Goal: Task Accomplishment & Management: Complete application form

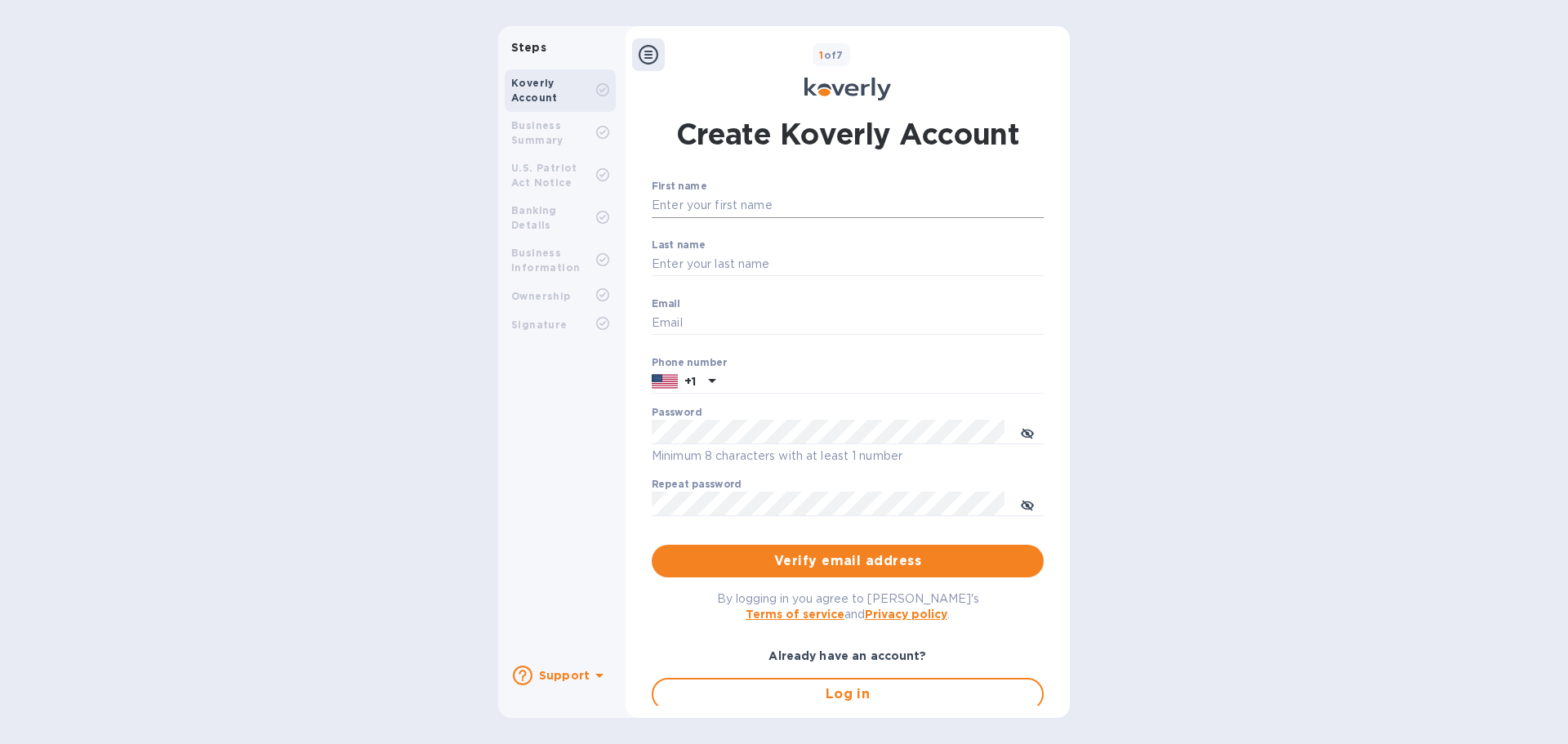
click at [754, 200] on input "First name" at bounding box center [847, 206] width 392 height 25
type input "[PERSON_NAME]"
type input "[EMAIL_ADDRESS][DOMAIN_NAME]"
type input "7045609961"
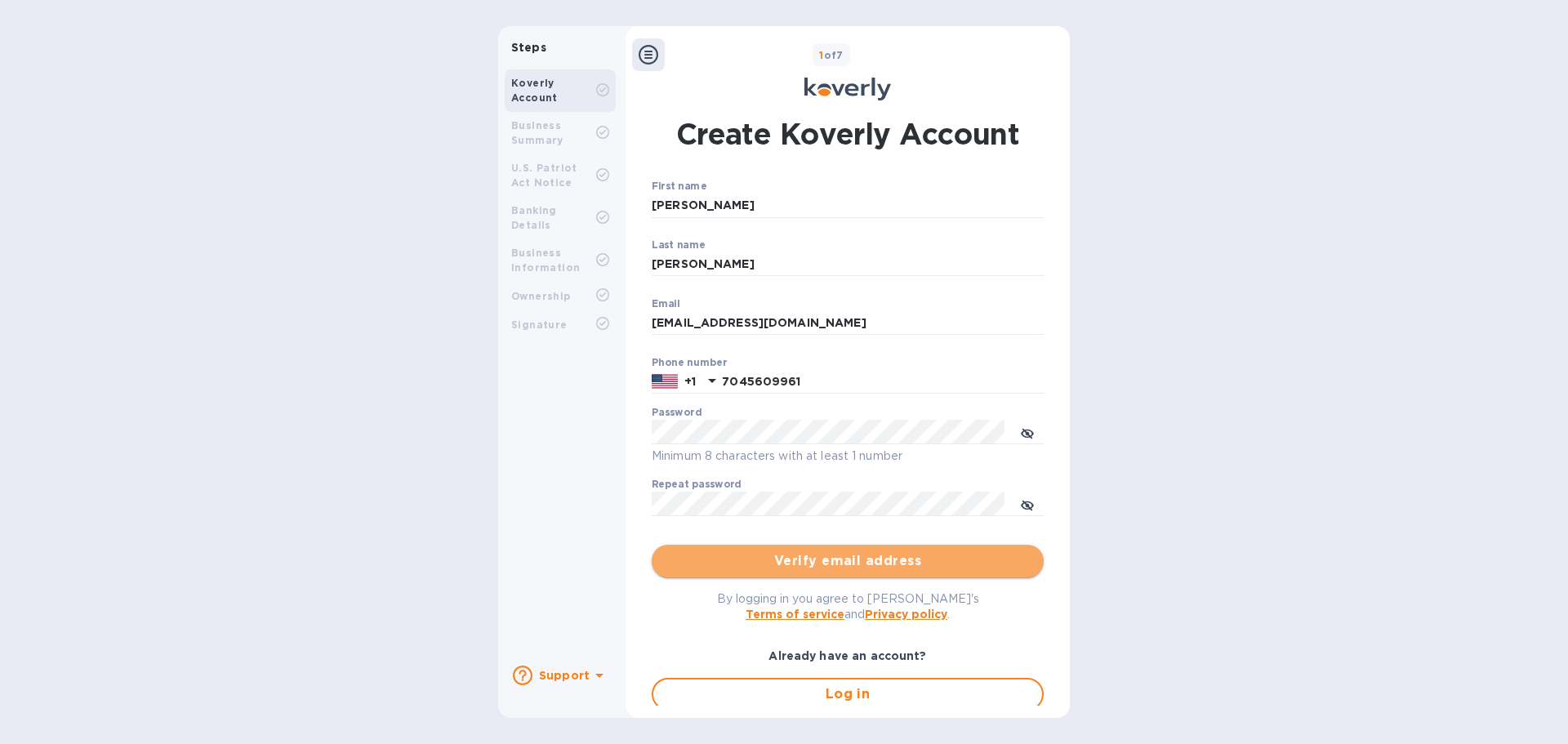
click at [858, 562] on span "Verify email address" at bounding box center [847, 561] width 366 height 20
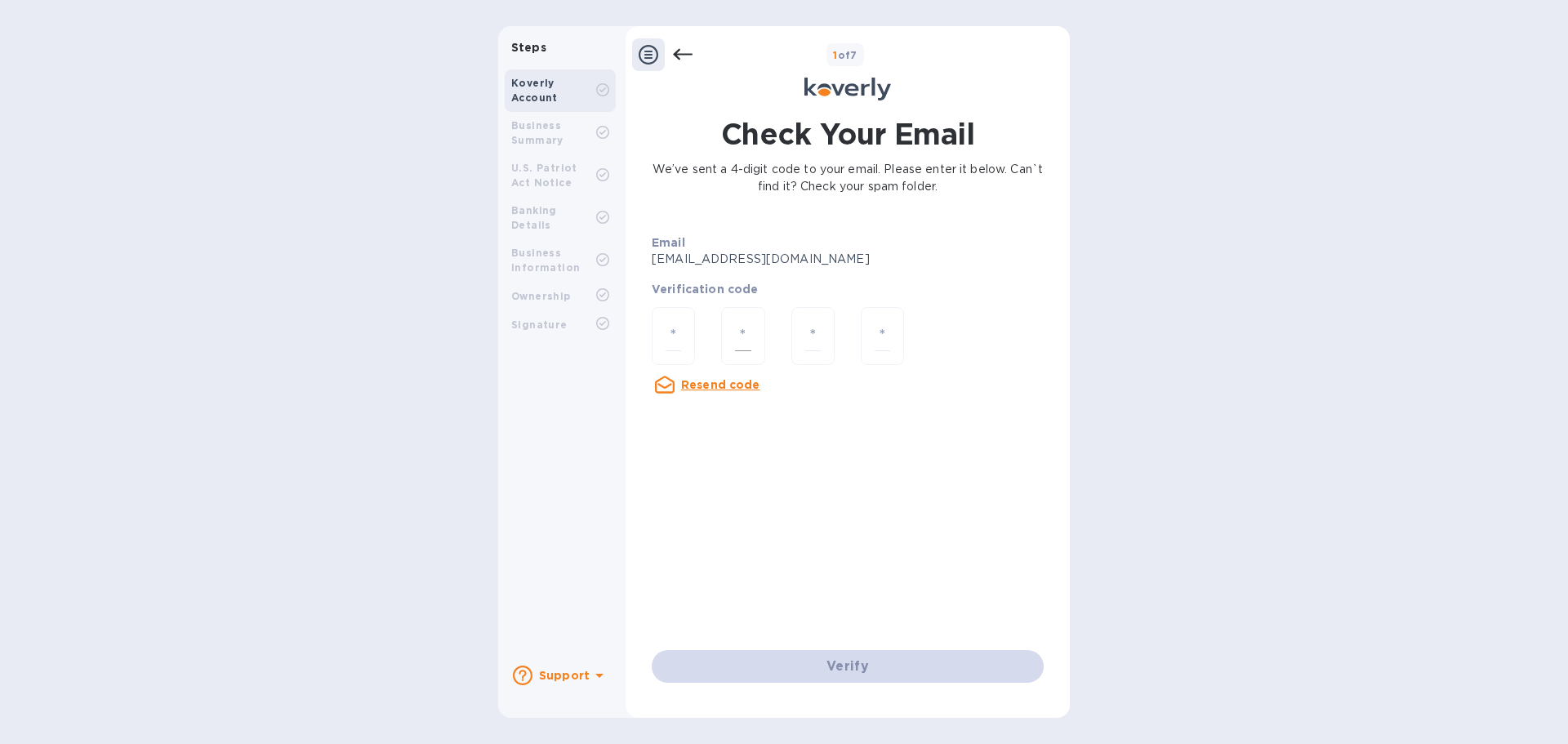
drag, startPoint x: 678, startPoint y: 335, endPoint x: 725, endPoint y: 362, distance: 54.2
click at [678, 335] on input "number" at bounding box center [673, 335] width 15 height 30
type input "6"
type input "5"
type input "7"
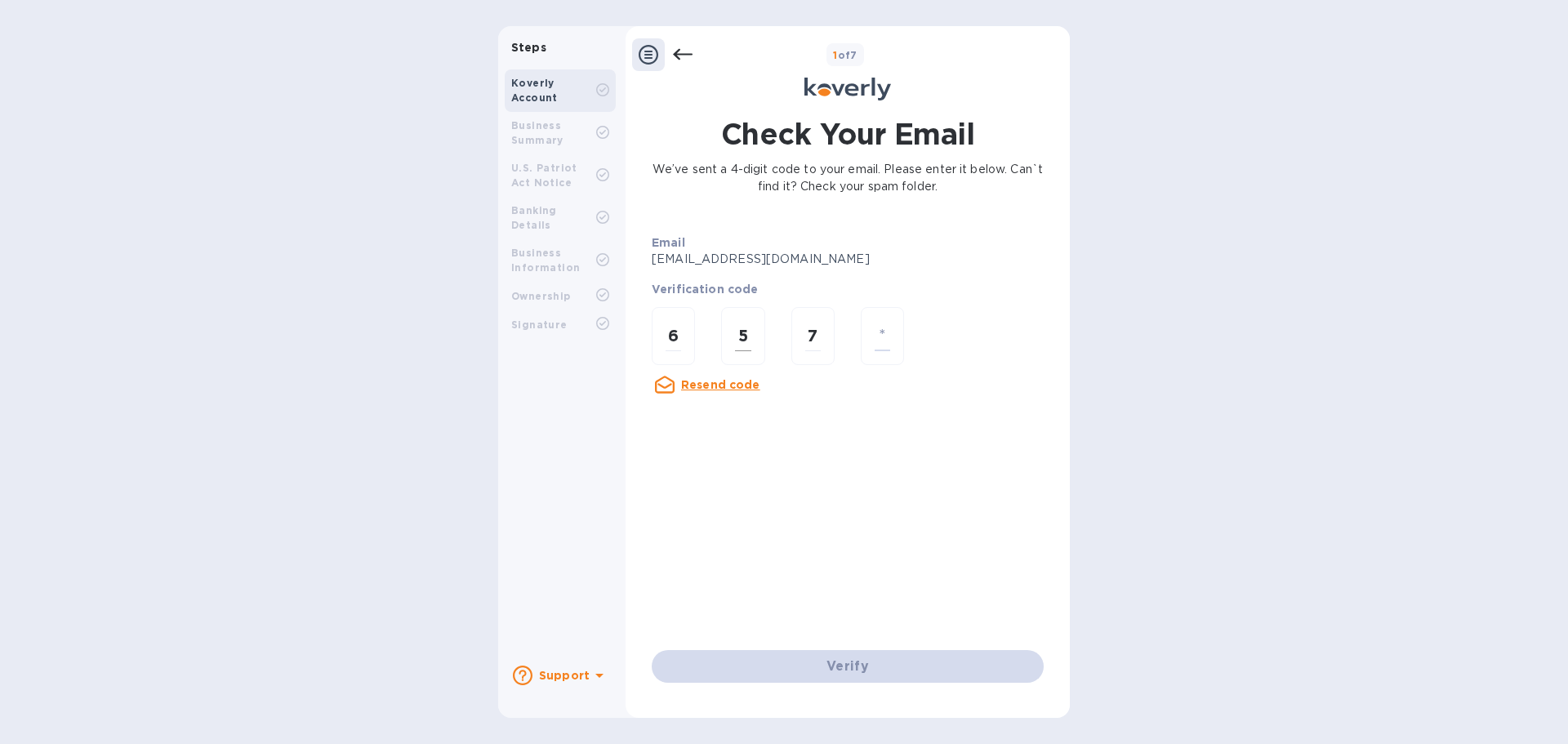
type input "4"
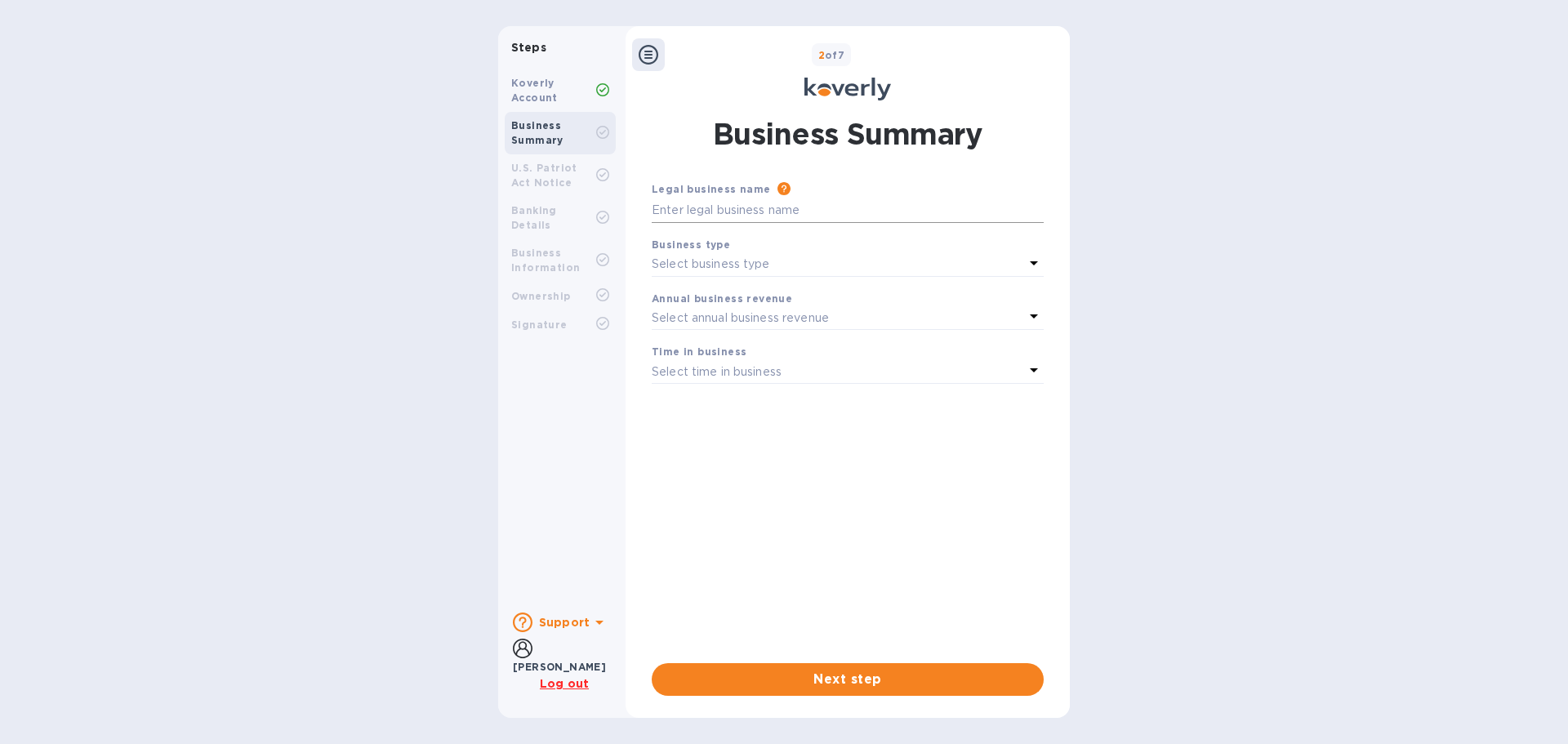
click at [810, 209] on input "text" at bounding box center [847, 210] width 392 height 25
type input "Charlotte Customshouse Brokers Inc"
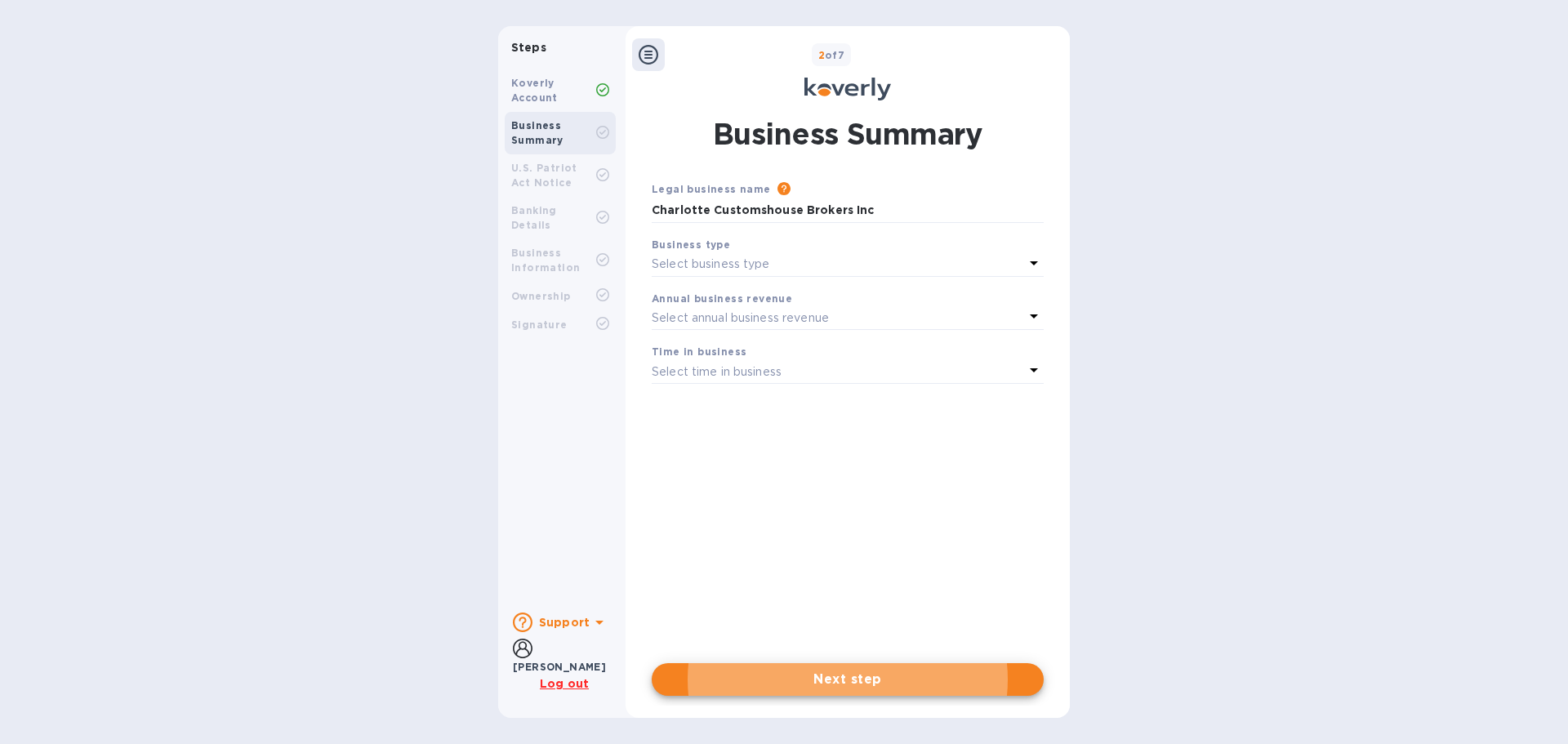
click at [1019, 266] on div "Select business type" at bounding box center [838, 264] width 372 height 23
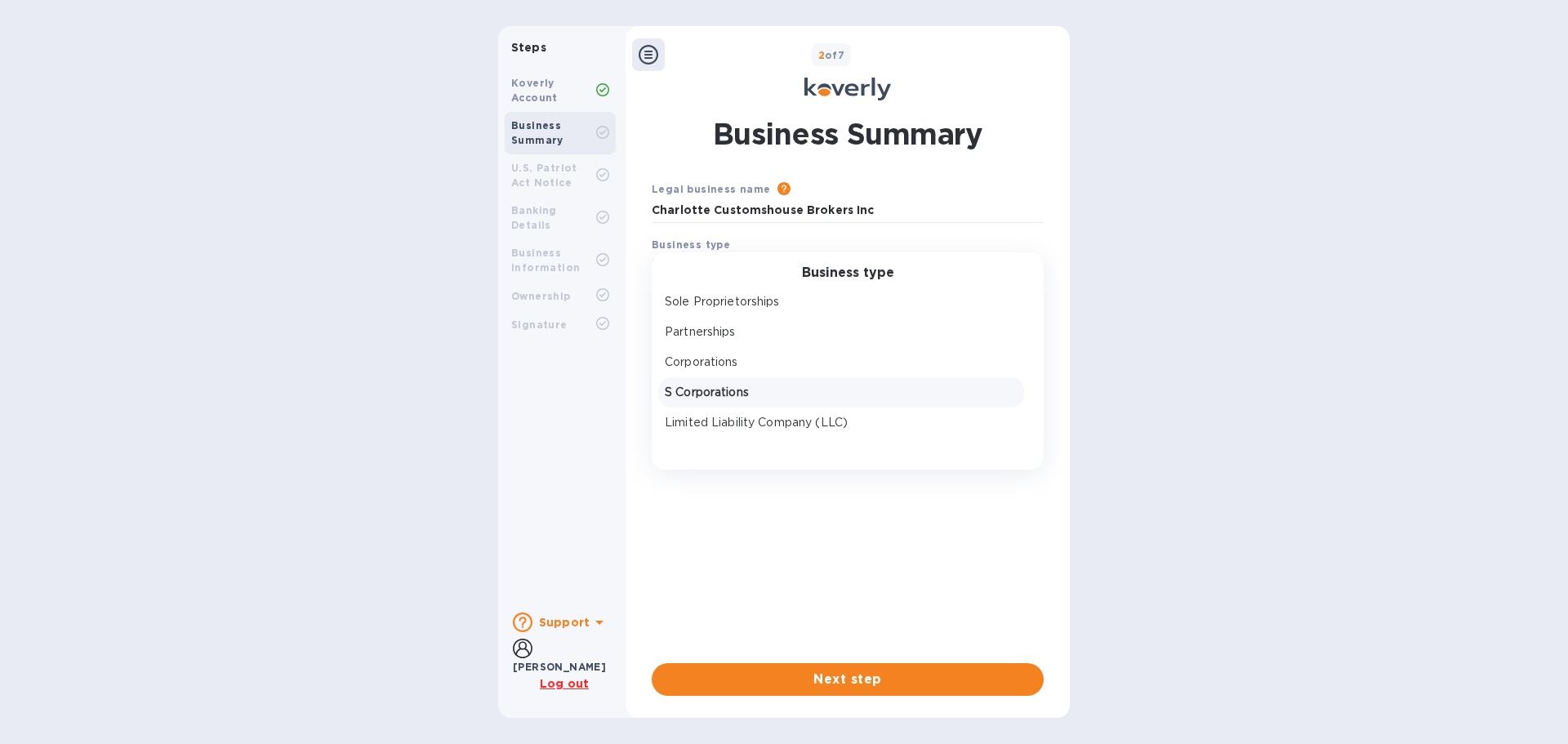
click at [699, 383] on div "S Corporations" at bounding box center [841, 393] width 359 height 24
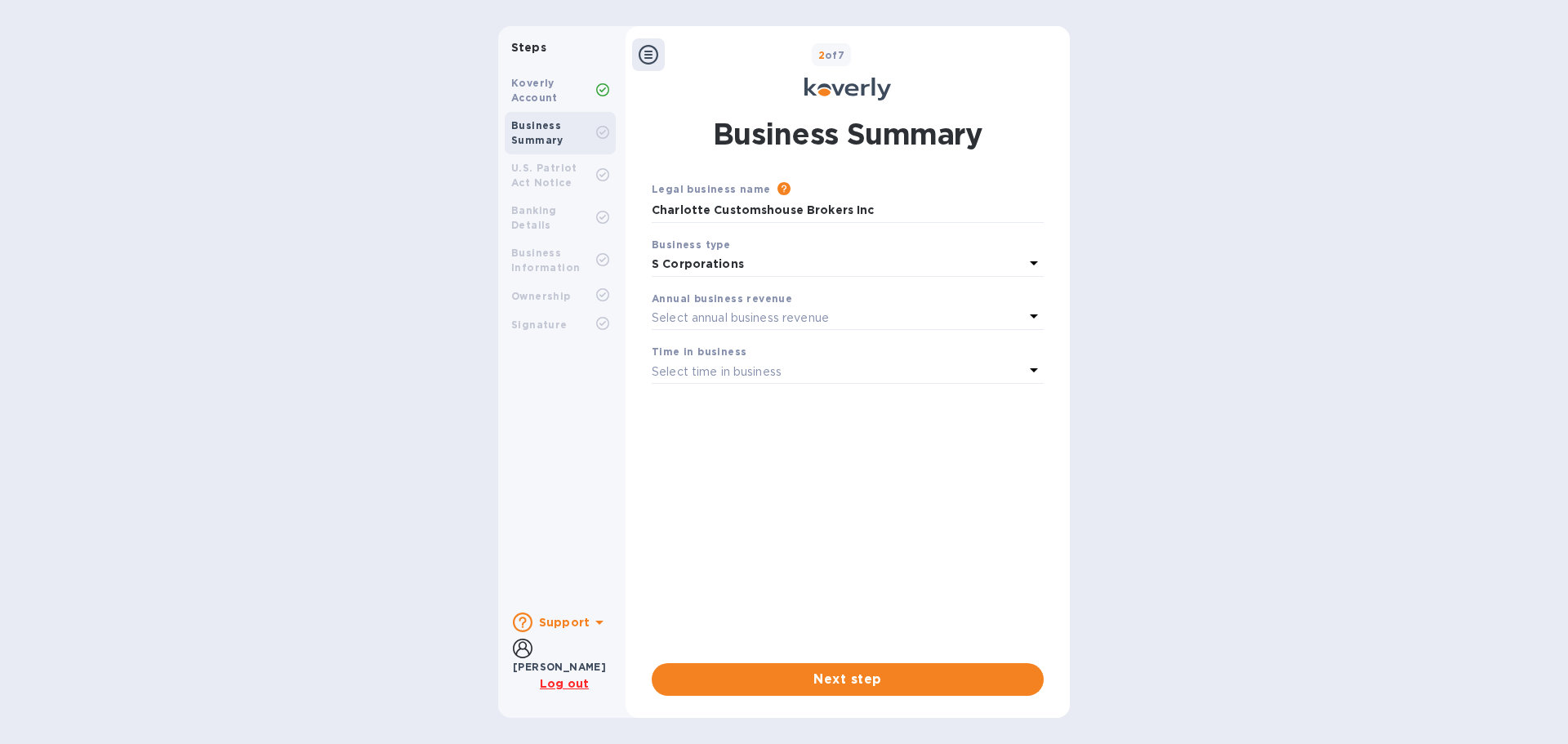
click at [1026, 309] on icon at bounding box center [1033, 315] width 20 height 20
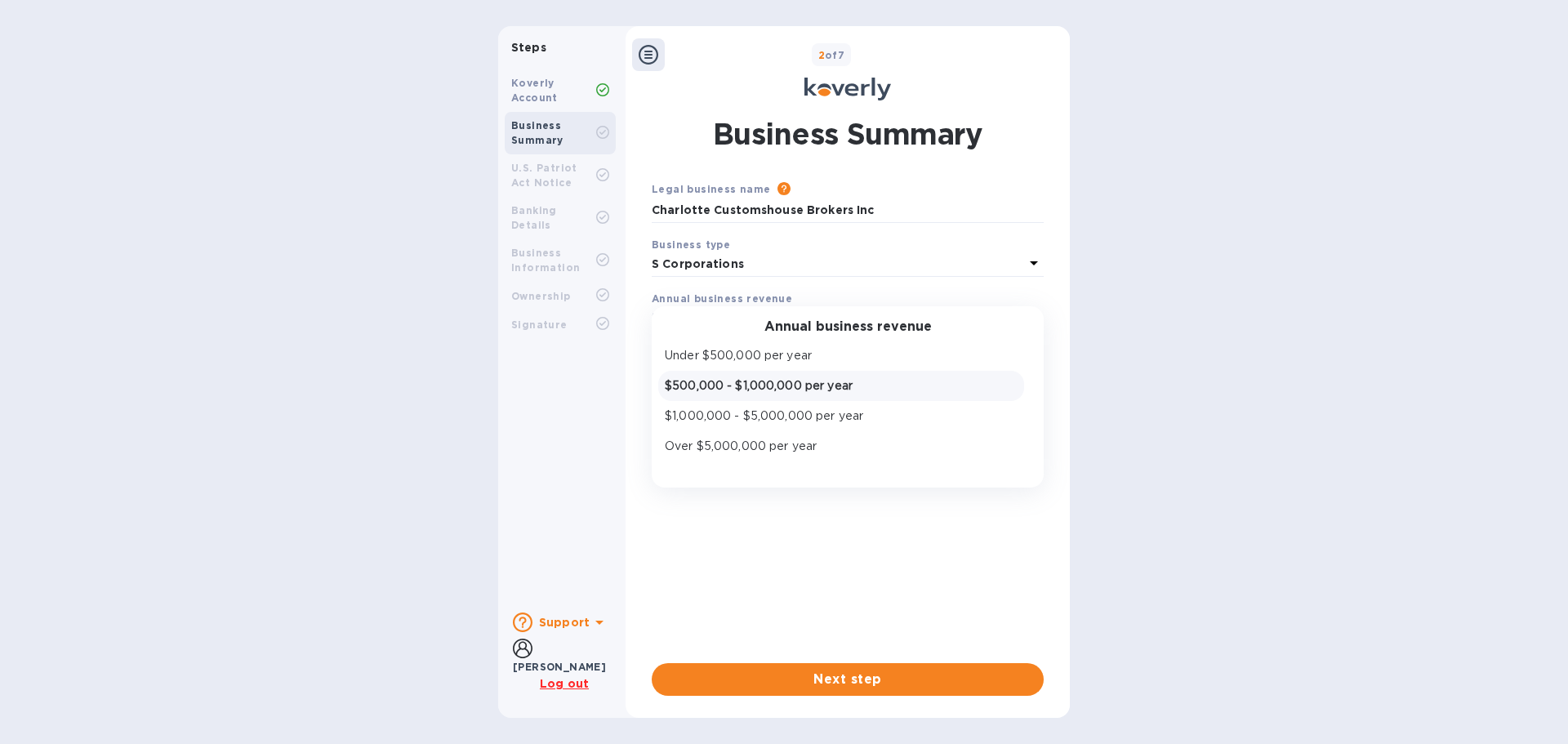
click at [686, 381] on p "$500,000 - $1,000,000 per year" at bounding box center [840, 386] width 352 height 17
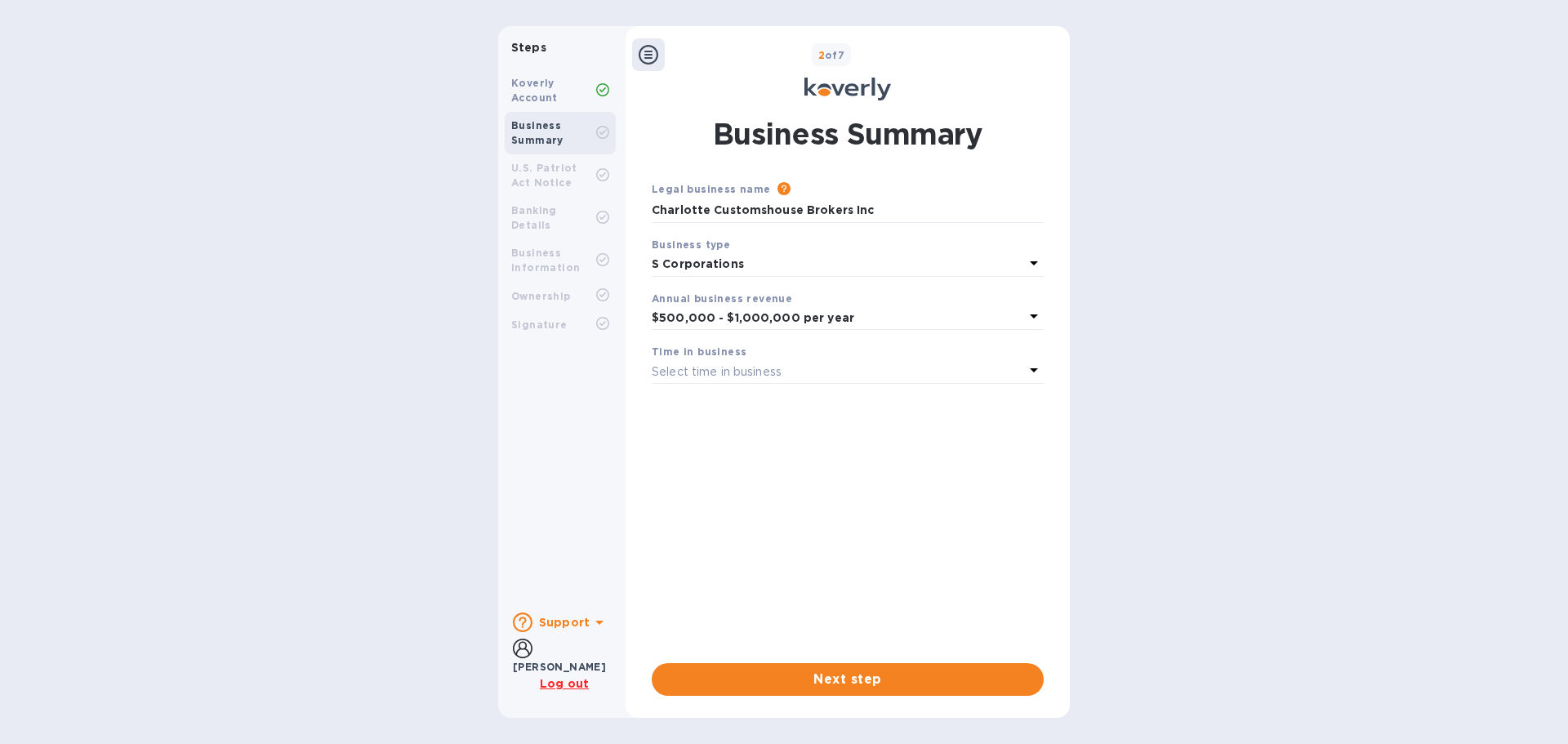
click at [811, 347] on div "Time in business" at bounding box center [847, 351] width 392 height 17
click at [1006, 371] on div "Select time in business" at bounding box center [838, 371] width 372 height 23
click at [720, 496] on p "More than 5 years" at bounding box center [840, 500] width 352 height 17
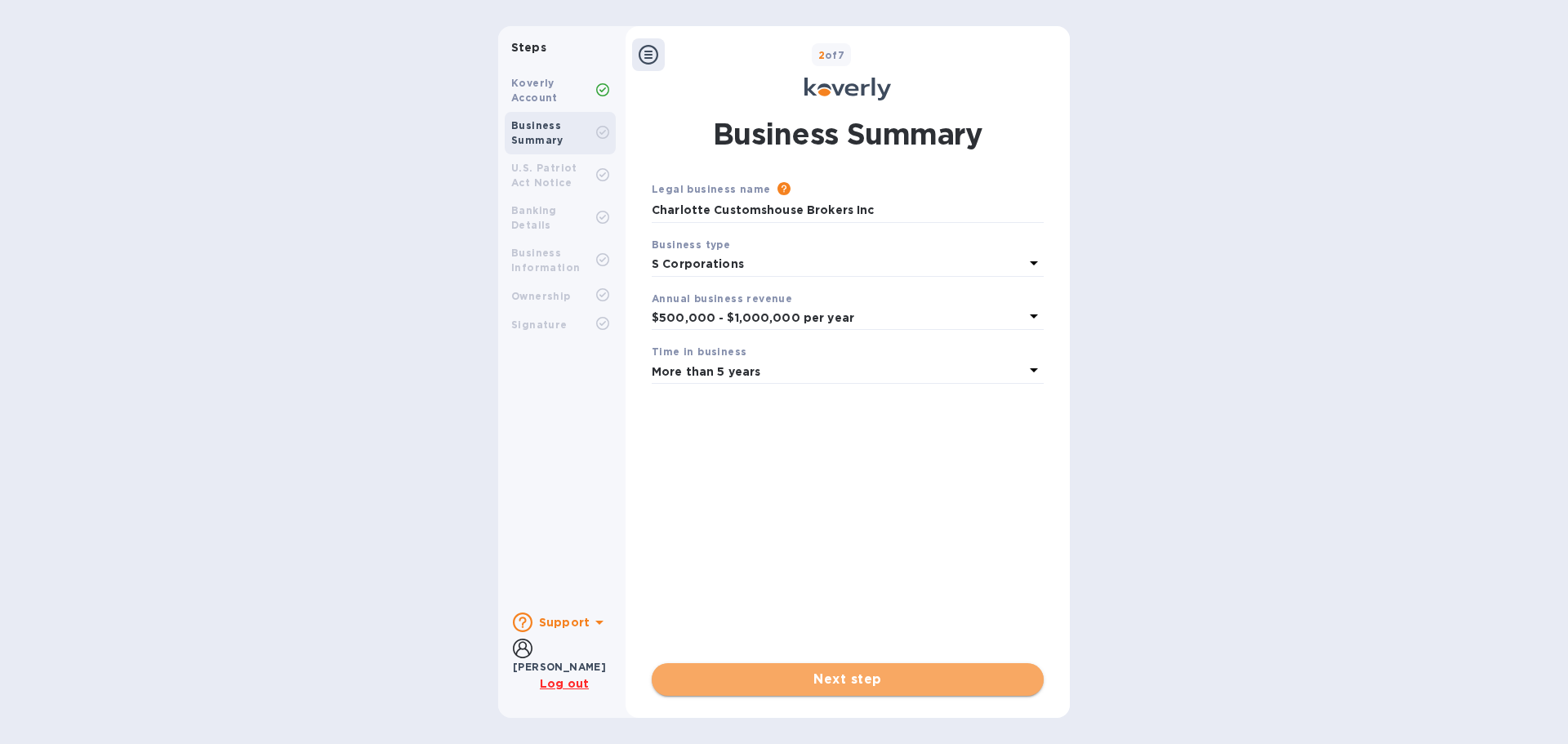
click at [879, 675] on span "Next step" at bounding box center [847, 679] width 366 height 20
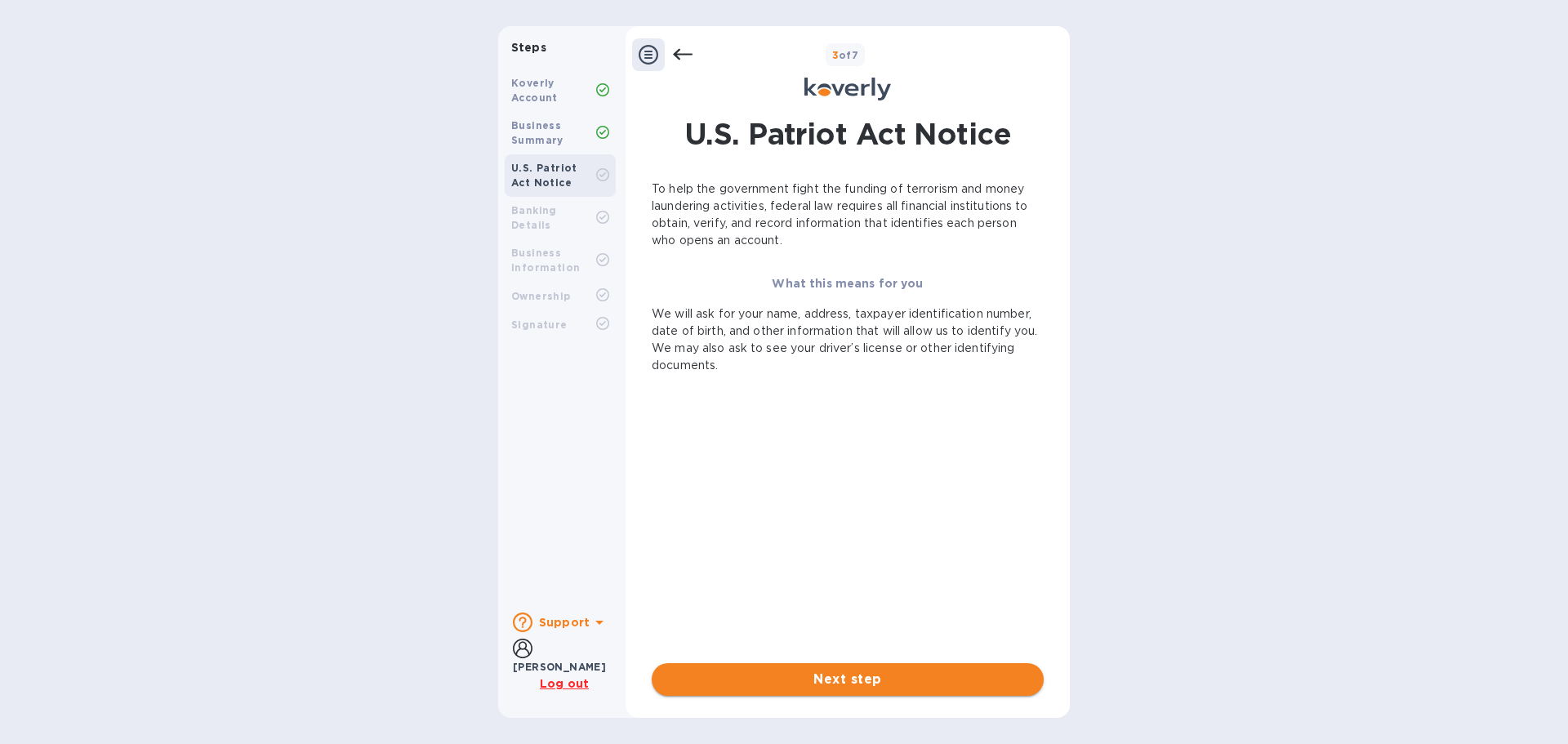
click at [856, 683] on span "Next step" at bounding box center [847, 679] width 366 height 20
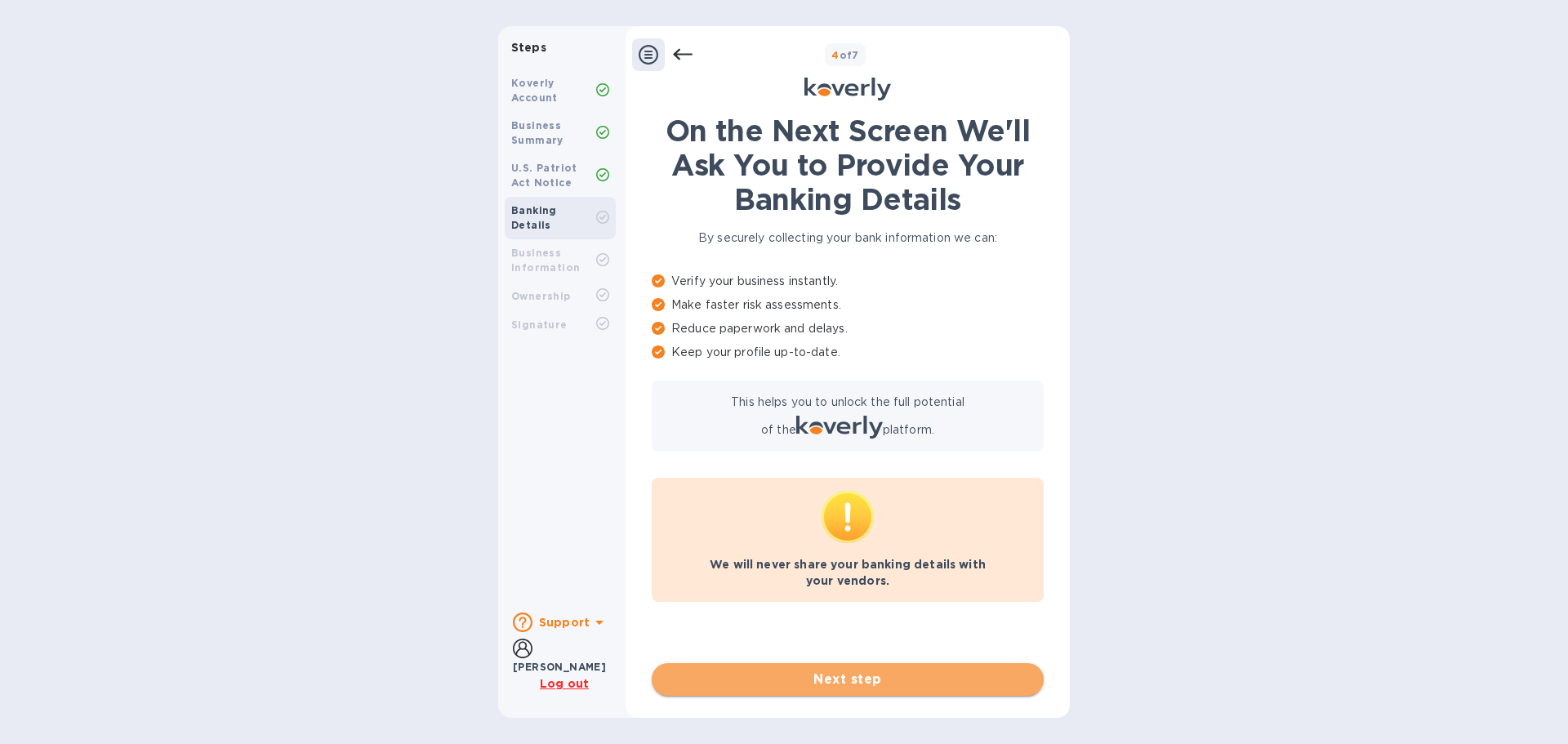
click at [870, 678] on span "Next step" at bounding box center [847, 679] width 366 height 20
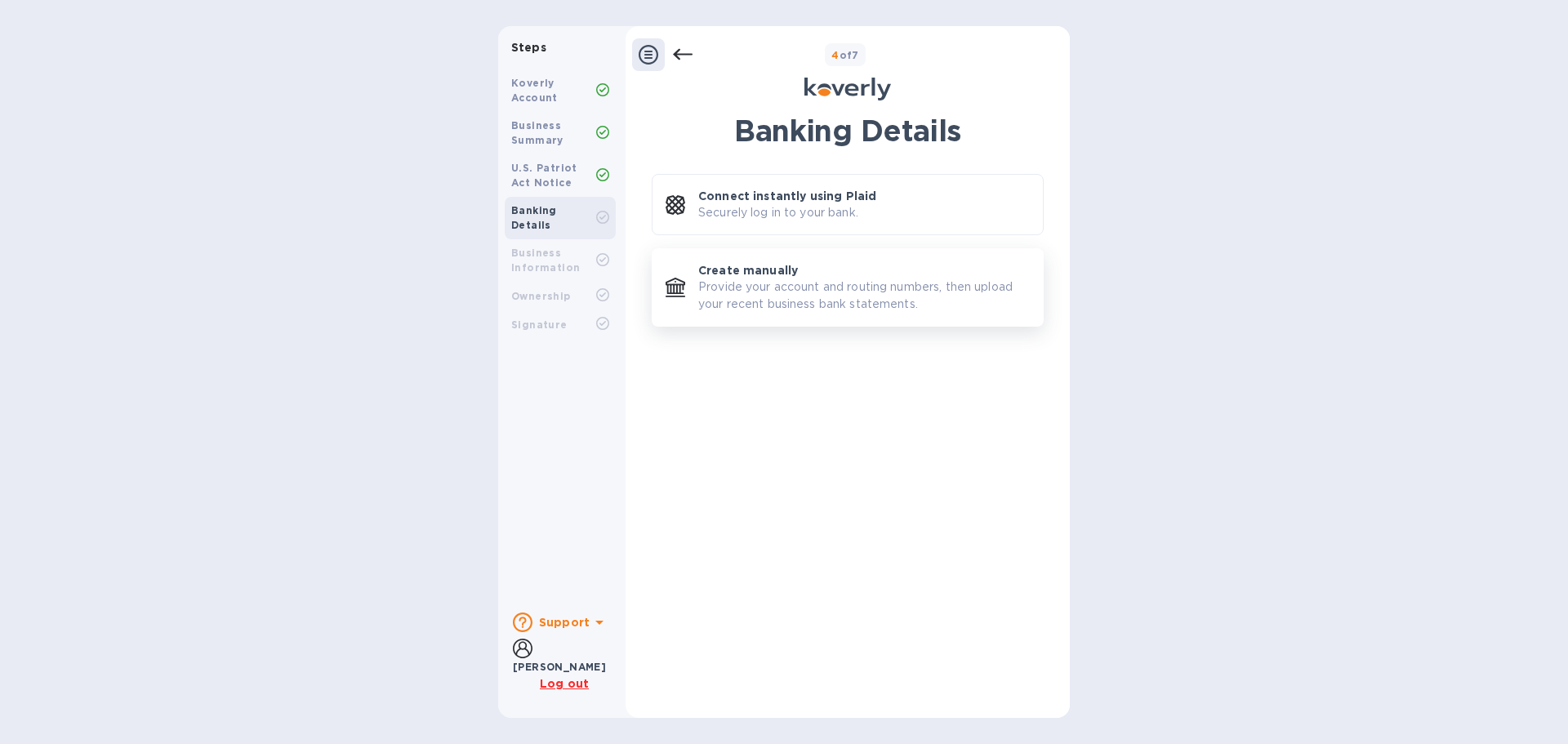
click at [785, 283] on p "Provide your account and routing numbers, then upload your recent business bank…" at bounding box center [863, 296] width 332 height 34
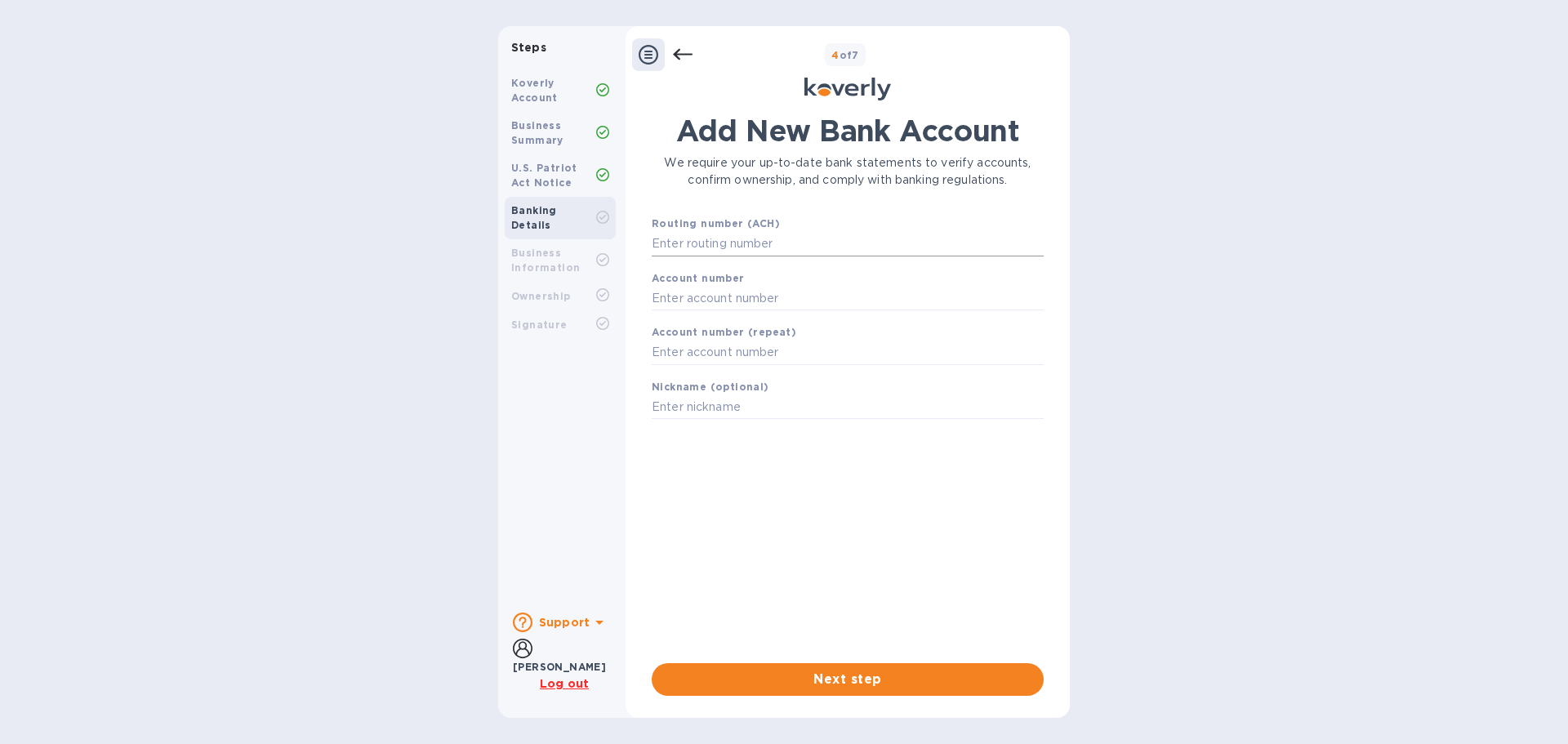
click at [720, 237] on input "text" at bounding box center [847, 244] width 392 height 25
type input "053000219"
type input "7625295352"
click at [744, 371] on input "text" at bounding box center [847, 373] width 392 height 25
type input "7625295352"
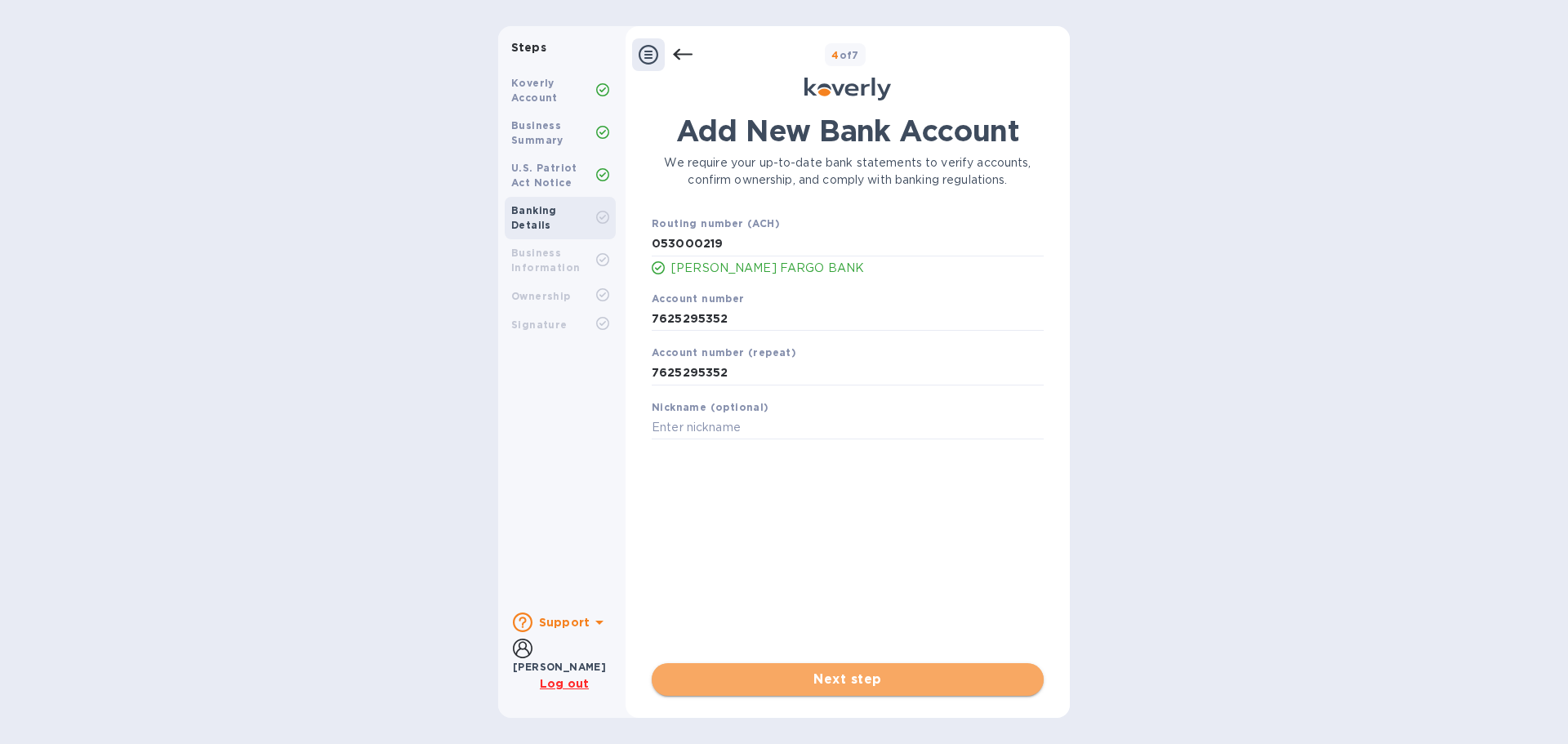
click at [850, 681] on span "Next step" at bounding box center [847, 679] width 366 height 20
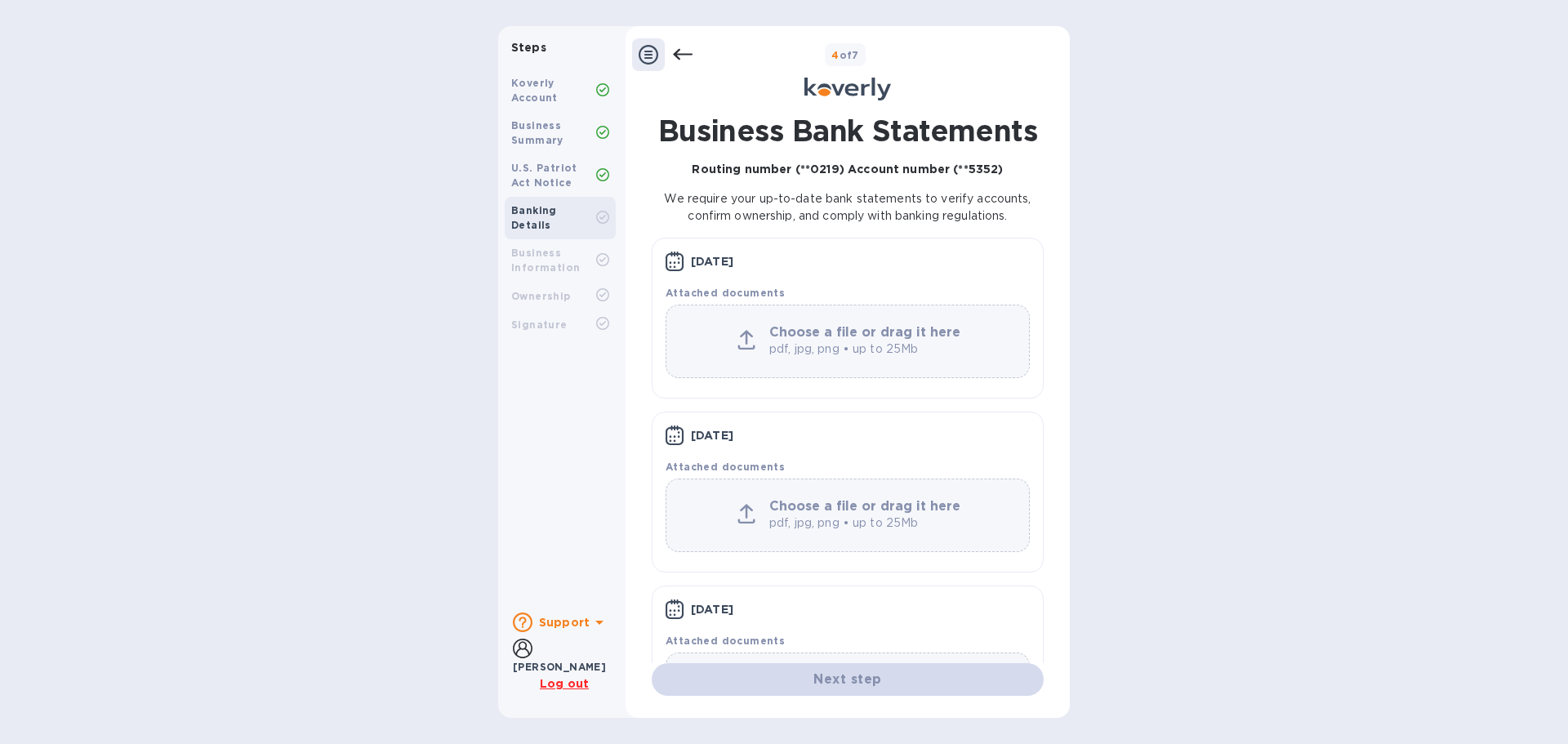
click at [740, 346] on icon at bounding box center [746, 339] width 18 height 20
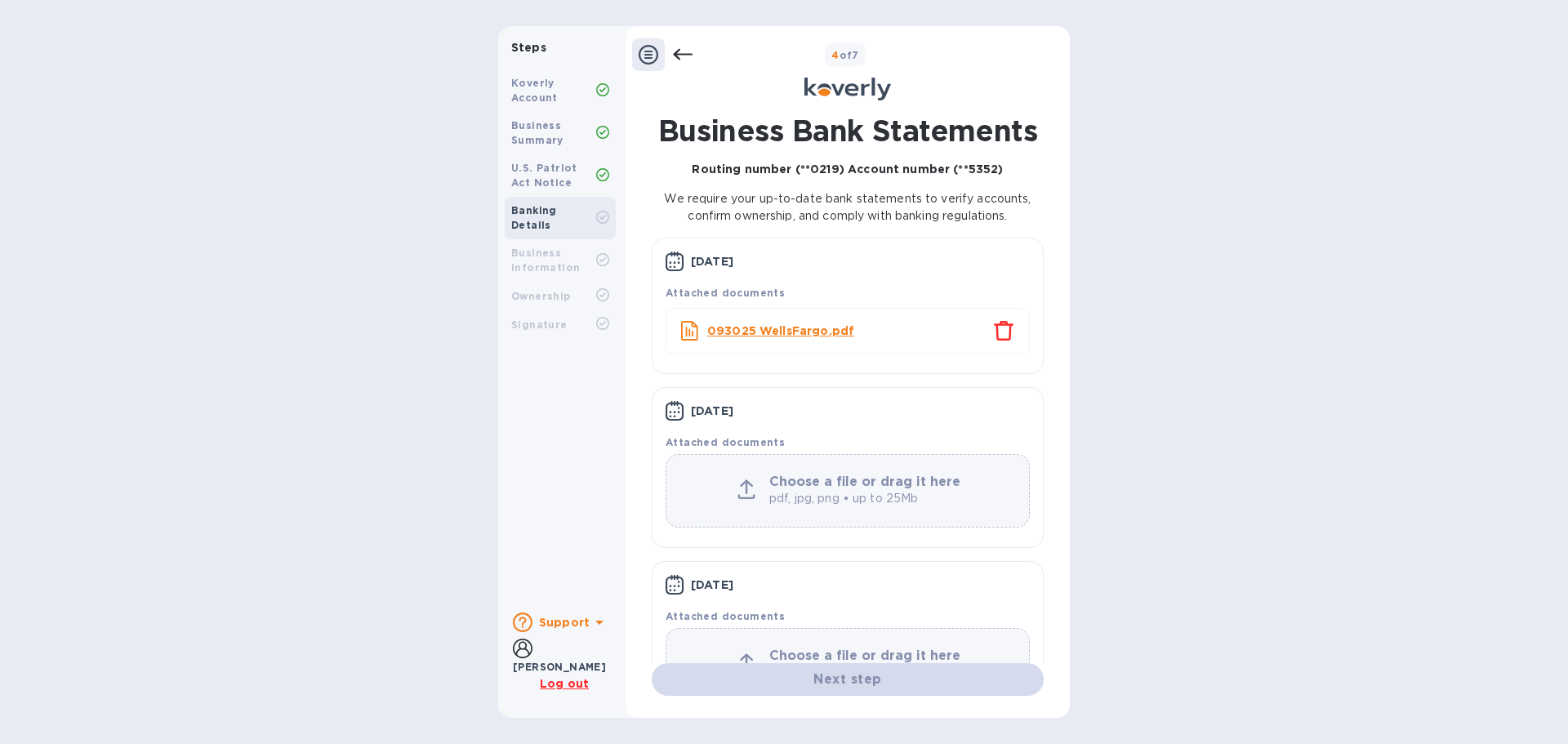
click at [751, 489] on icon at bounding box center [746, 489] width 18 height 20
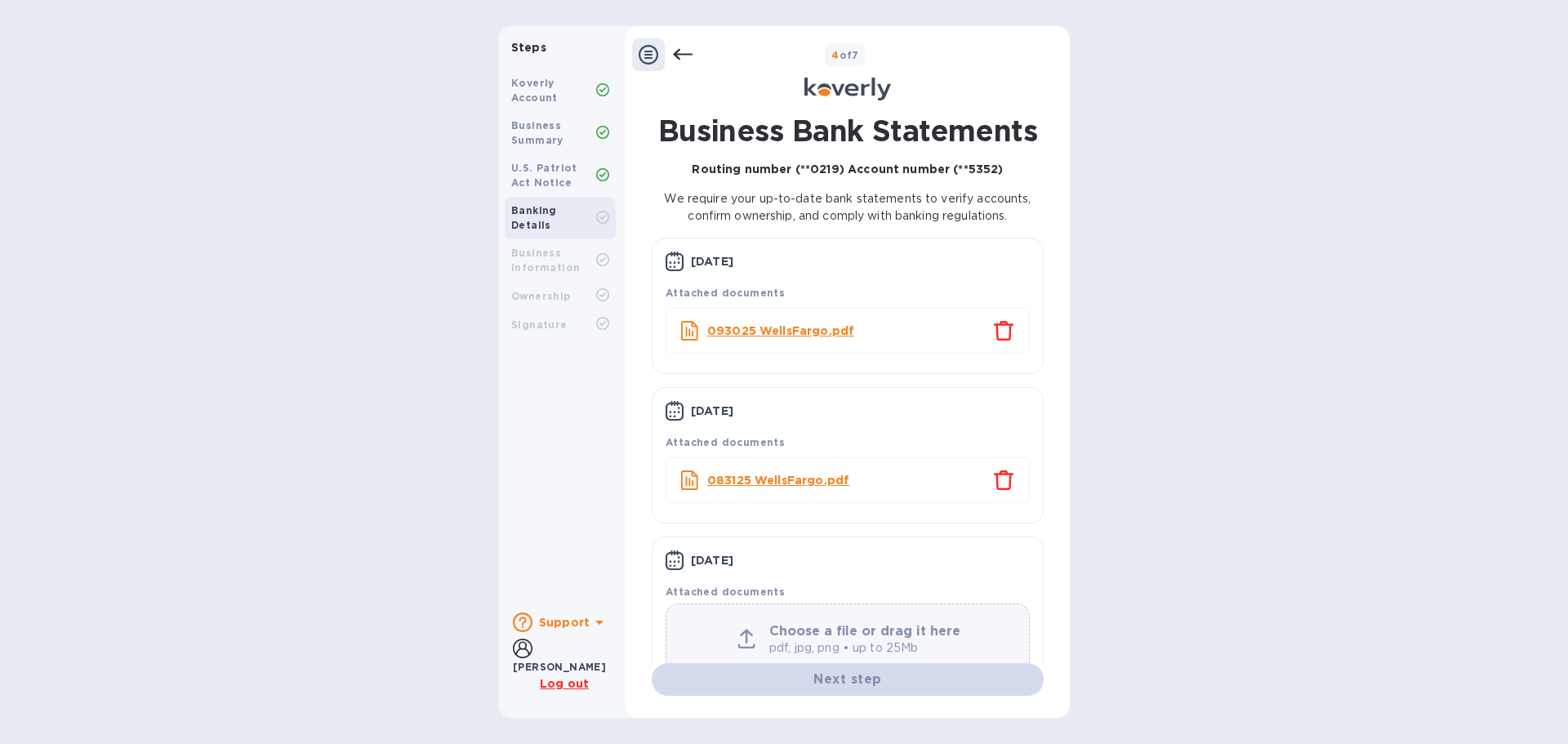
click at [816, 638] on b "Choose a file or drag it here" at bounding box center [864, 631] width 191 height 15
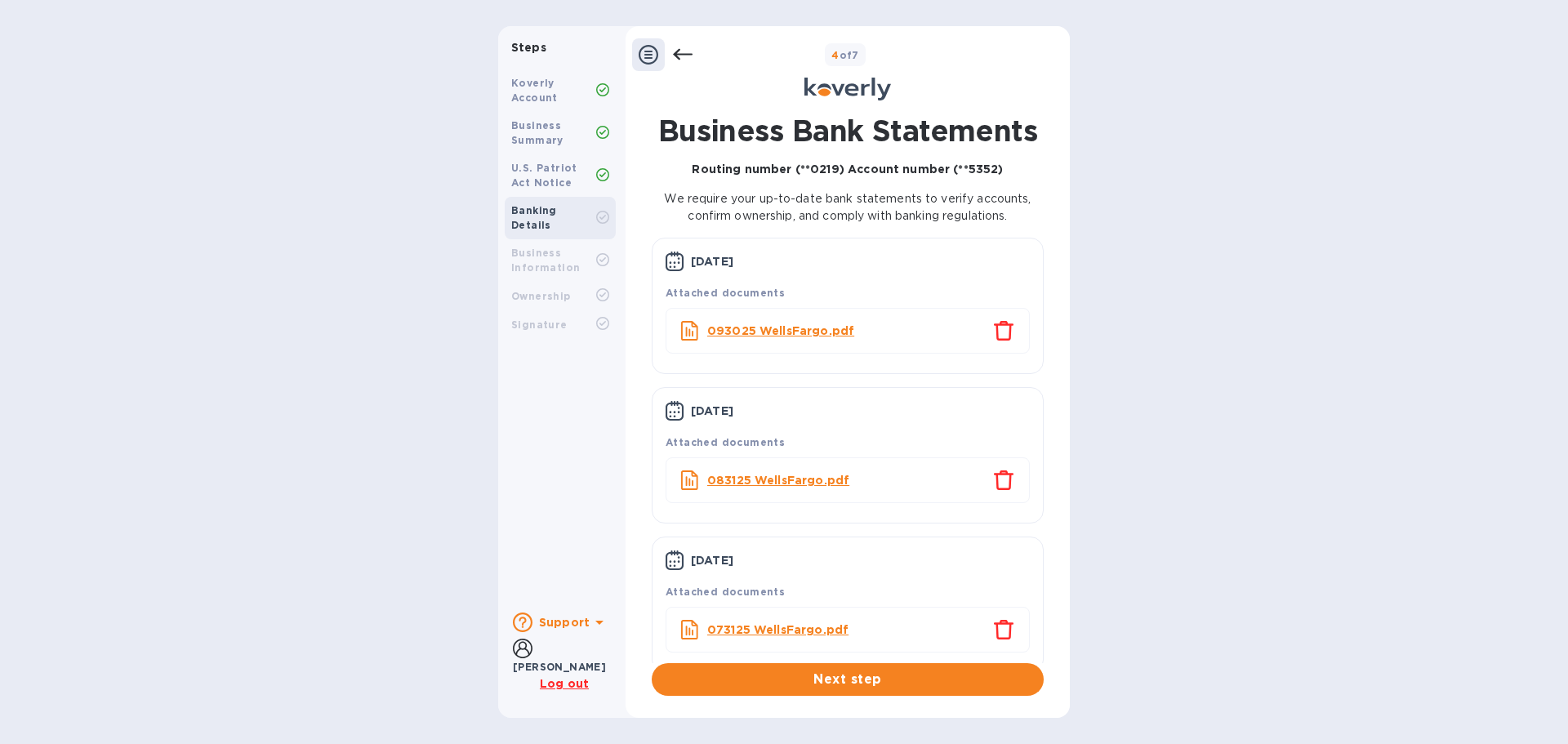
scroll to position [23, 0]
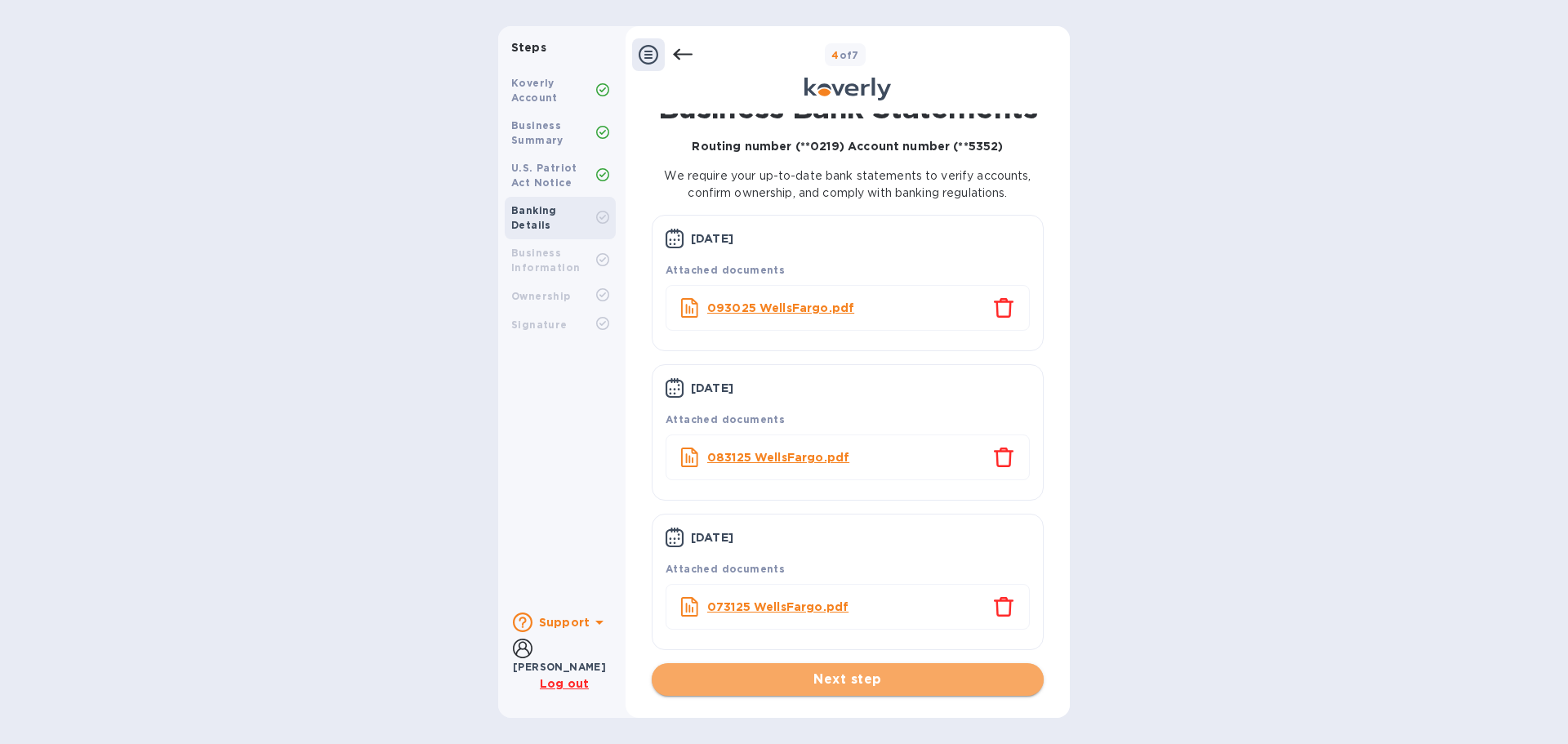
click at [851, 673] on span "Next step" at bounding box center [847, 679] width 366 height 20
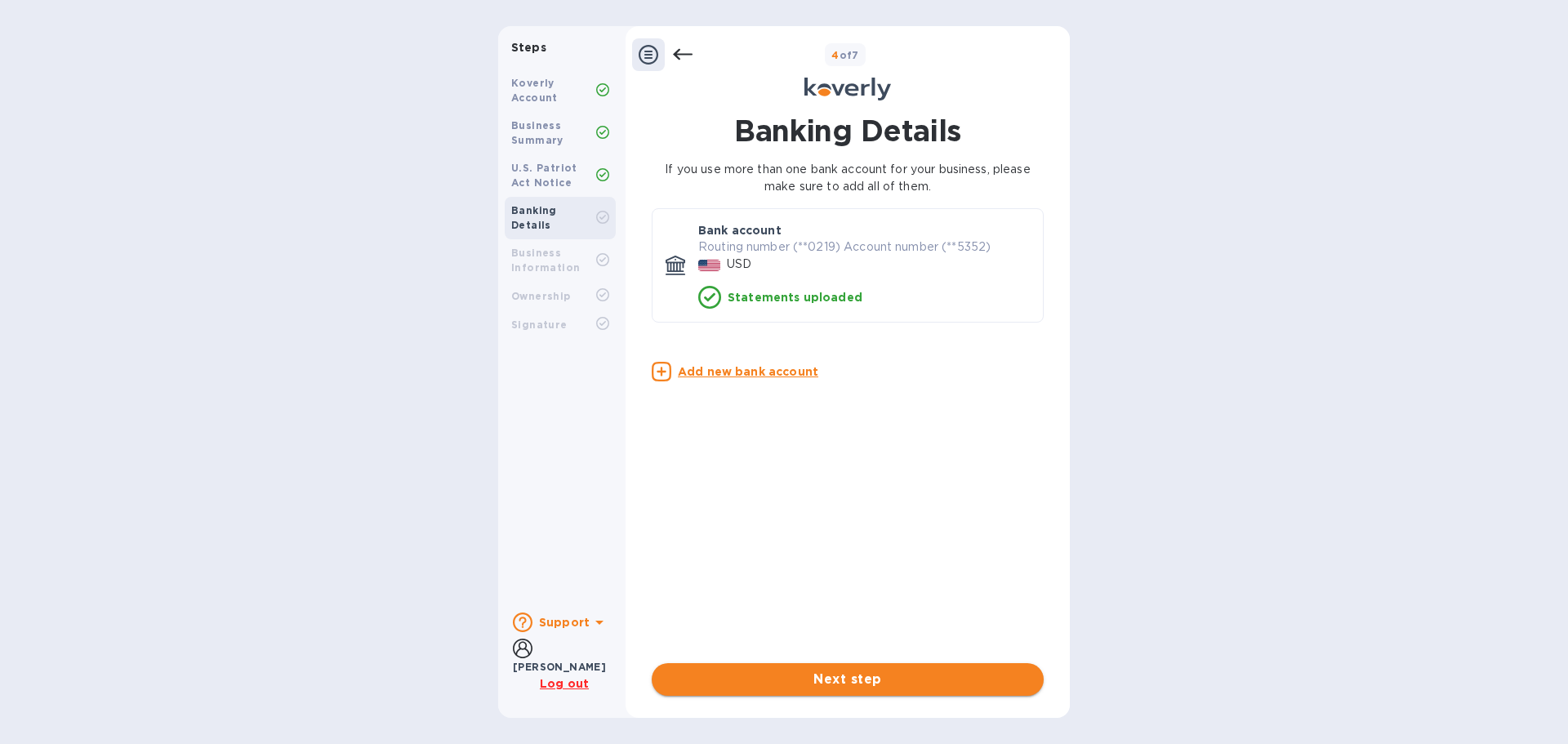
click at [862, 673] on span "Next step" at bounding box center [847, 679] width 366 height 20
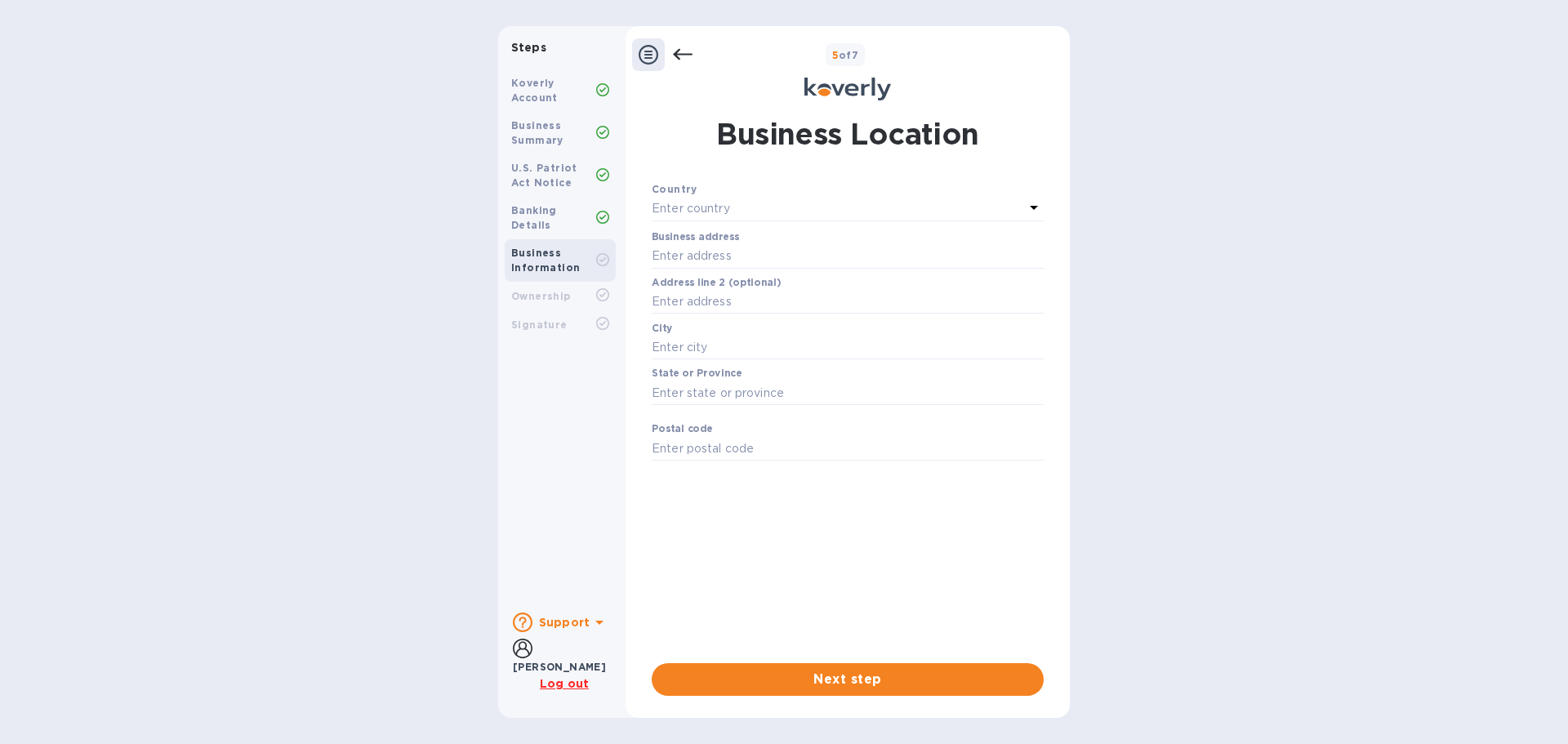
click at [817, 202] on div "Enter country" at bounding box center [838, 208] width 372 height 23
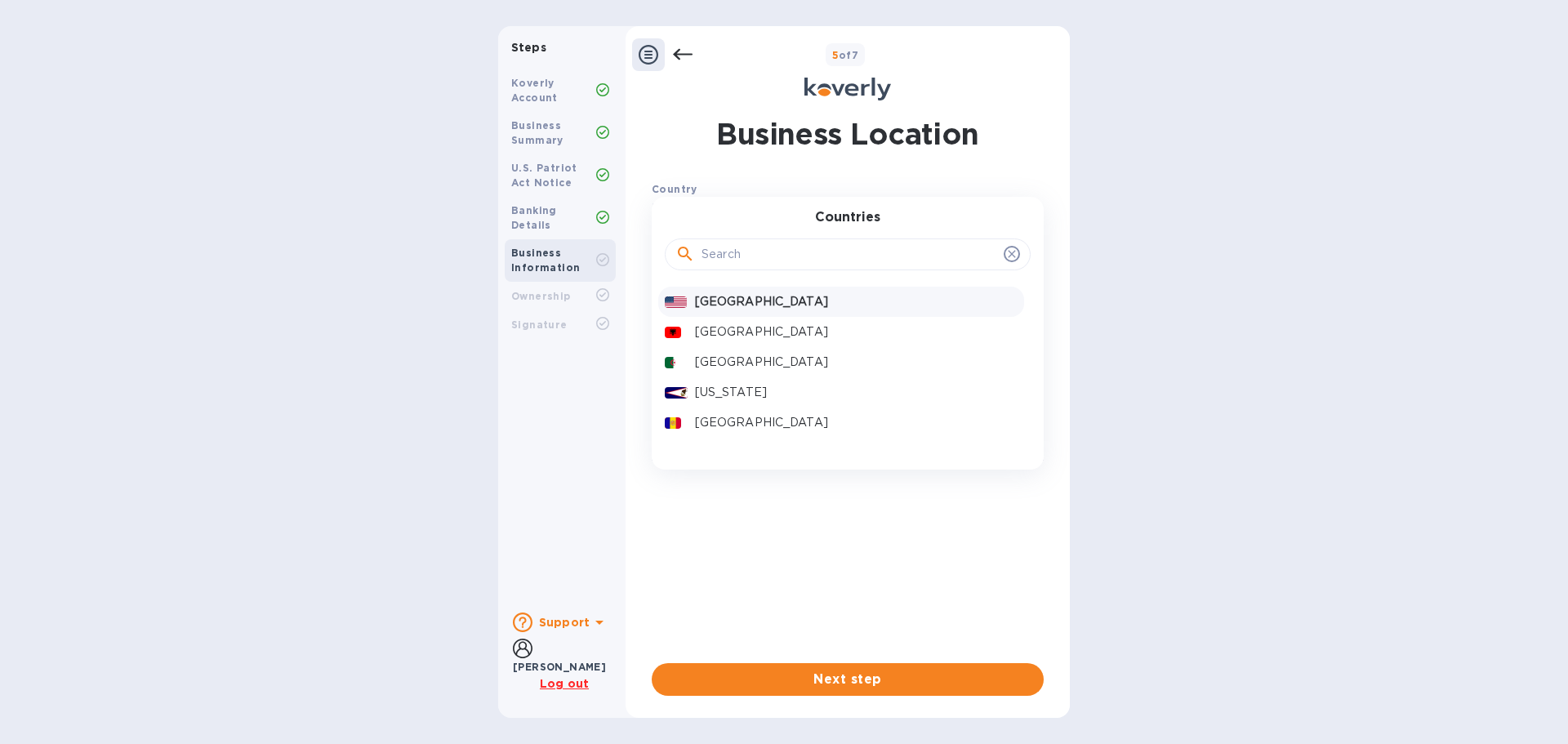
click at [772, 304] on p "[GEOGRAPHIC_DATA]" at bounding box center [856, 302] width 322 height 17
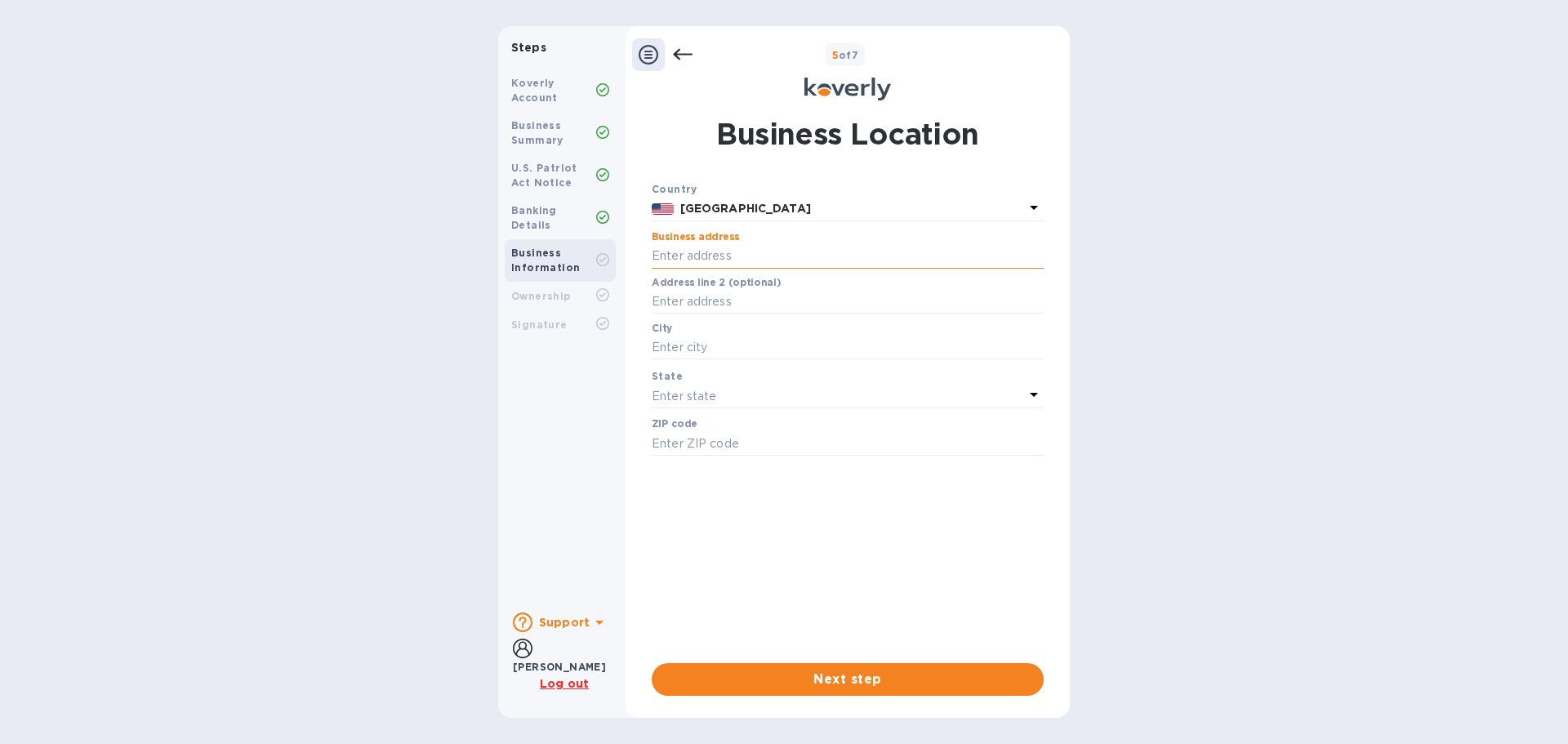
click at [796, 257] on input "text" at bounding box center [847, 256] width 392 height 25
type input "PO Box 5135"
type input "."
type input "[GEOGRAPHIC_DATA]"
type input "28117"
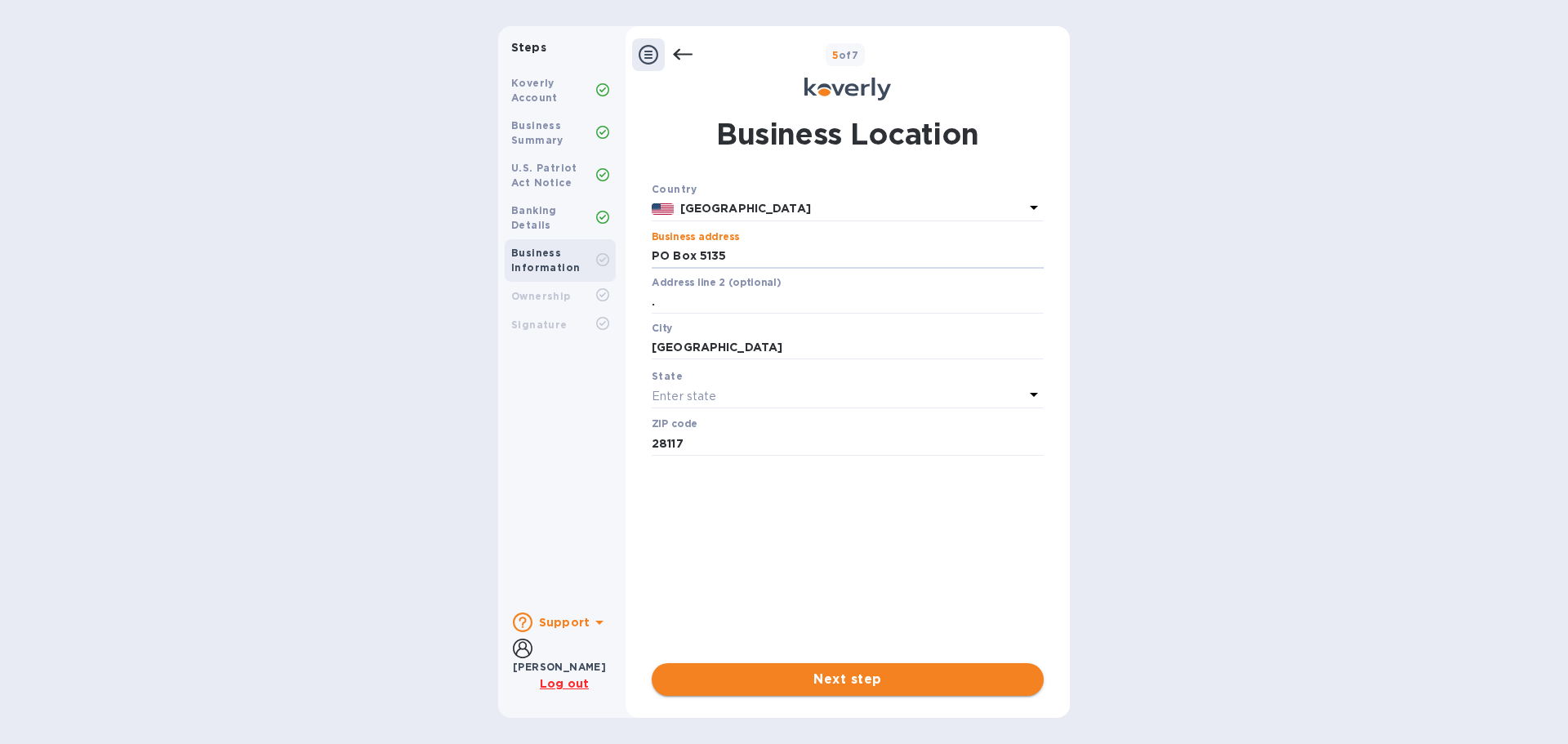
click at [874, 683] on span "Next step" at bounding box center [847, 679] width 366 height 20
click at [696, 389] on p "Enter state" at bounding box center [683, 396] width 64 height 17
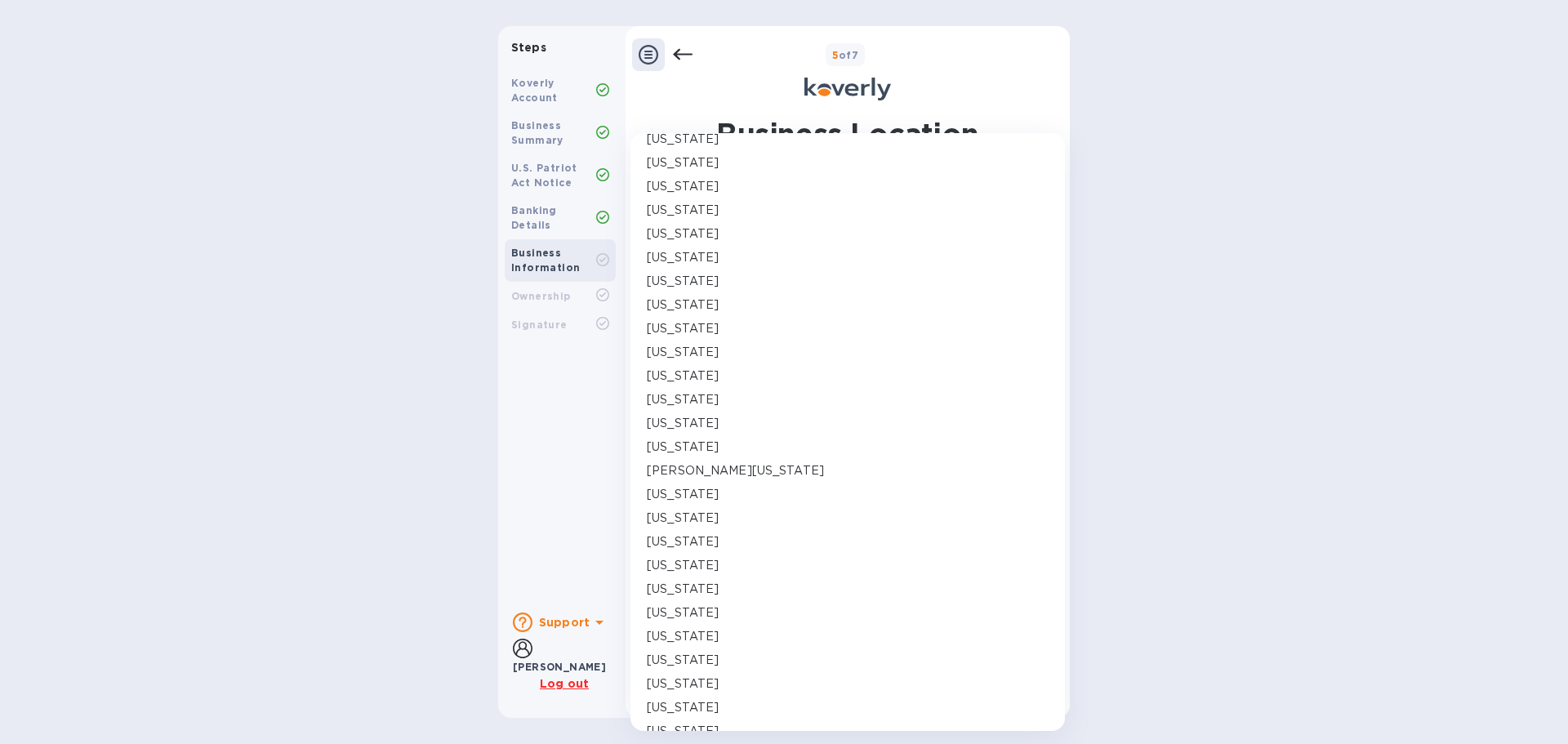
scroll to position [572, 0]
click at [702, 543] on p "[US_STATE]" at bounding box center [682, 546] width 72 height 17
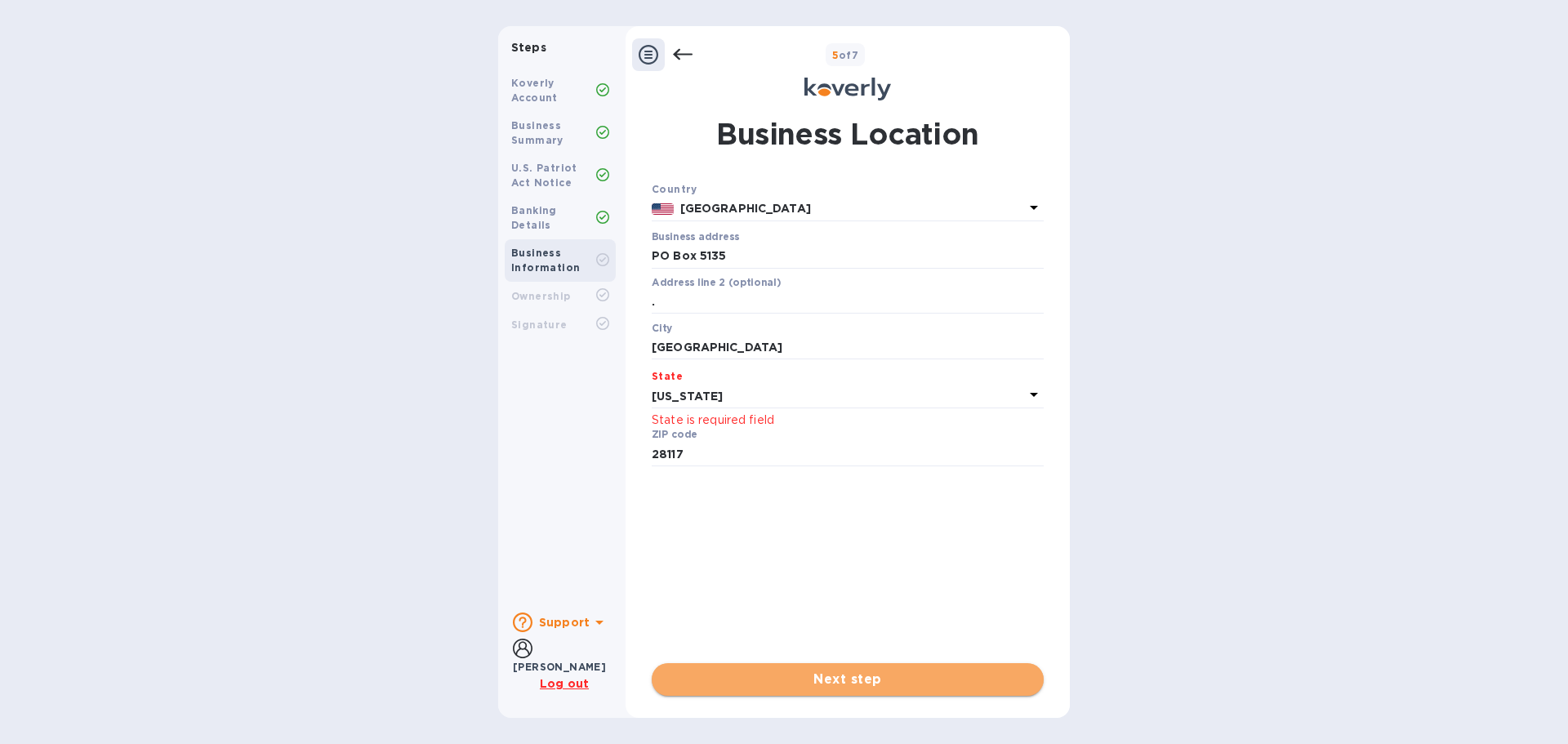
click at [868, 675] on span "Next step" at bounding box center [847, 679] width 366 height 20
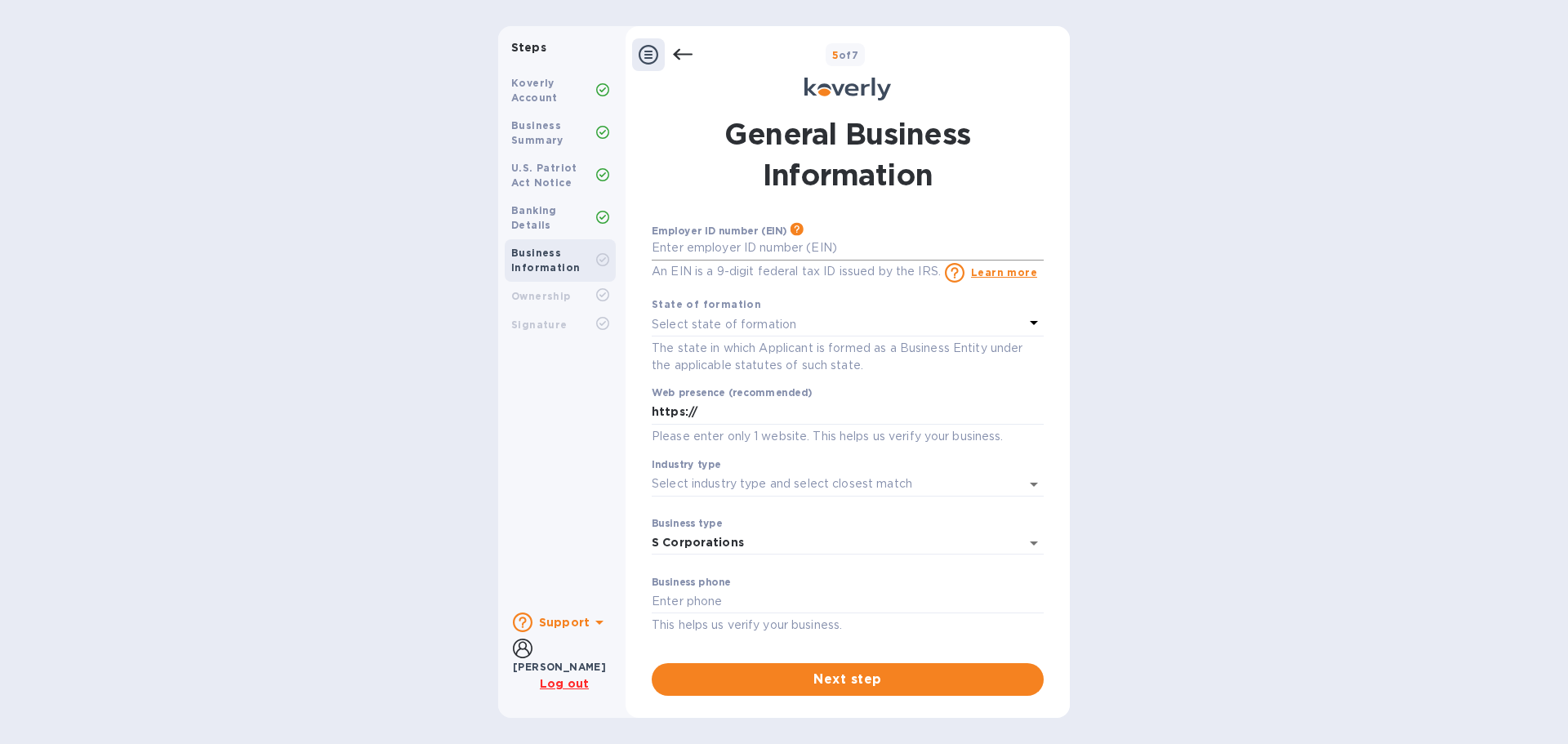
click at [736, 249] on input "text" at bounding box center [847, 248] width 392 height 25
type input "***31"
click at [729, 420] on input "https://" at bounding box center [847, 412] width 392 height 25
type input "[URL][DOMAIN_NAME]"
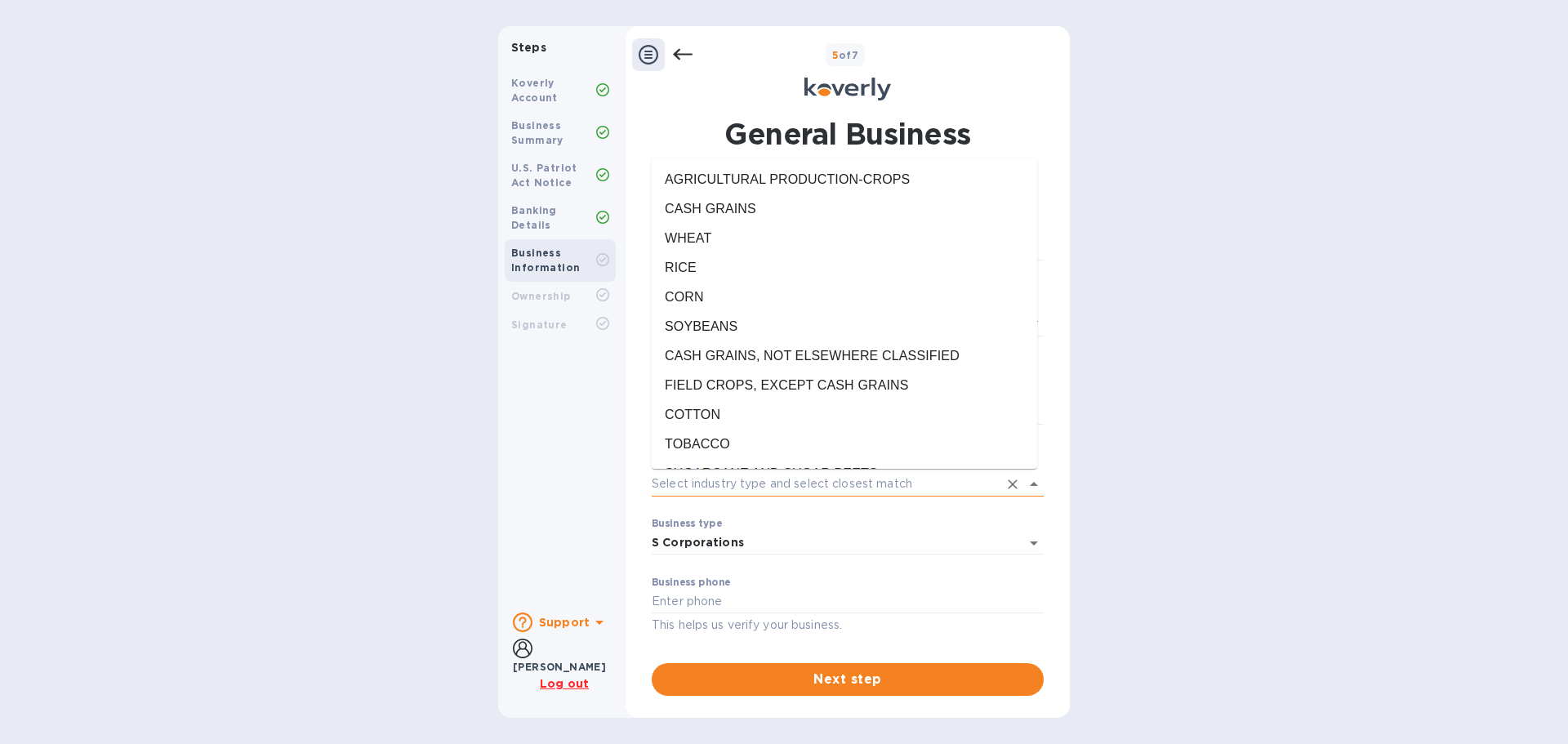
click at [760, 477] on input "Industry type" at bounding box center [825, 484] width 346 height 24
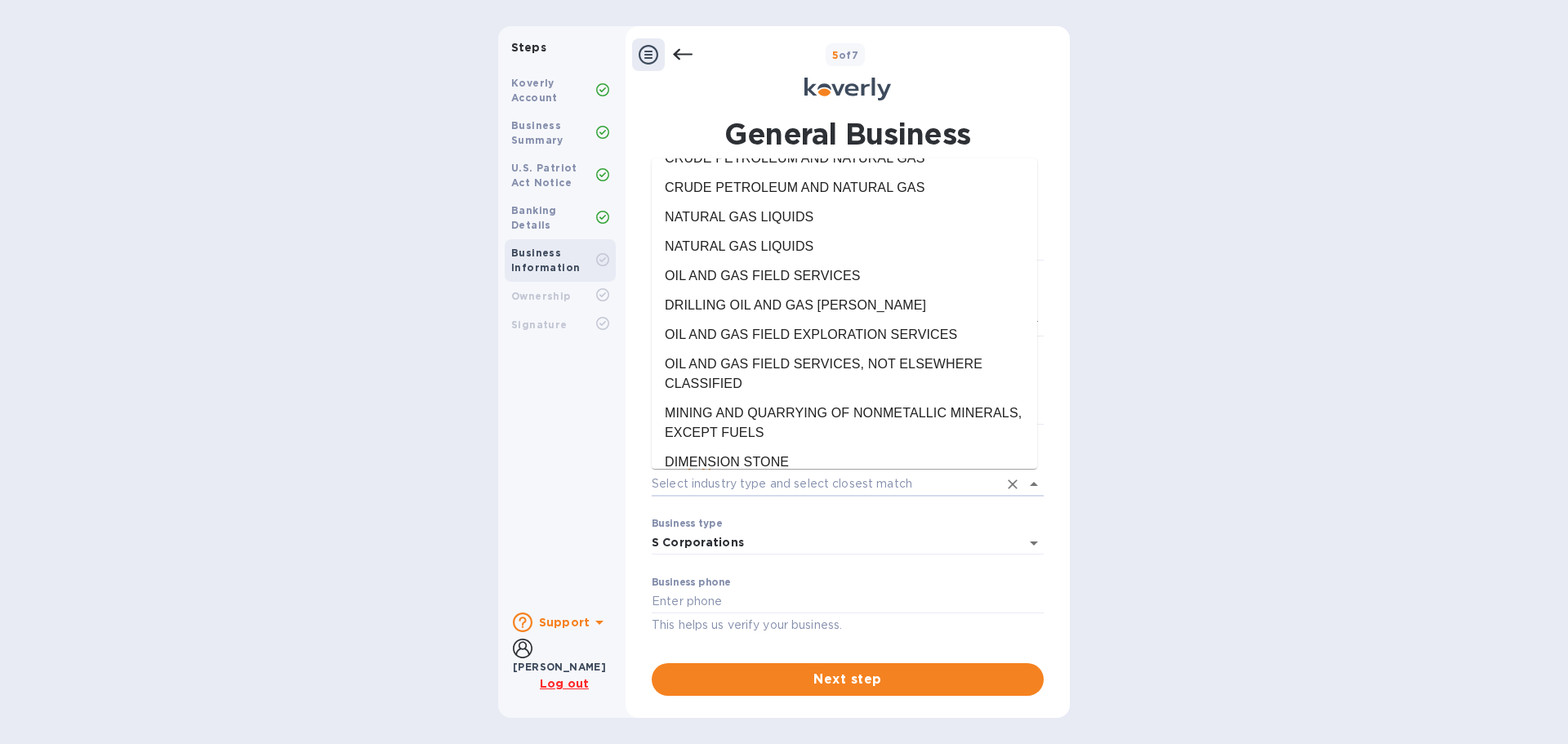
scroll to position [3511, 0]
click at [796, 483] on input "Industry type" at bounding box center [825, 484] width 346 height 24
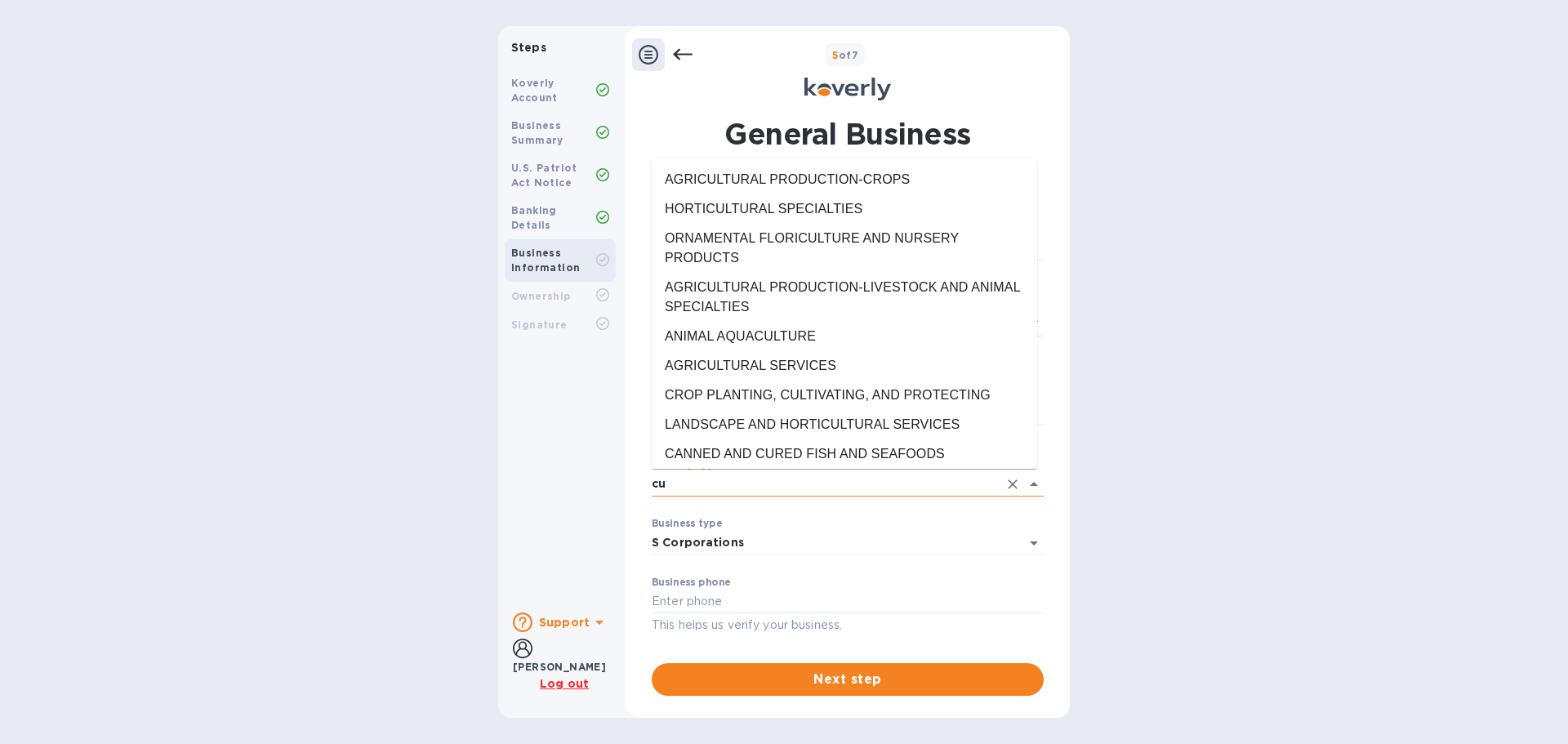
type input "c"
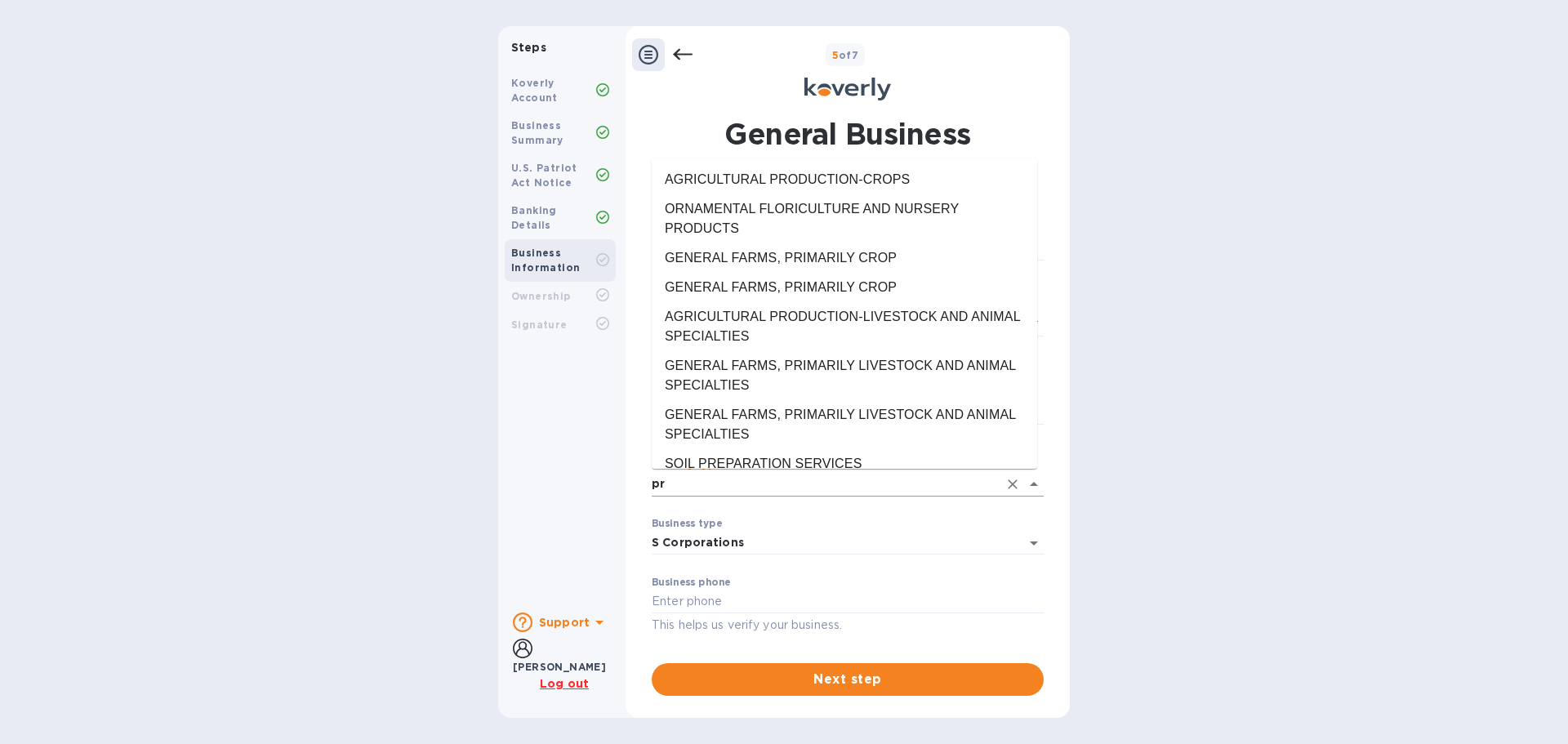
type input "p"
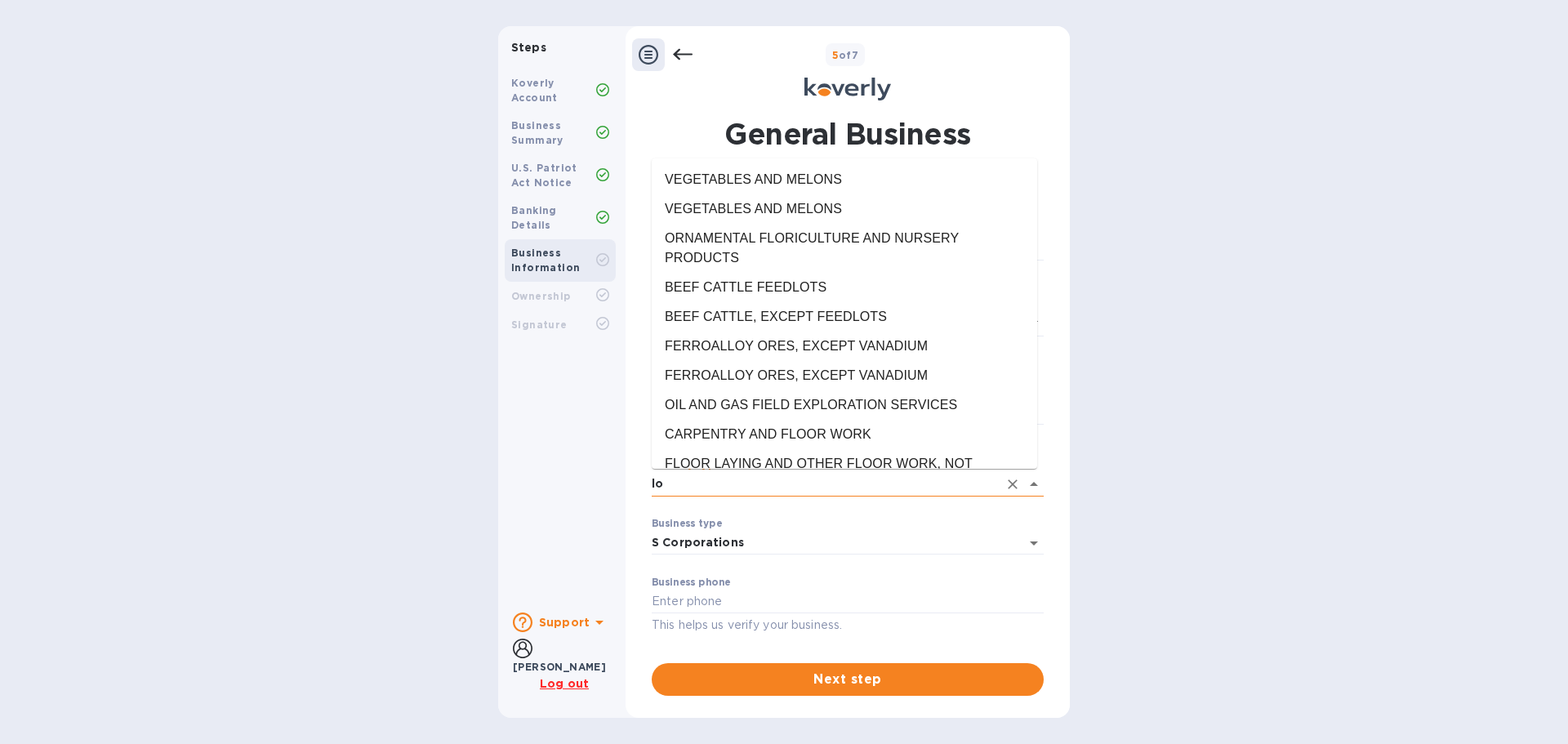
type input "l"
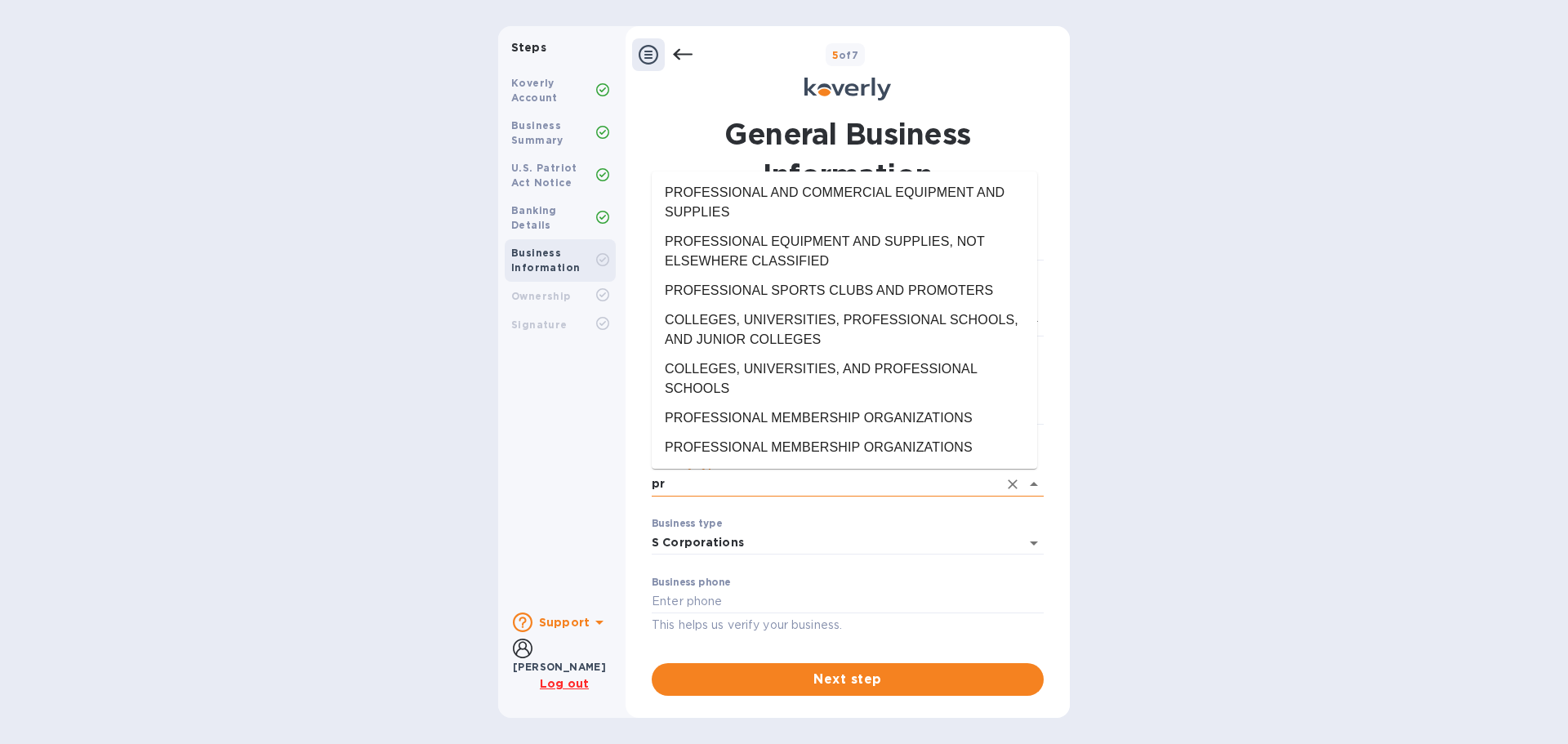
type input "p"
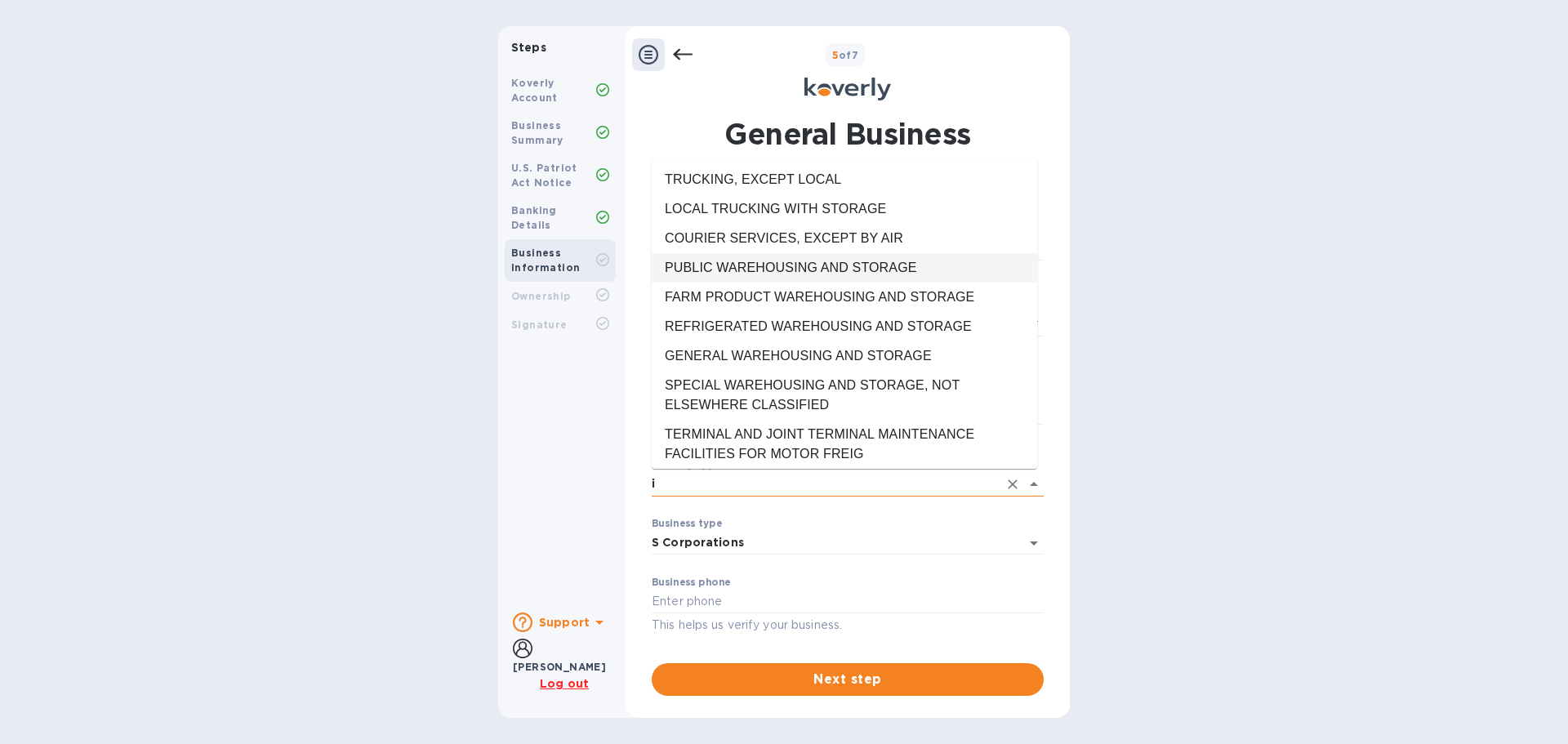
scroll to position [0, 0]
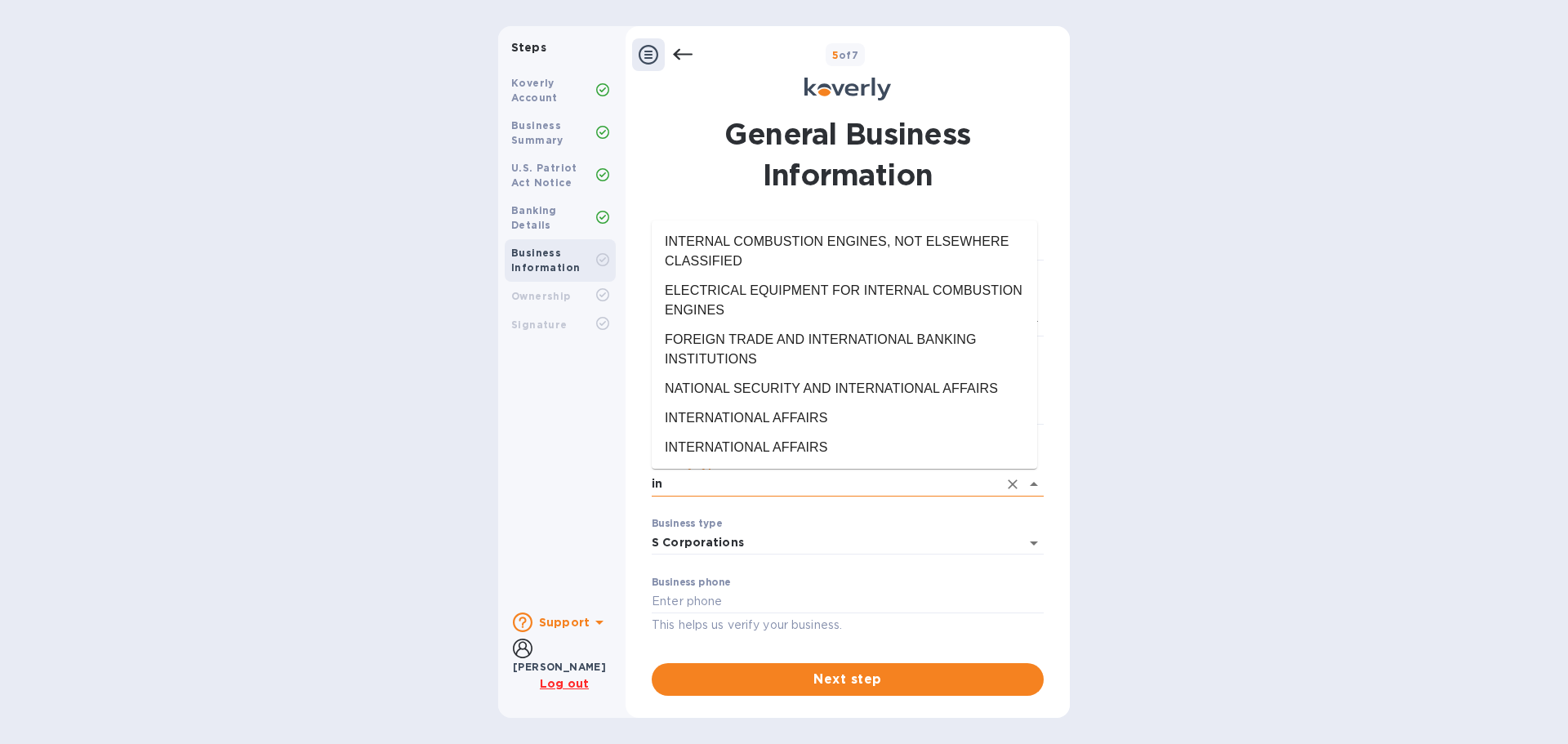
type input "i"
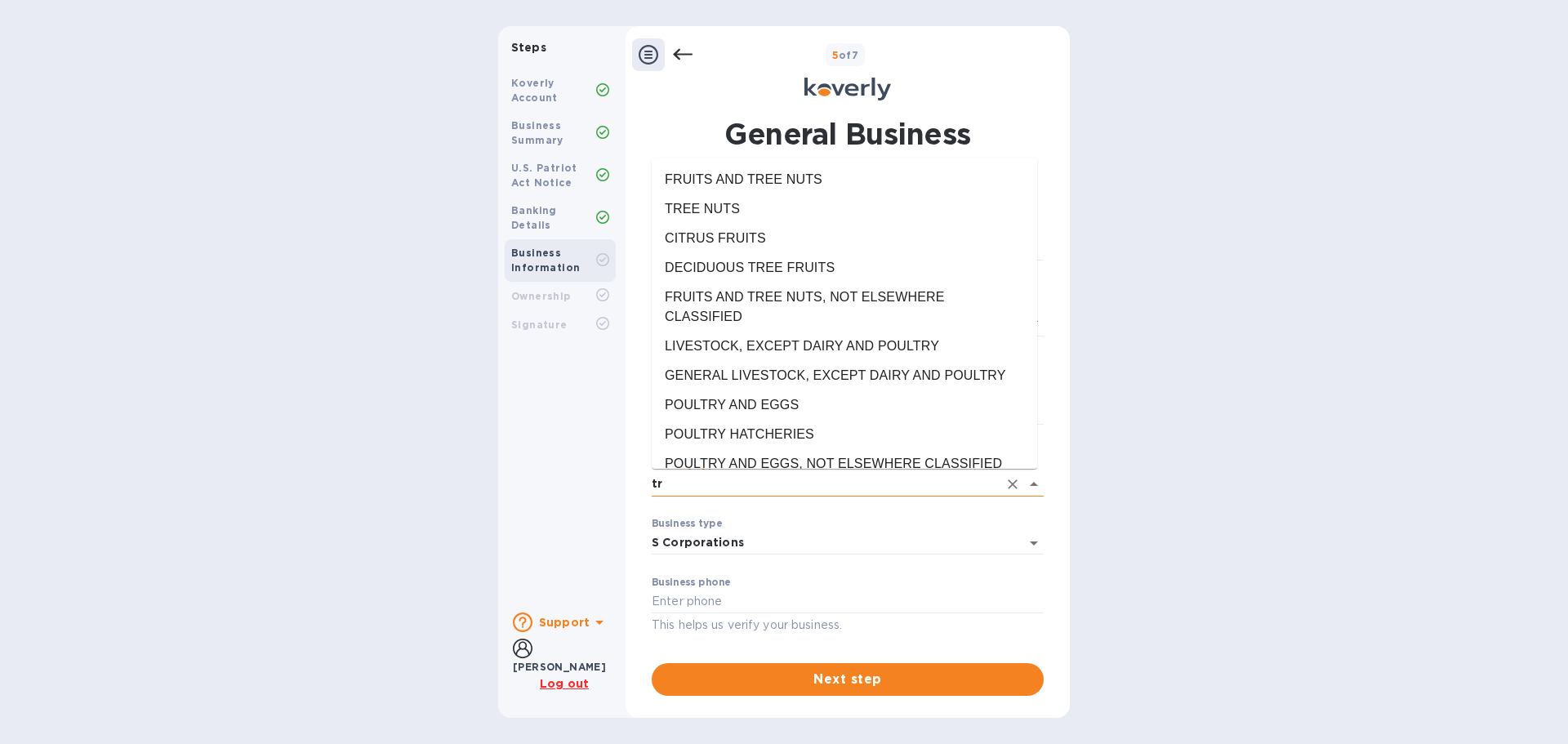
type input "t"
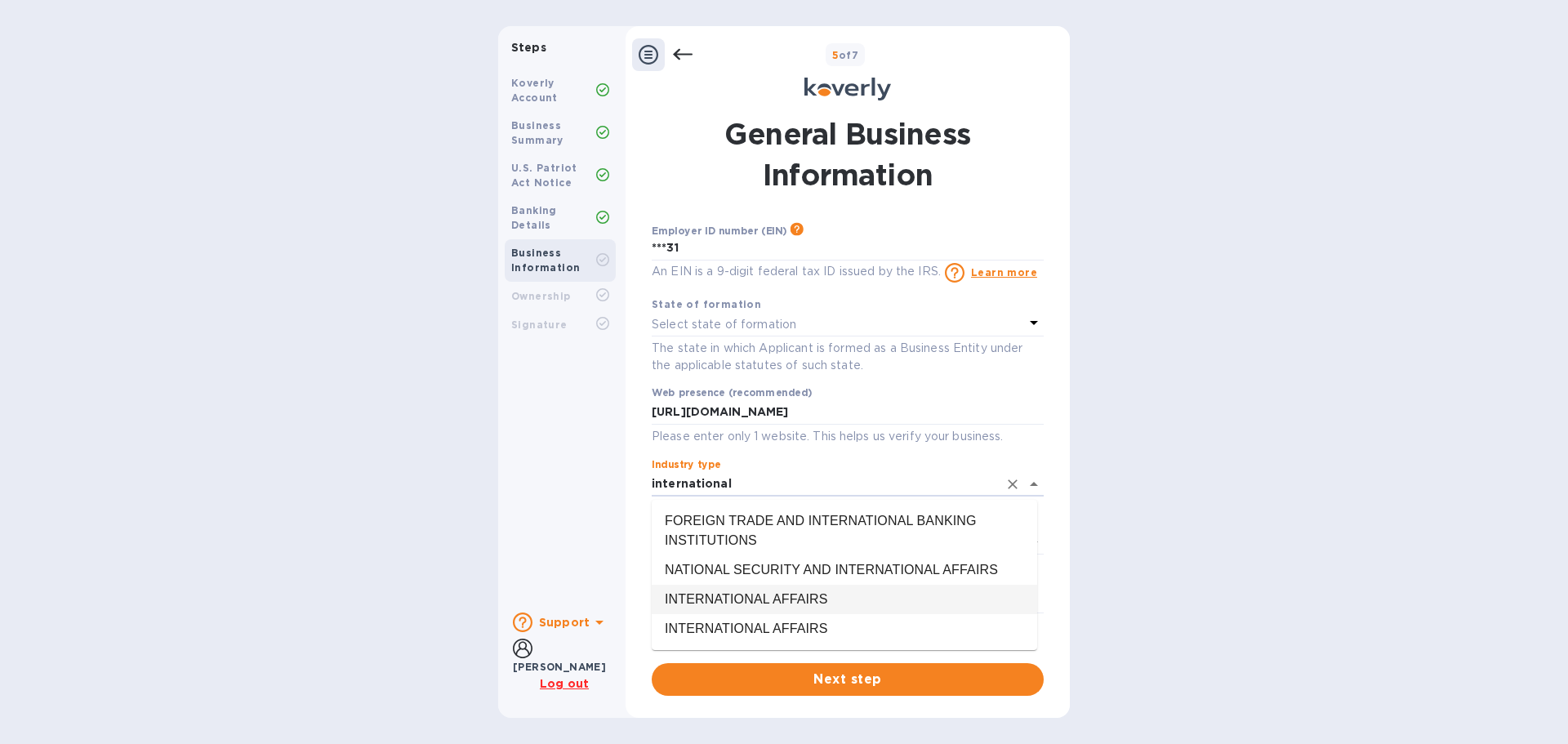
click at [726, 590] on li "INTERNATIONAL AFFAIRS" at bounding box center [844, 599] width 386 height 29
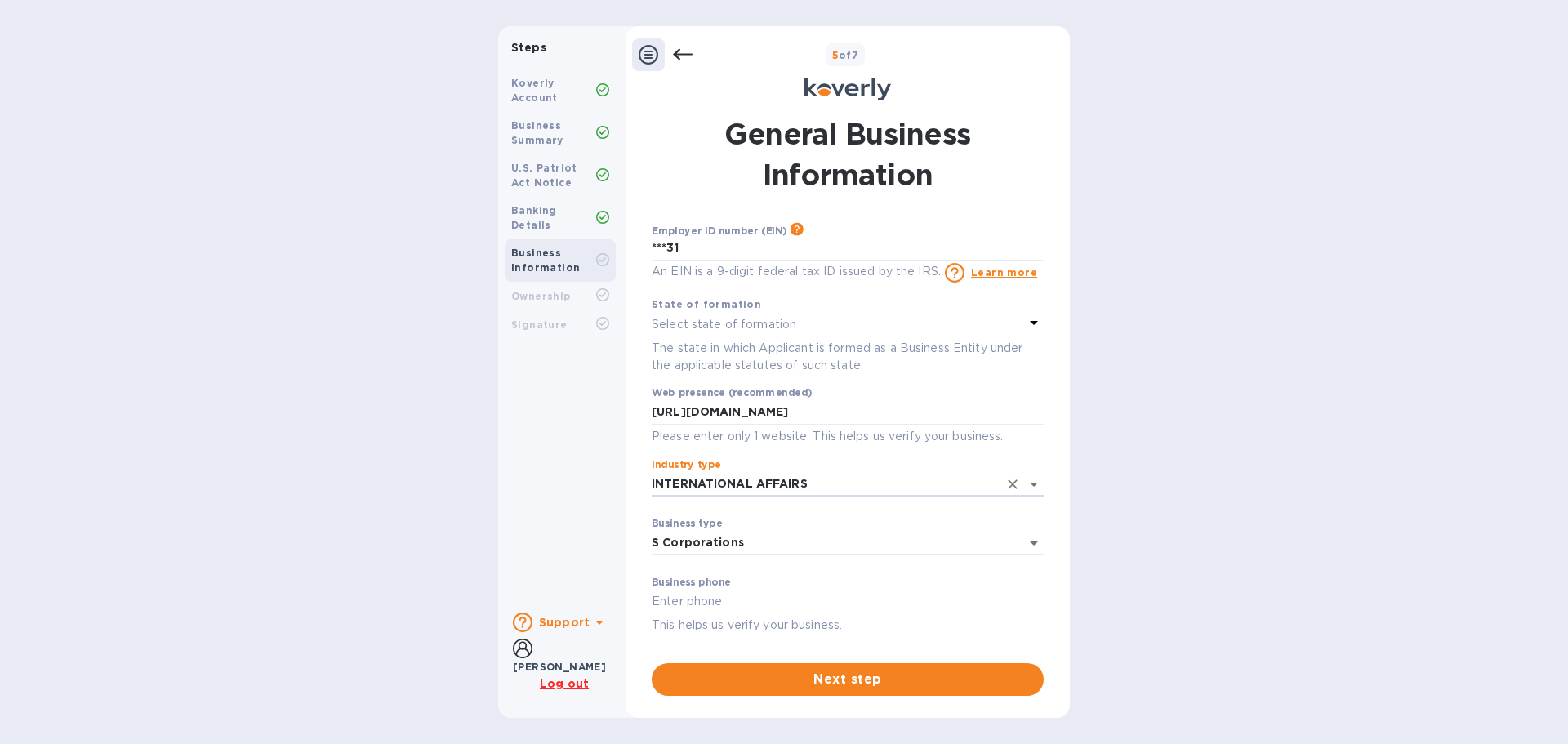
type input "INTERNATIONAL AFFAIRS"
click at [758, 591] on input "text" at bounding box center [847, 602] width 392 height 25
click at [832, 585] on div "Business phone This helps us verify your business." at bounding box center [847, 605] width 392 height 59
click at [758, 613] on input "text" at bounding box center [847, 602] width 392 height 25
type input "[PHONE_NUMBER]"
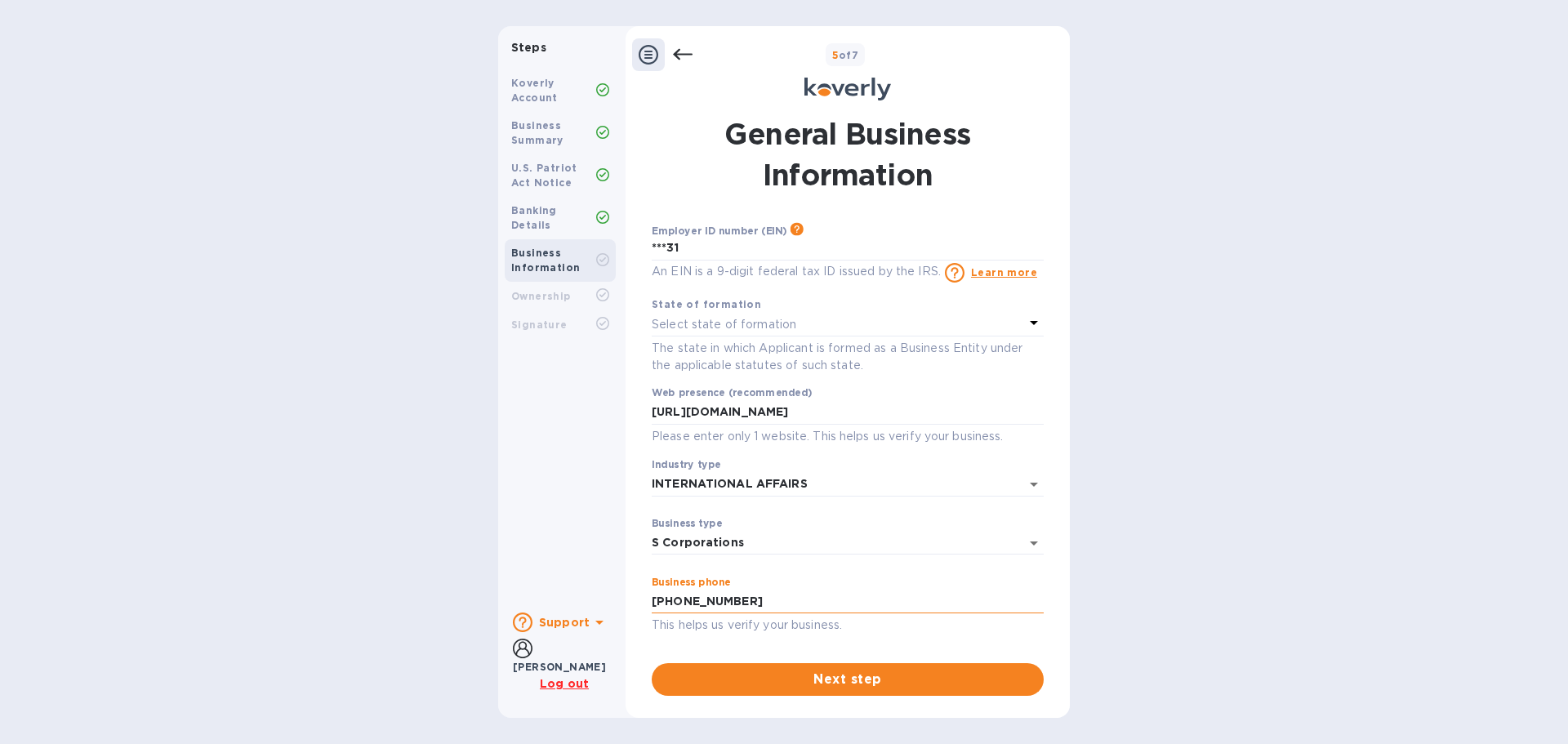
scroll to position [57, 0]
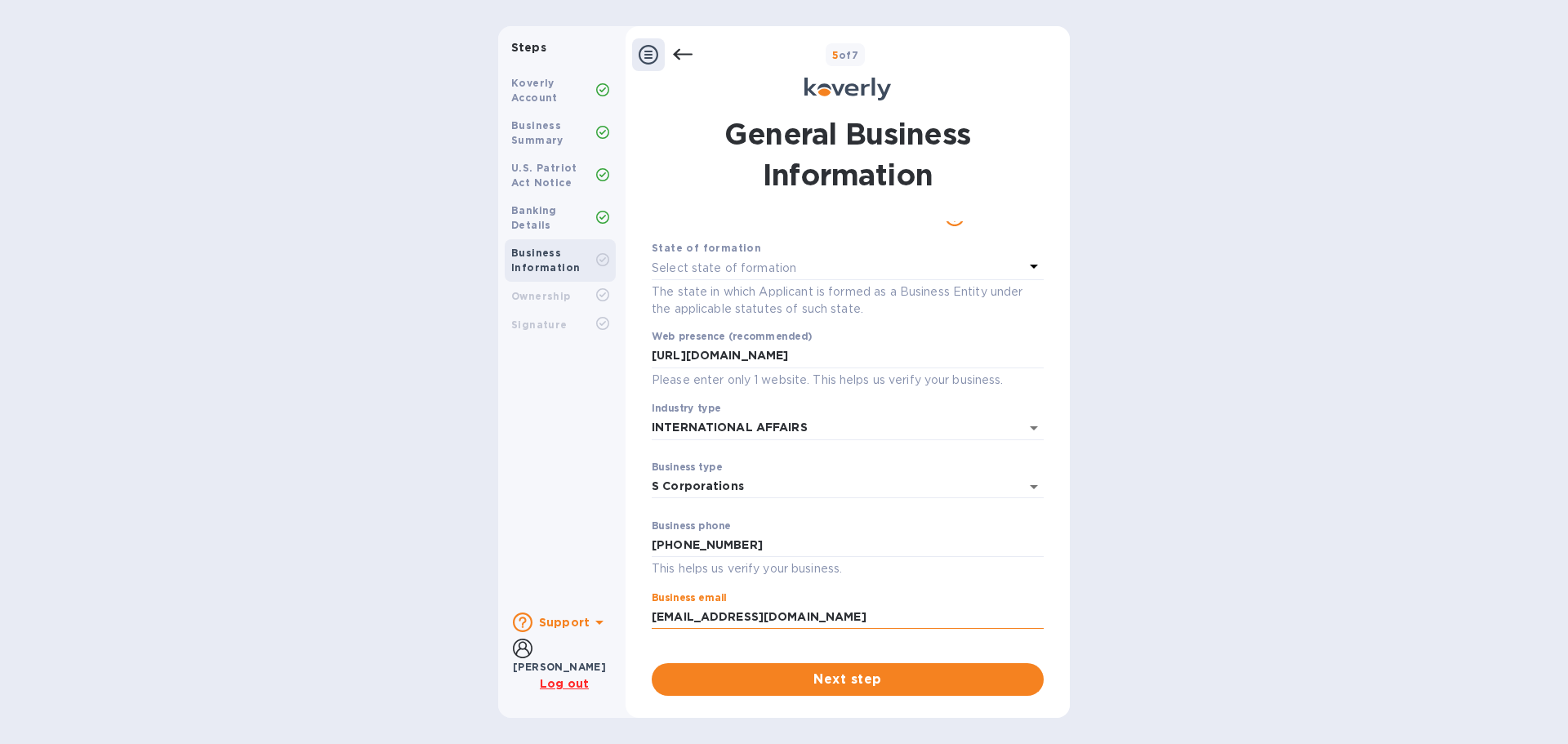
type input "[EMAIL_ADDRESS][DOMAIN_NAME]"
click at [933, 690] on button "Next step" at bounding box center [847, 679] width 392 height 33
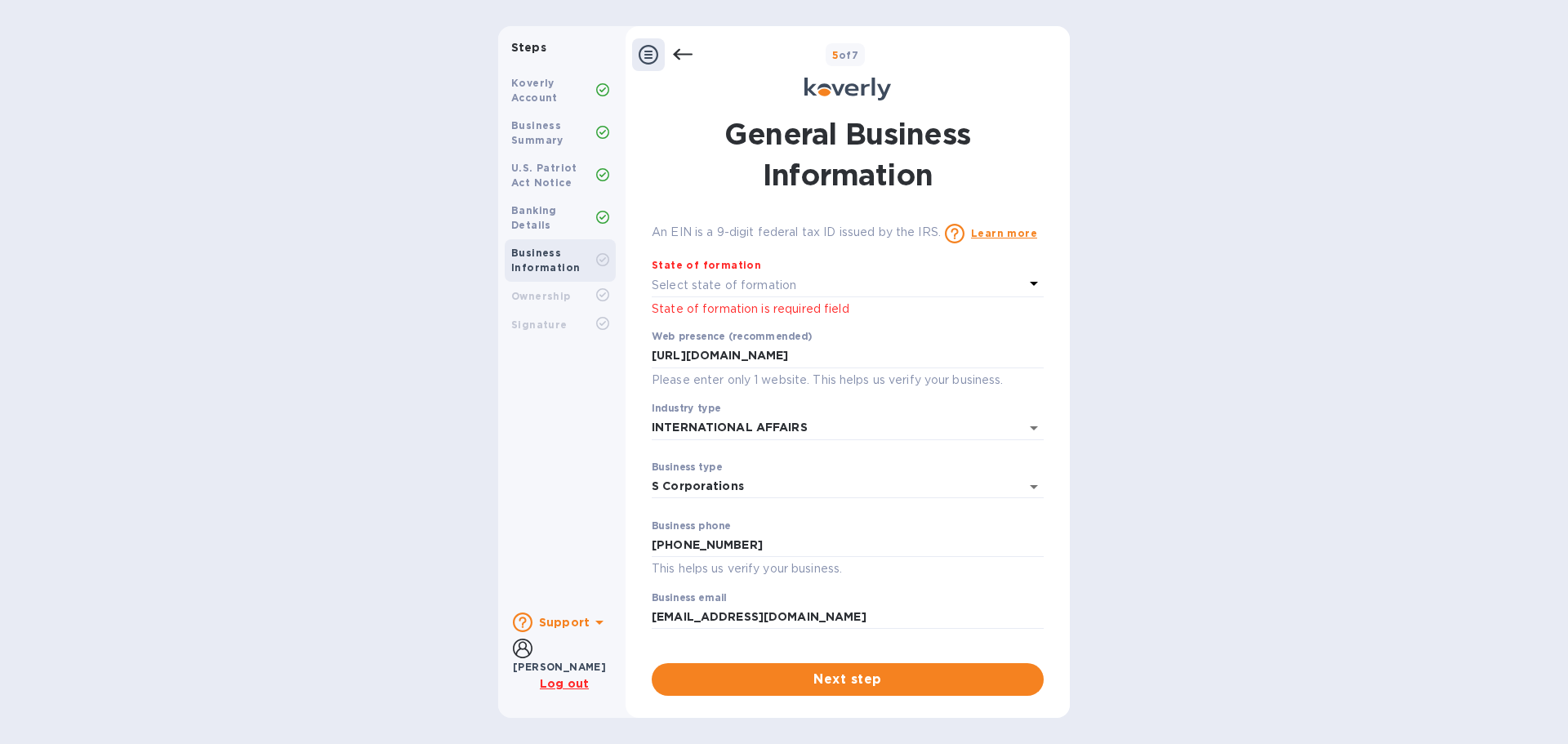
click at [737, 280] on p "Select state of formation" at bounding box center [724, 285] width 145 height 17
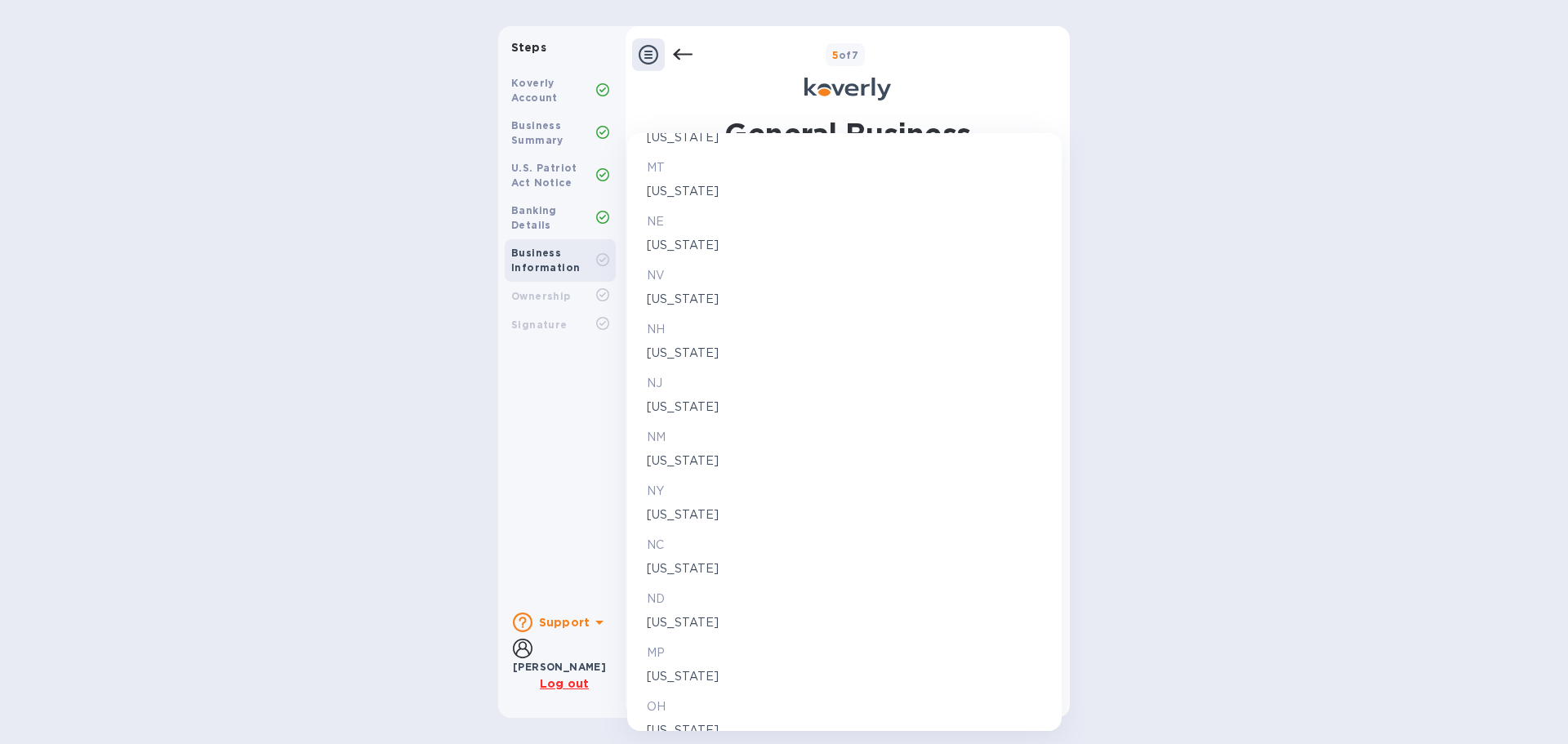
scroll to position [1714, 0]
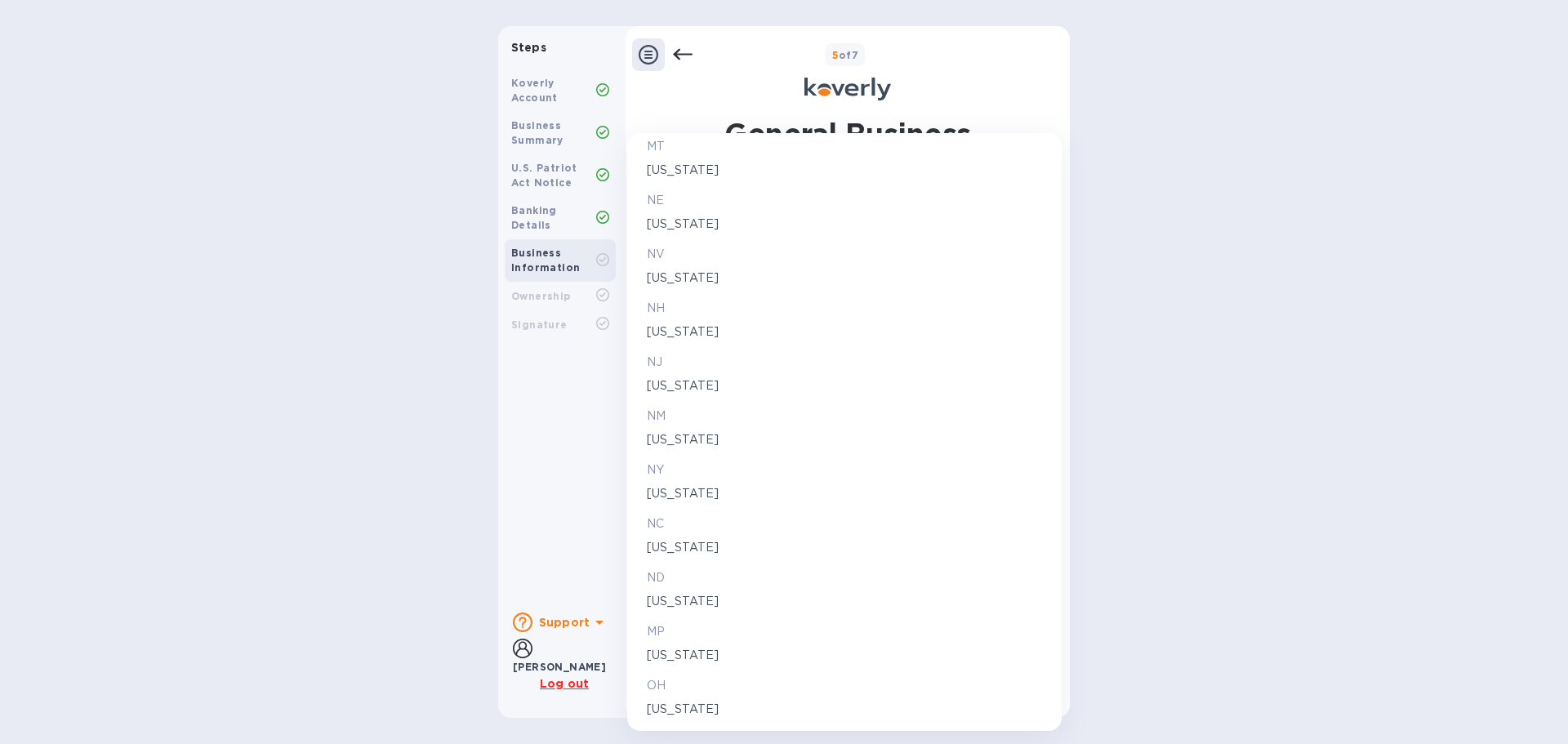
click at [694, 544] on p "[US_STATE]" at bounding box center [844, 548] width 395 height 17
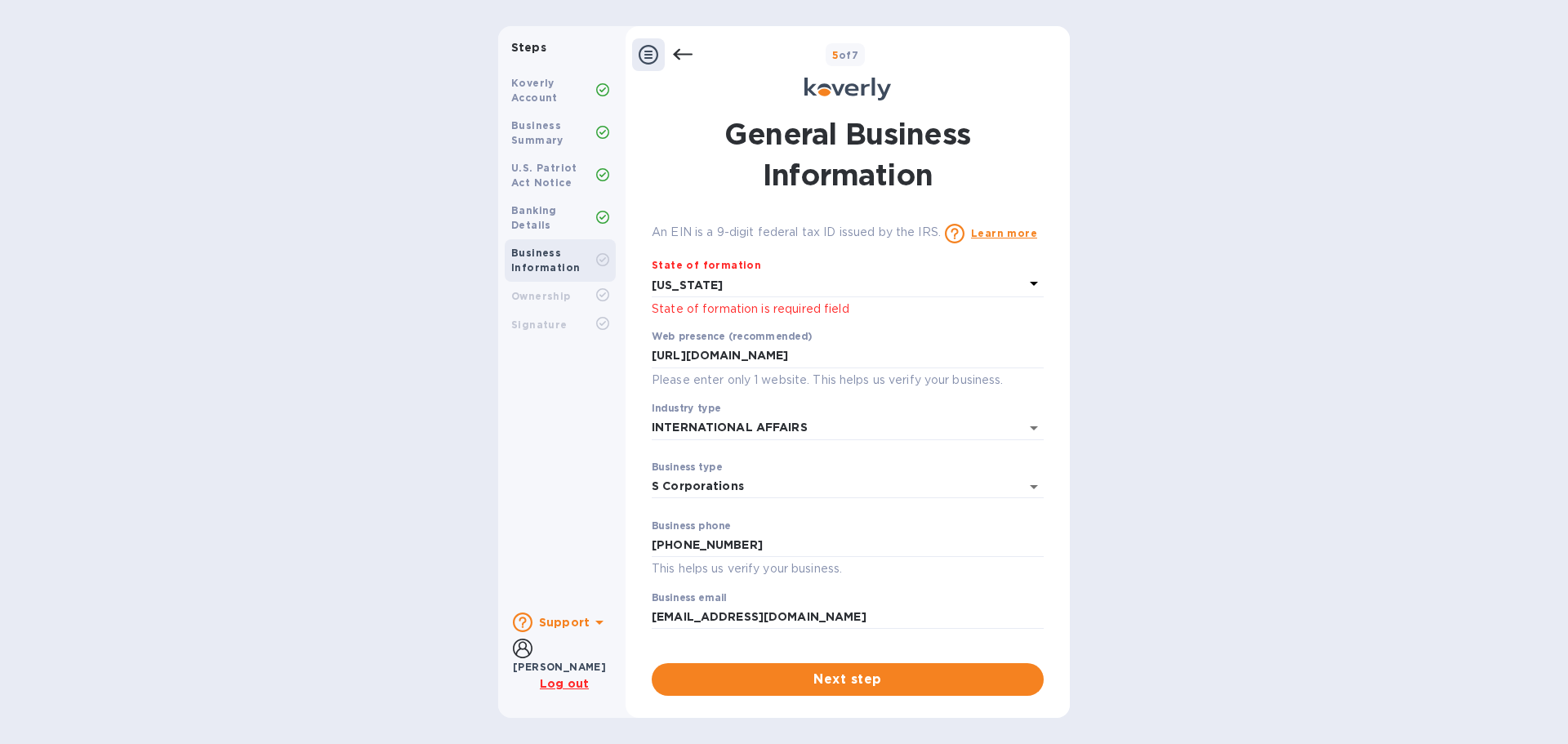
click at [822, 657] on div "Employer ID number (EIN) Please make sure it matches the information on your SS…" at bounding box center [847, 458] width 392 height 474
drag, startPoint x: 836, startPoint y: 677, endPoint x: 848, endPoint y: 679, distance: 12.2
click at [836, 678] on span "Next step" at bounding box center [847, 679] width 366 height 20
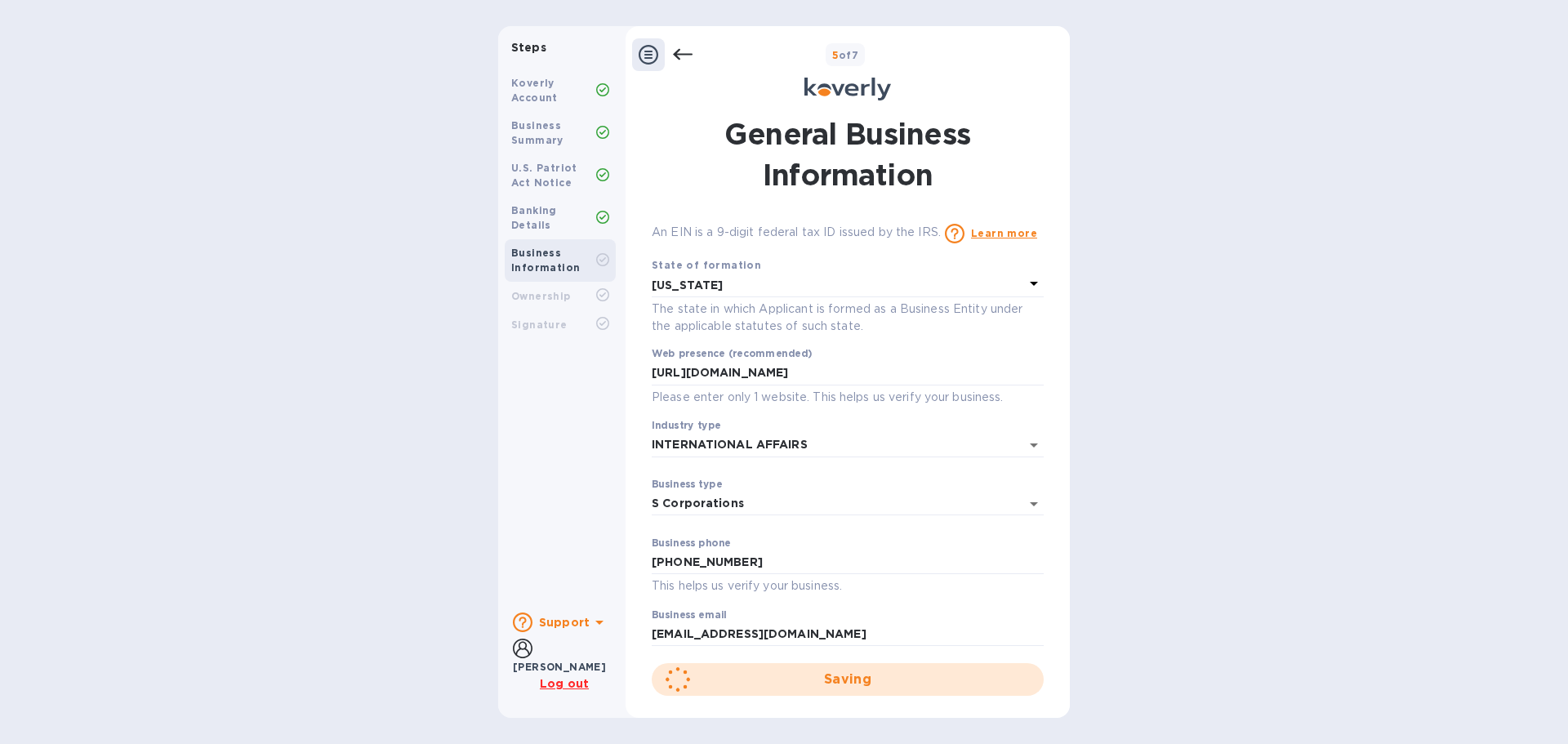
scroll to position [57, 0]
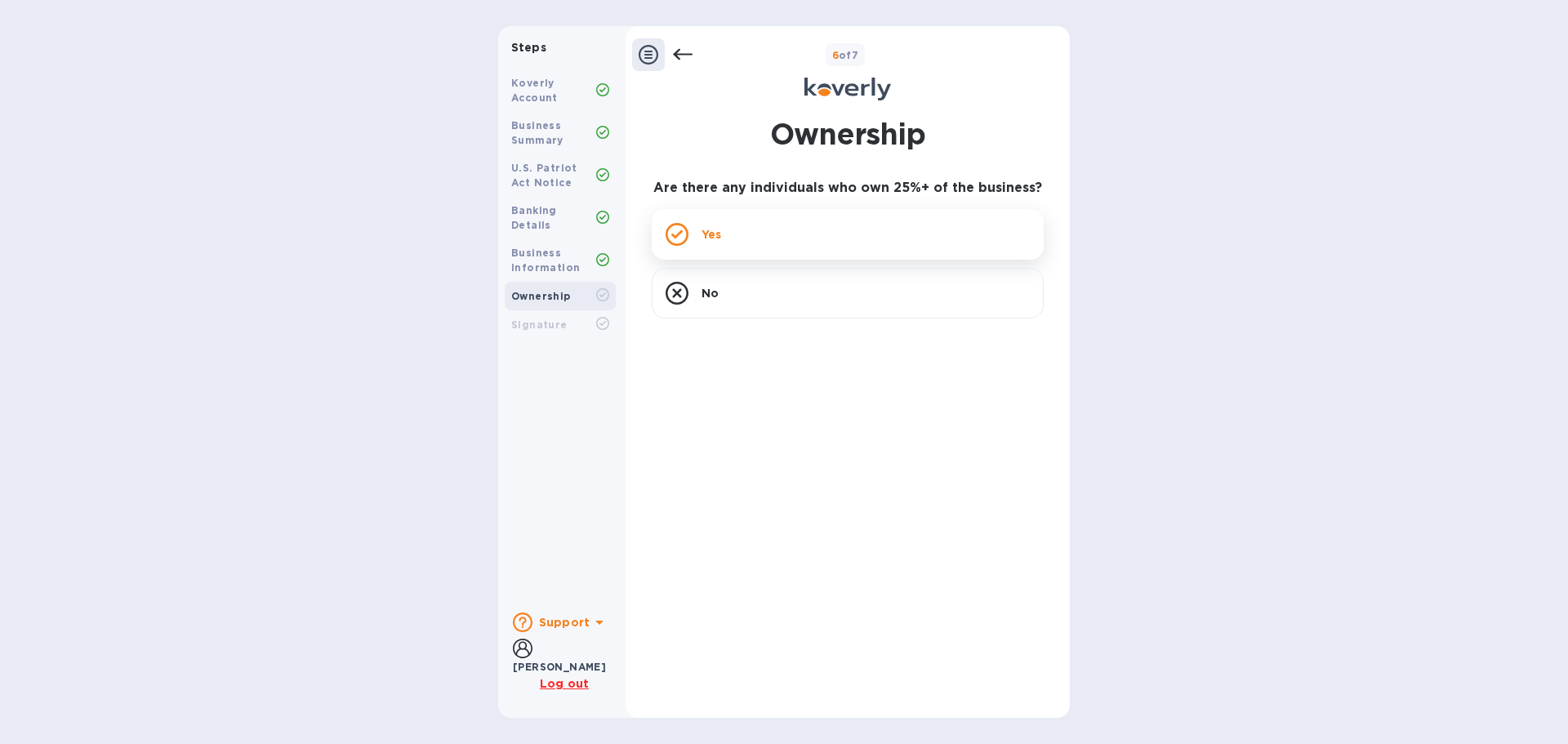
click at [766, 235] on div "Yes" at bounding box center [847, 234] width 392 height 51
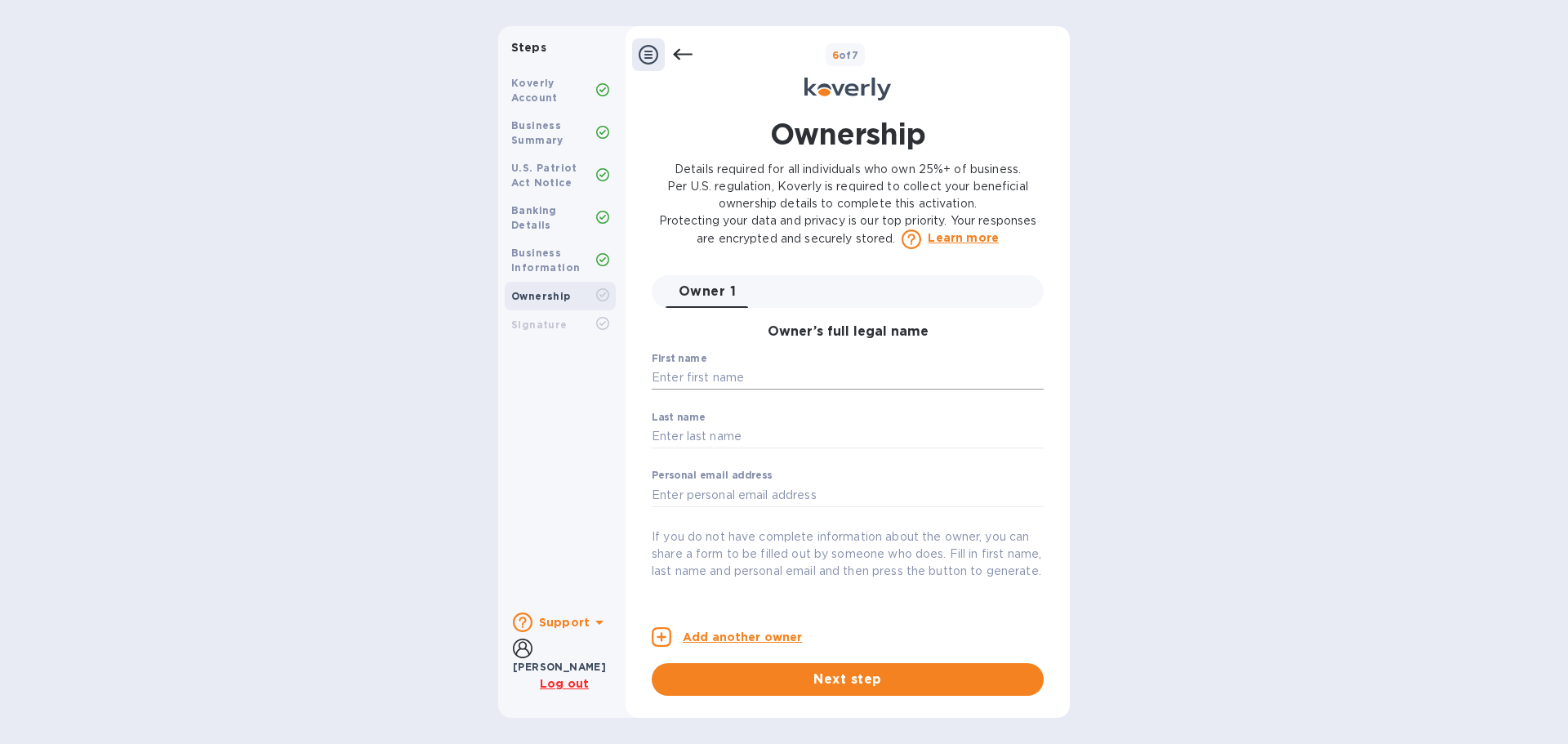
click at [781, 371] on input "text" at bounding box center [847, 378] width 392 height 25
type input "[PERSON_NAME]"
type input "[EMAIL_ADDRESS][DOMAIN_NAME]"
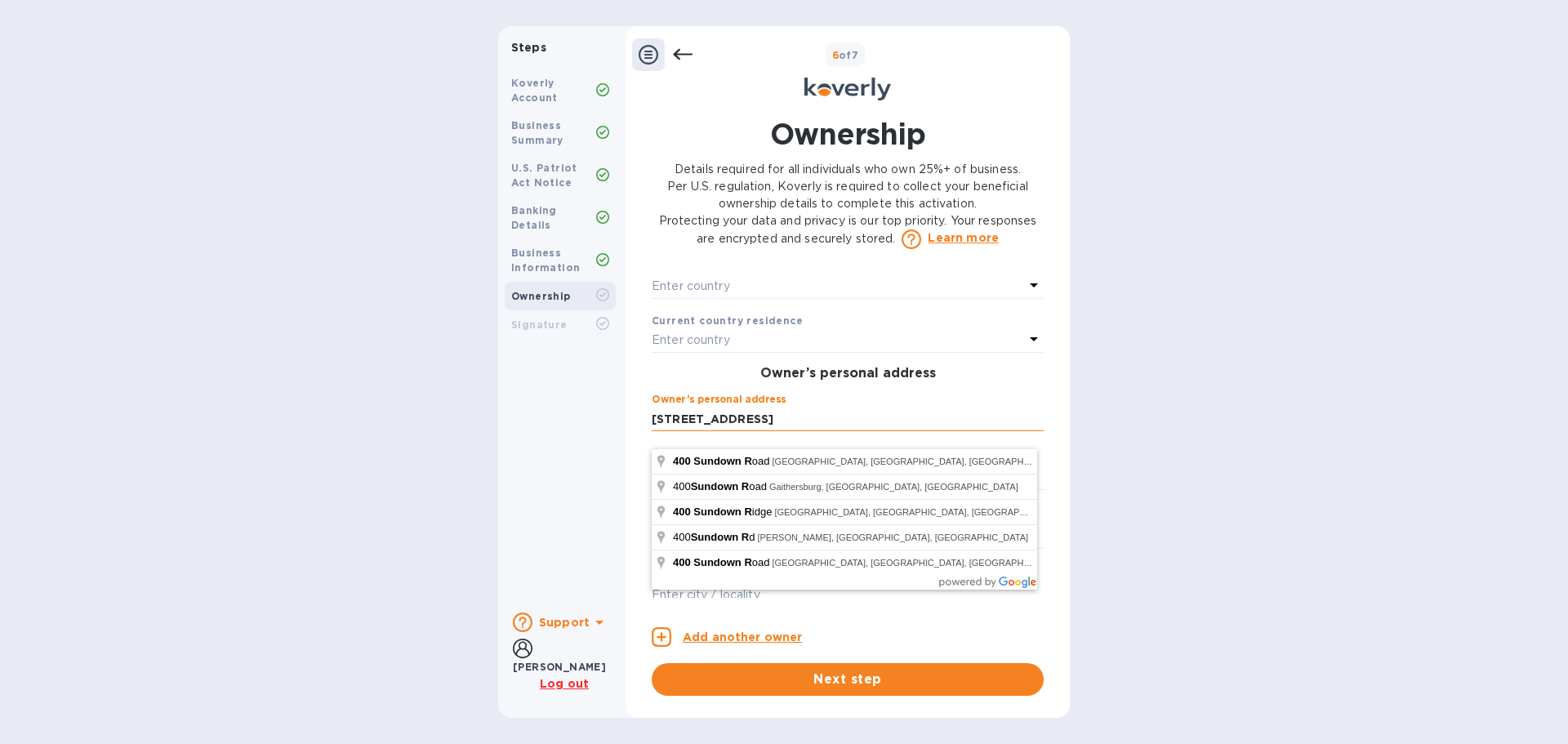
type input "[STREET_ADDRESS]"
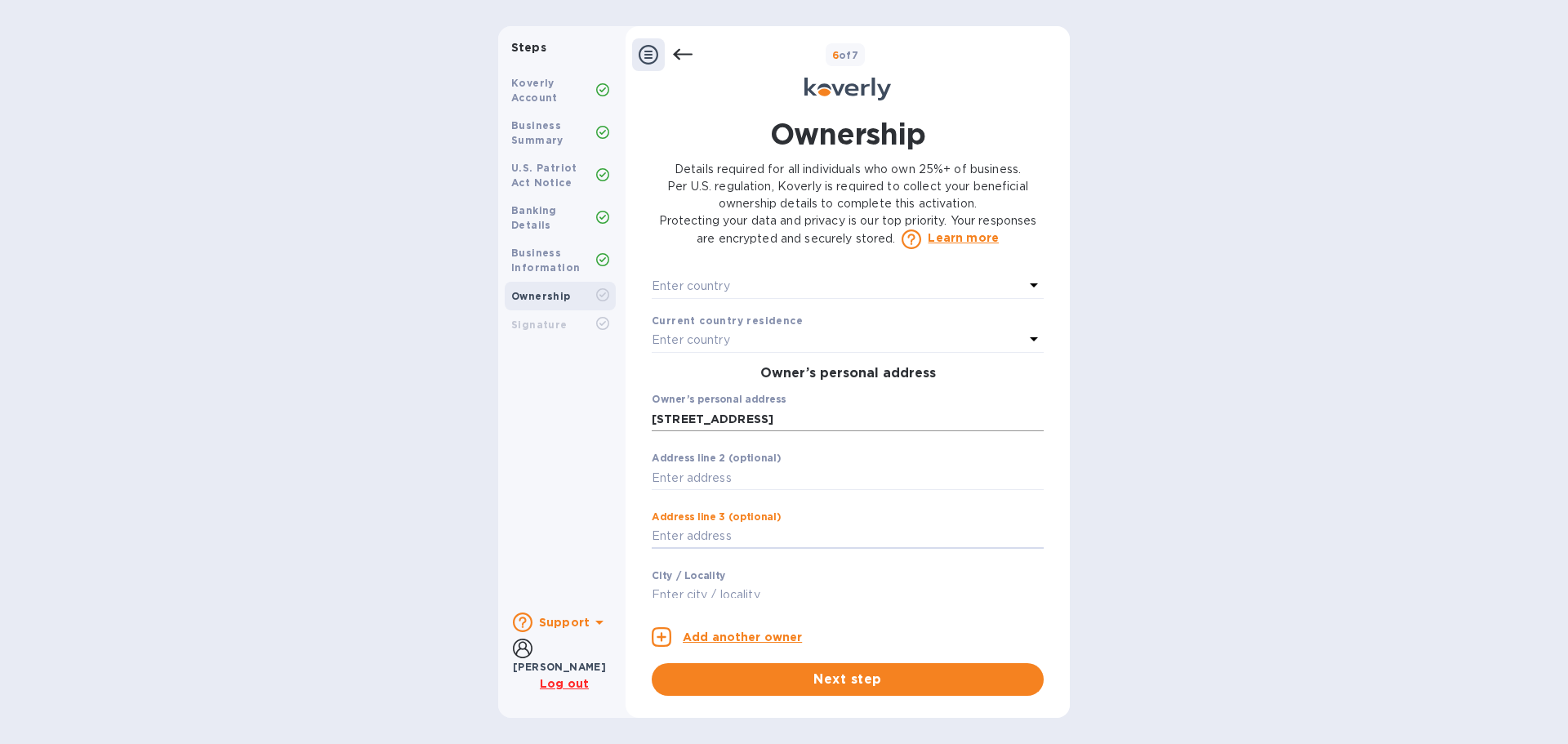
scroll to position [578, 0]
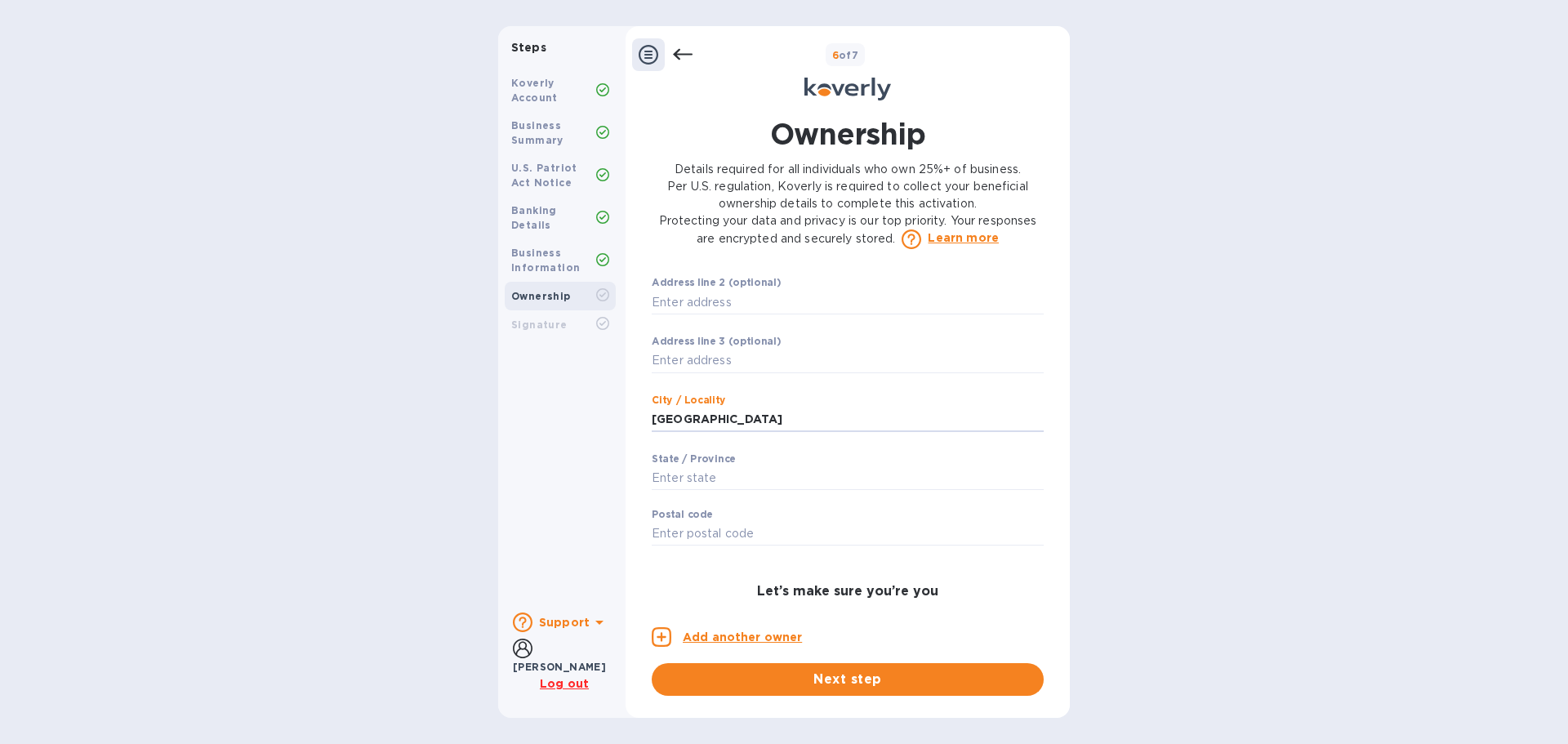
type input "[GEOGRAPHIC_DATA]"
type input "nc"
type input "28117"
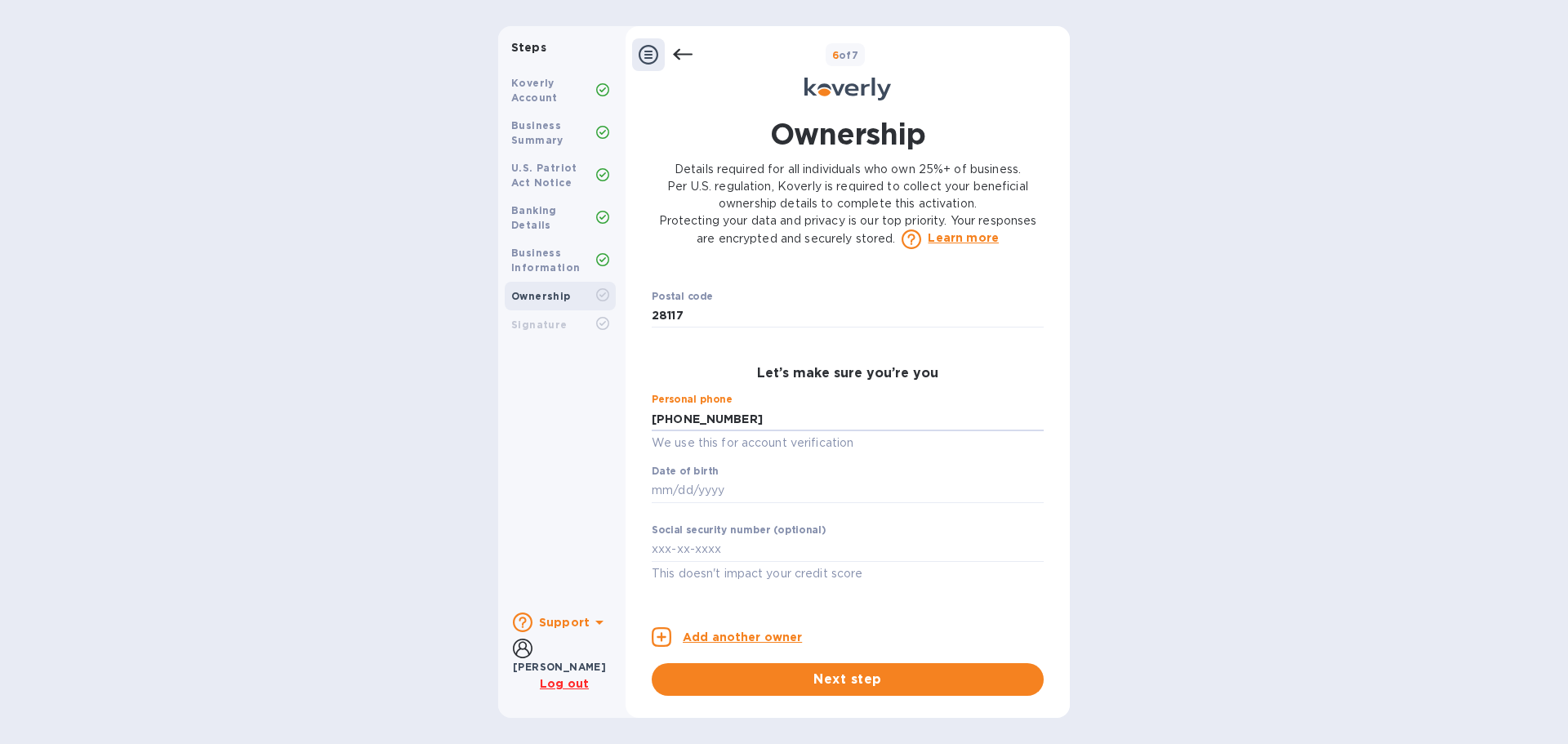
type input "***61"
type input "***69"
type input "***06"
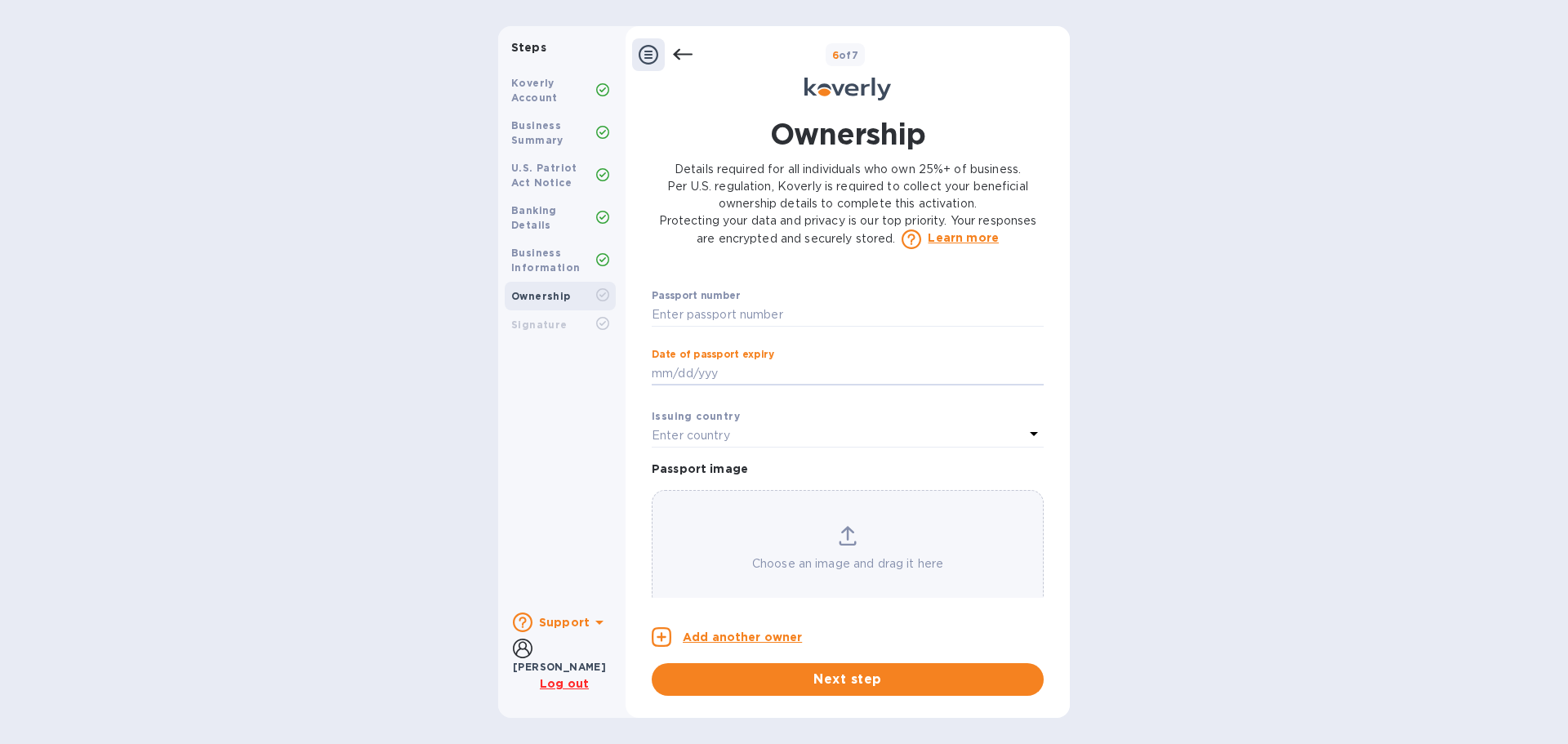
scroll to position [1143, 0]
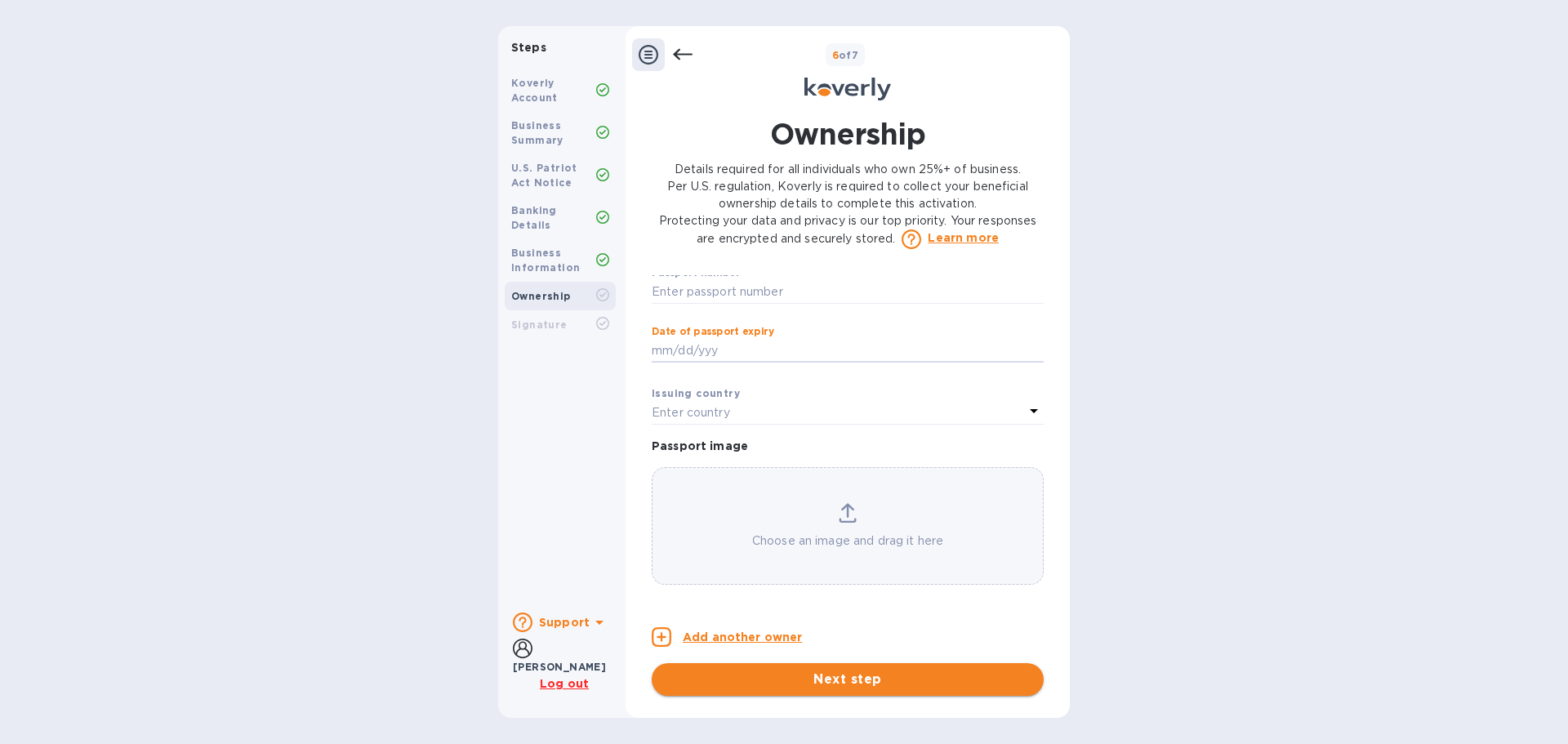
click at [867, 679] on span "Next step" at bounding box center [847, 679] width 366 height 20
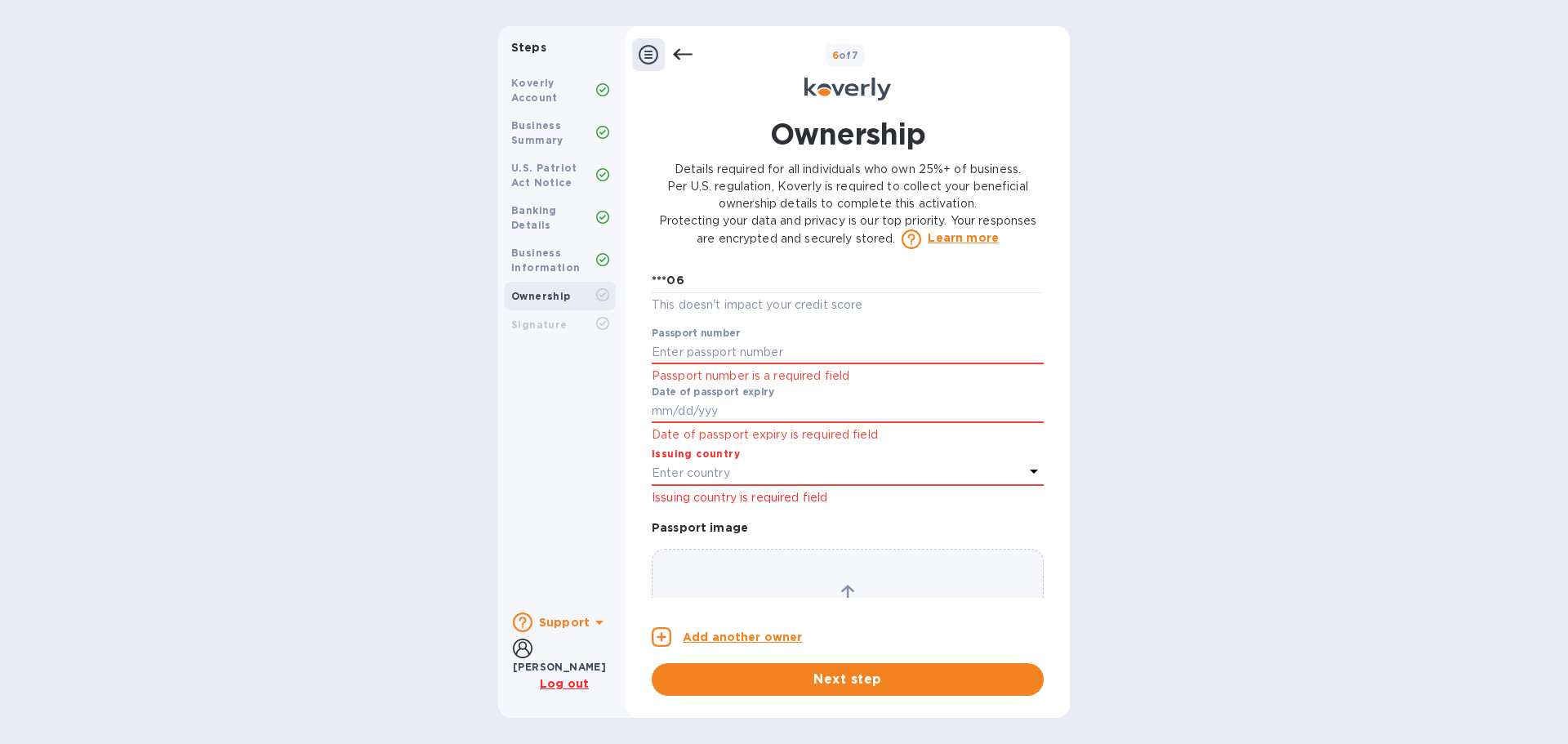
scroll to position [1103, 0]
click at [723, 365] on input "text" at bounding box center [847, 357] width 392 height 25
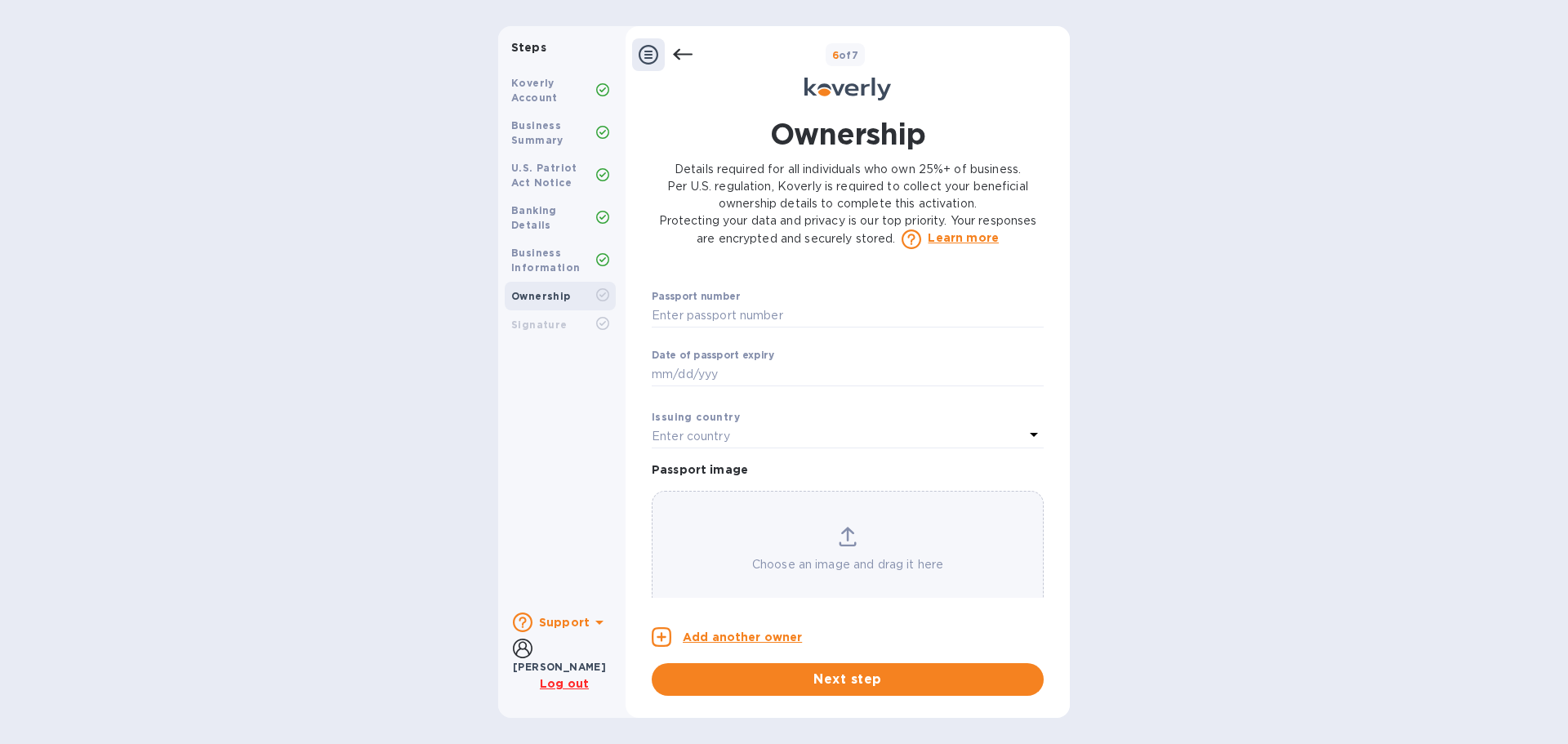
scroll to position [1060, 0]
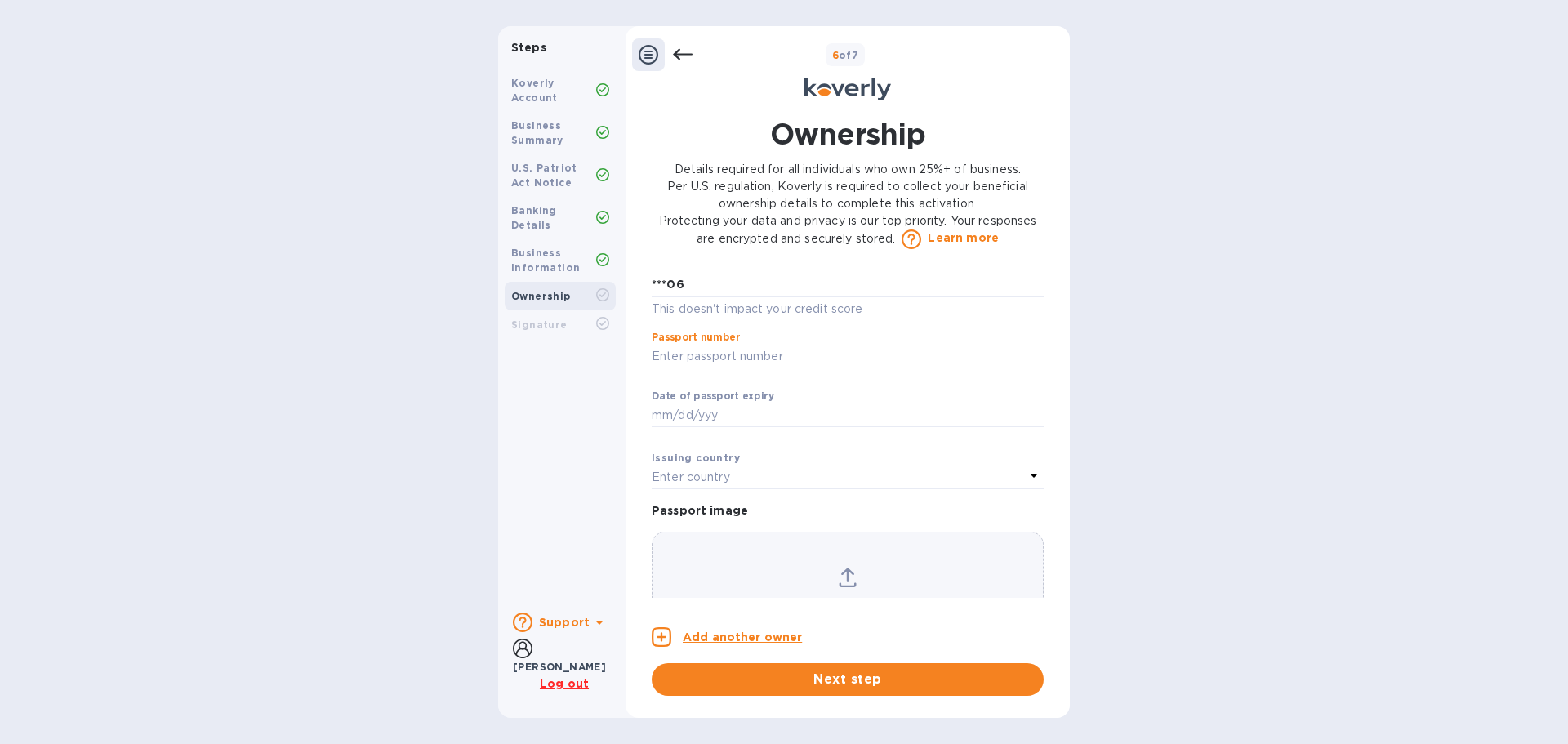
click at [717, 369] on input "text" at bounding box center [847, 357] width 392 height 25
type input "***43"
click at [707, 428] on input "text" at bounding box center [847, 416] width 392 height 25
type input "***27"
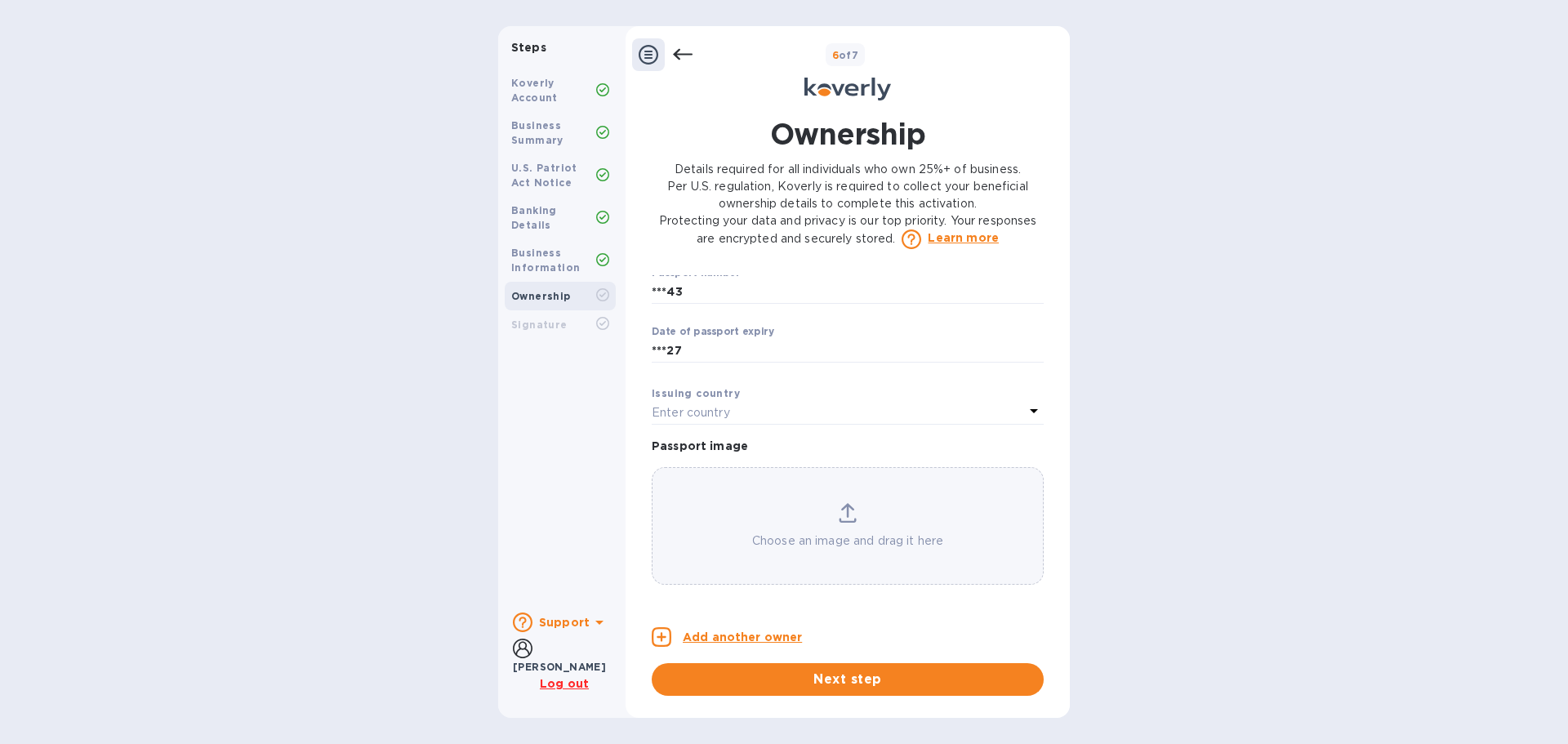
scroll to position [1143, 0]
click at [774, 407] on div "Enter country" at bounding box center [838, 412] width 372 height 23
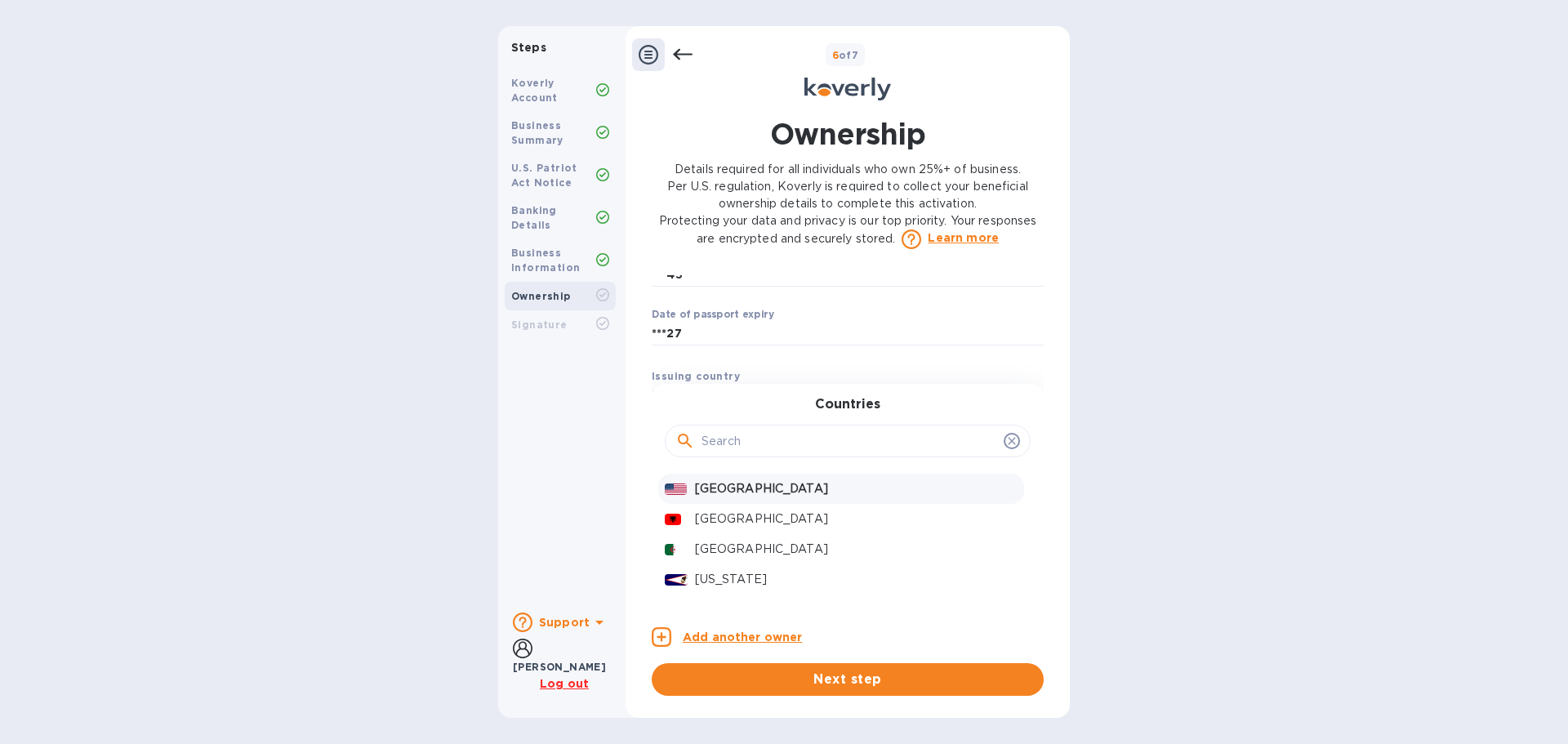
click at [748, 497] on p "[GEOGRAPHIC_DATA]" at bounding box center [856, 489] width 322 height 17
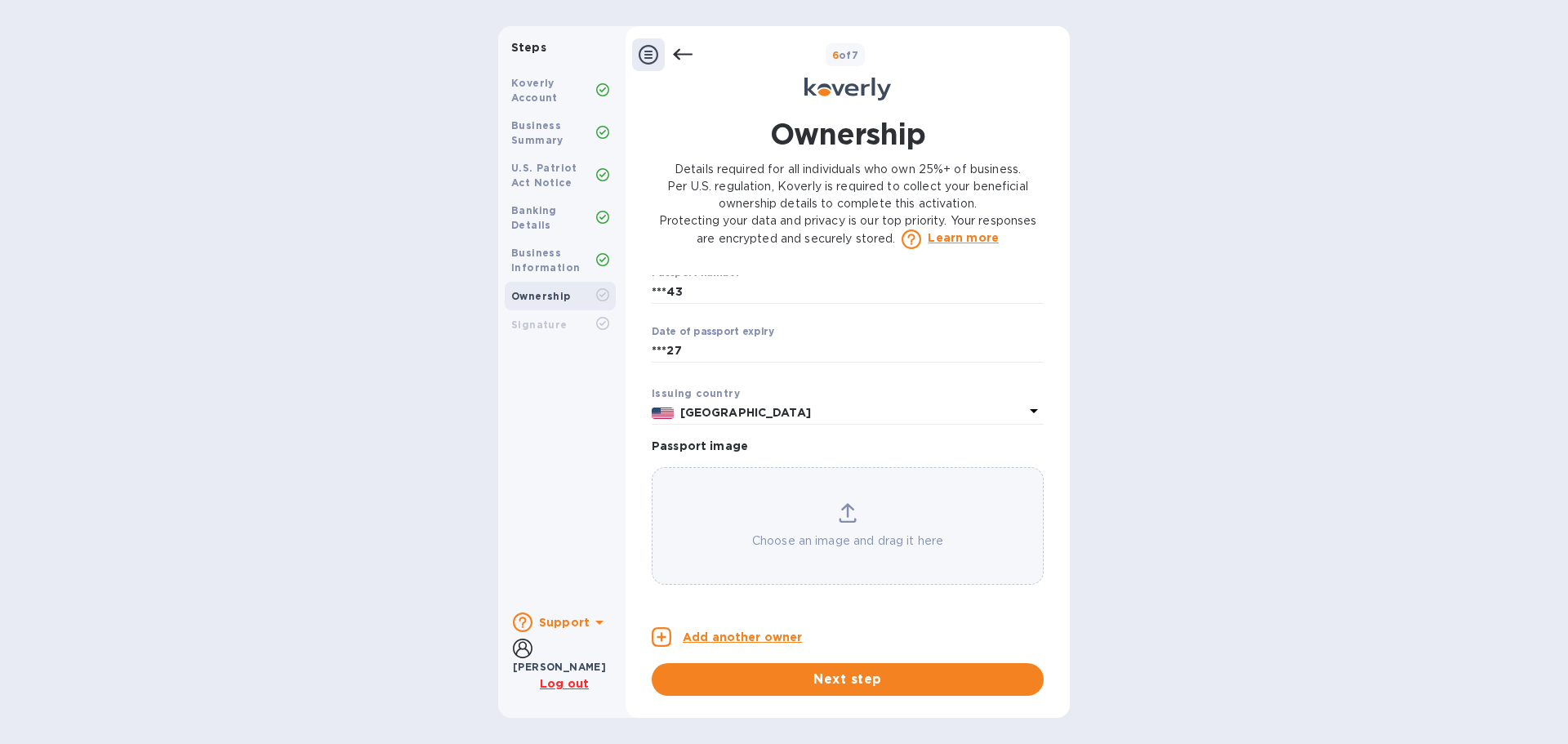
click at [828, 520] on div "Choose an image and drag it here" at bounding box center [847, 526] width 390 height 46
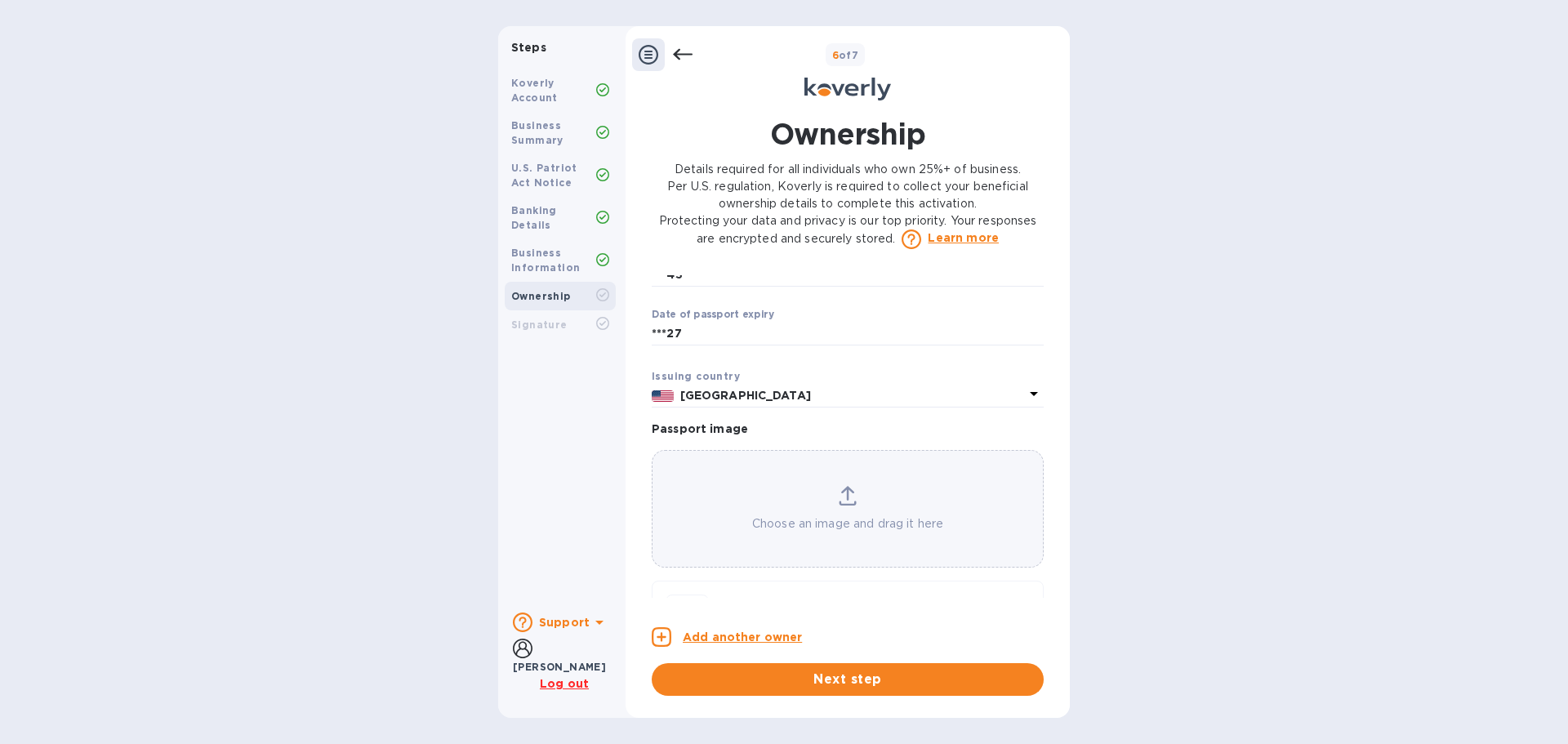
click at [848, 506] on icon at bounding box center [847, 495] width 18 height 20
click at [869, 525] on div "Choose an image and drag it here" at bounding box center [847, 509] width 390 height 46
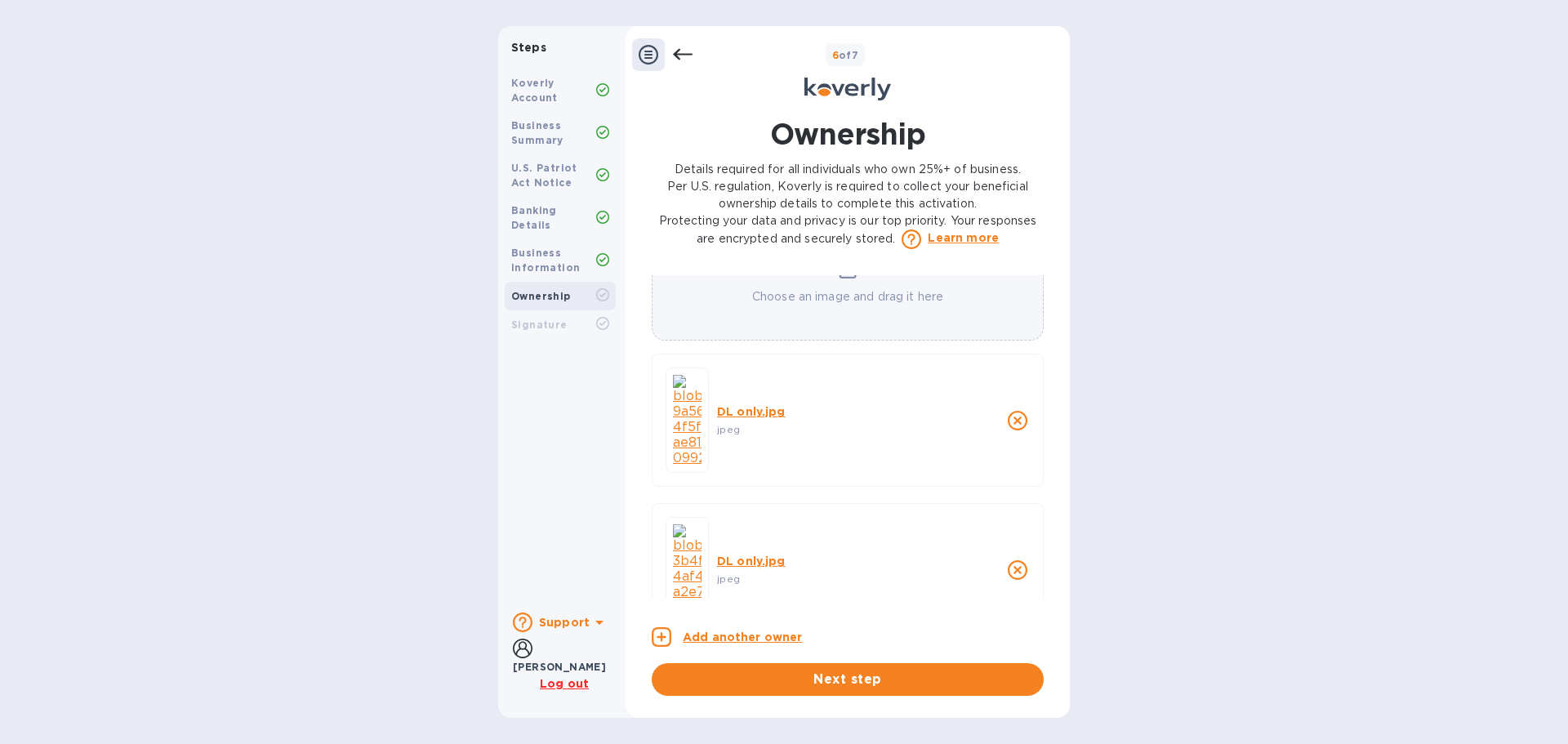
scroll to position [1387, 0]
click at [1008, 393] on icon "close" at bounding box center [1017, 402] width 20 height 20
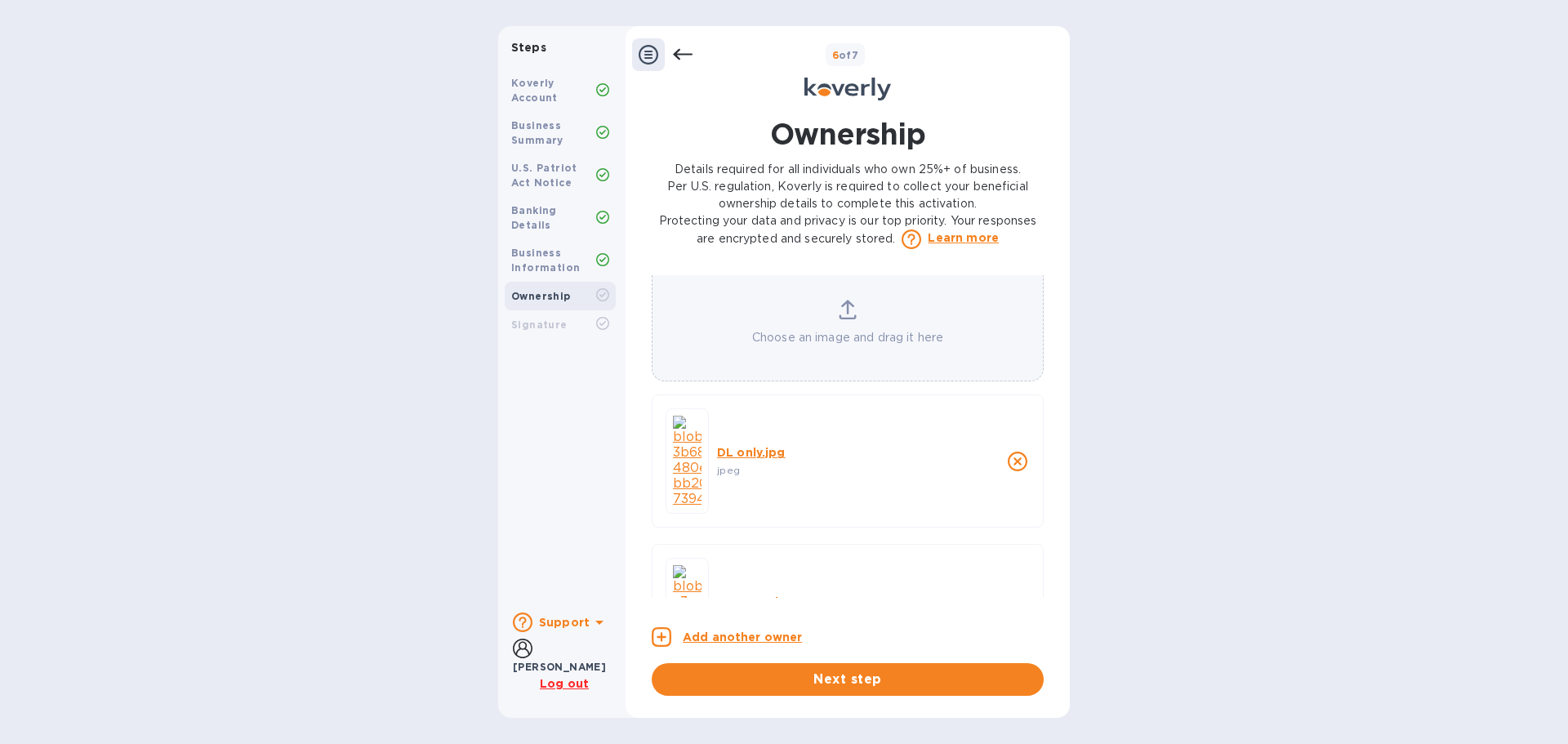
click at [1008, 452] on icon "close" at bounding box center [1017, 461] width 20 height 20
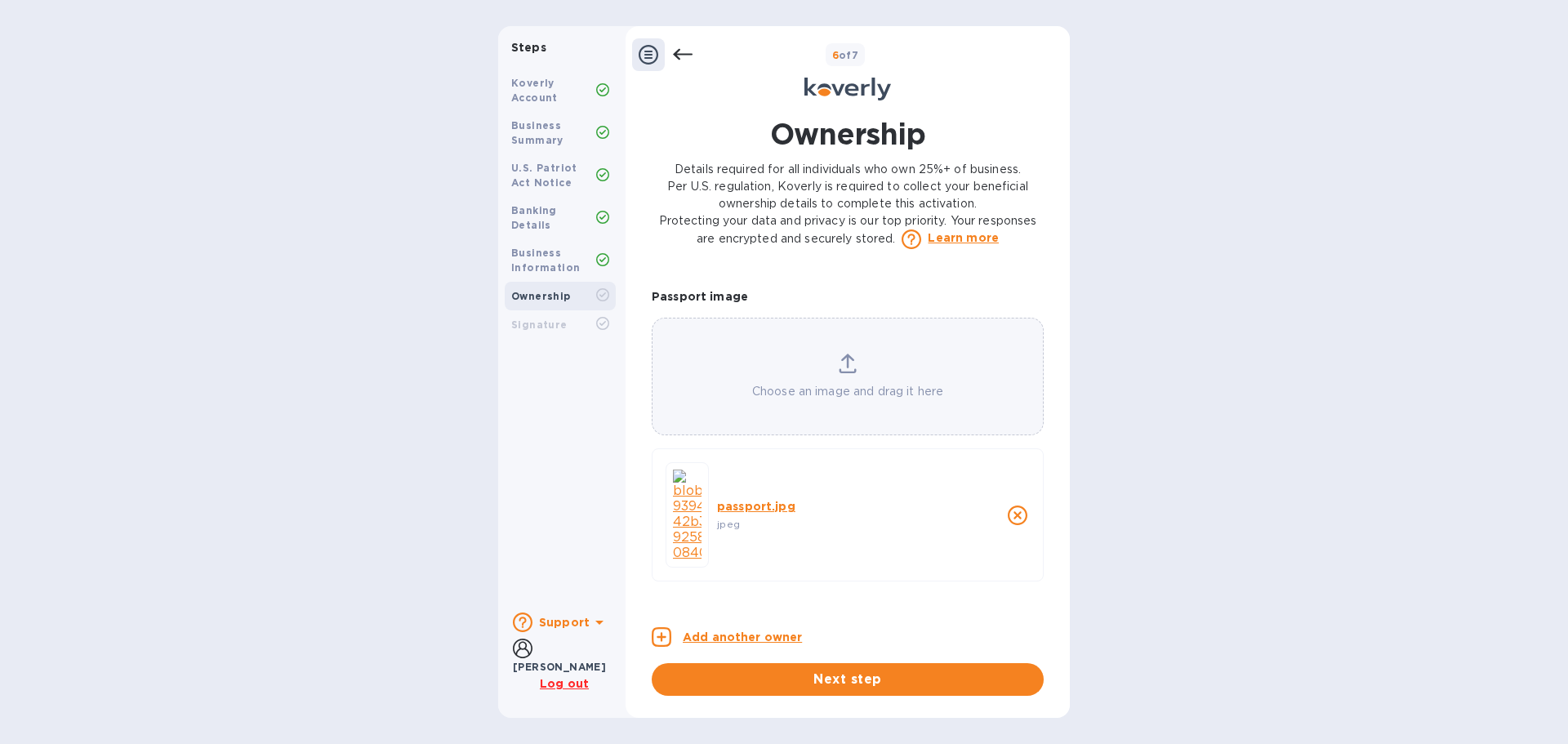
scroll to position [1243, 0]
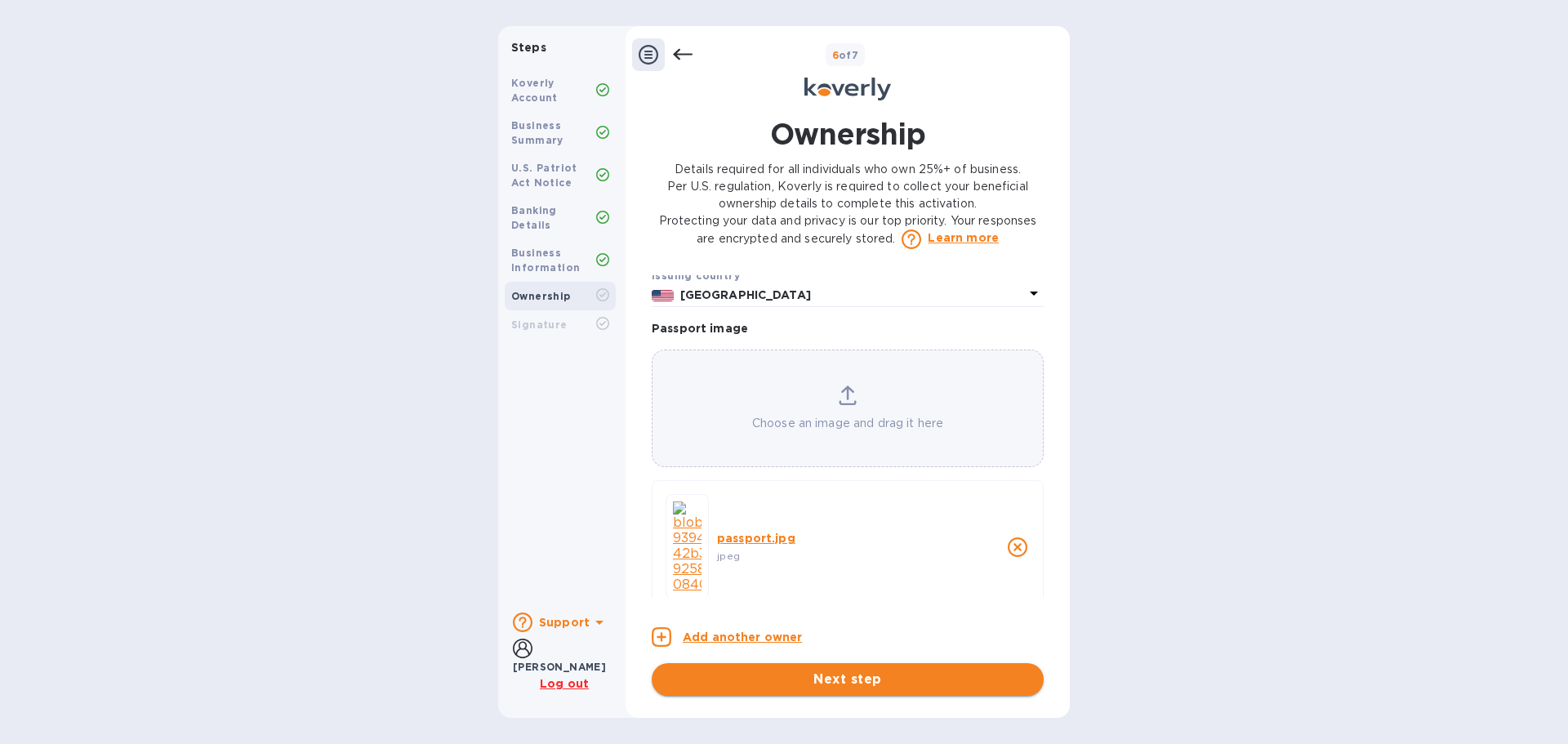
click at [860, 685] on span "Next step" at bounding box center [847, 679] width 366 height 20
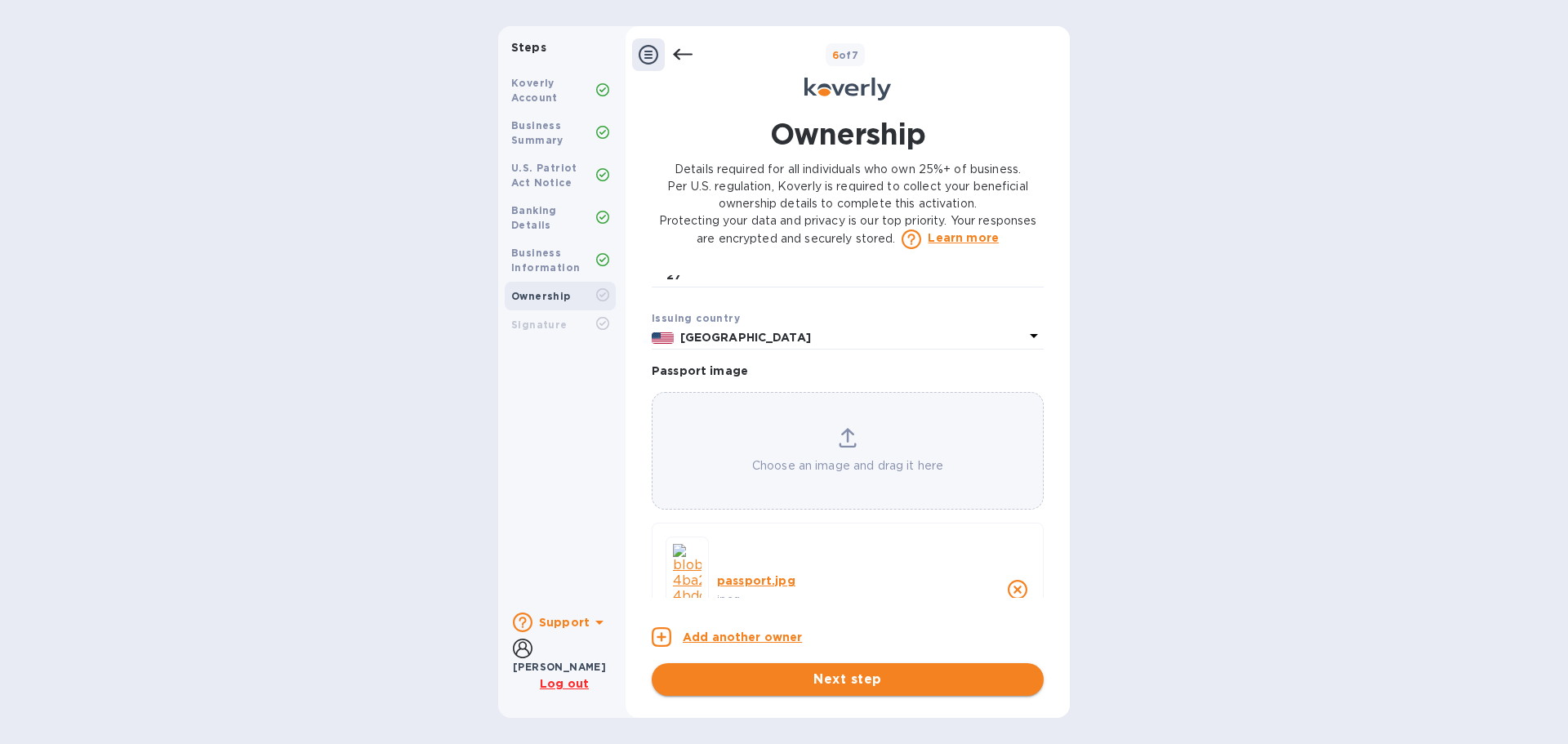
scroll to position [1285, 0]
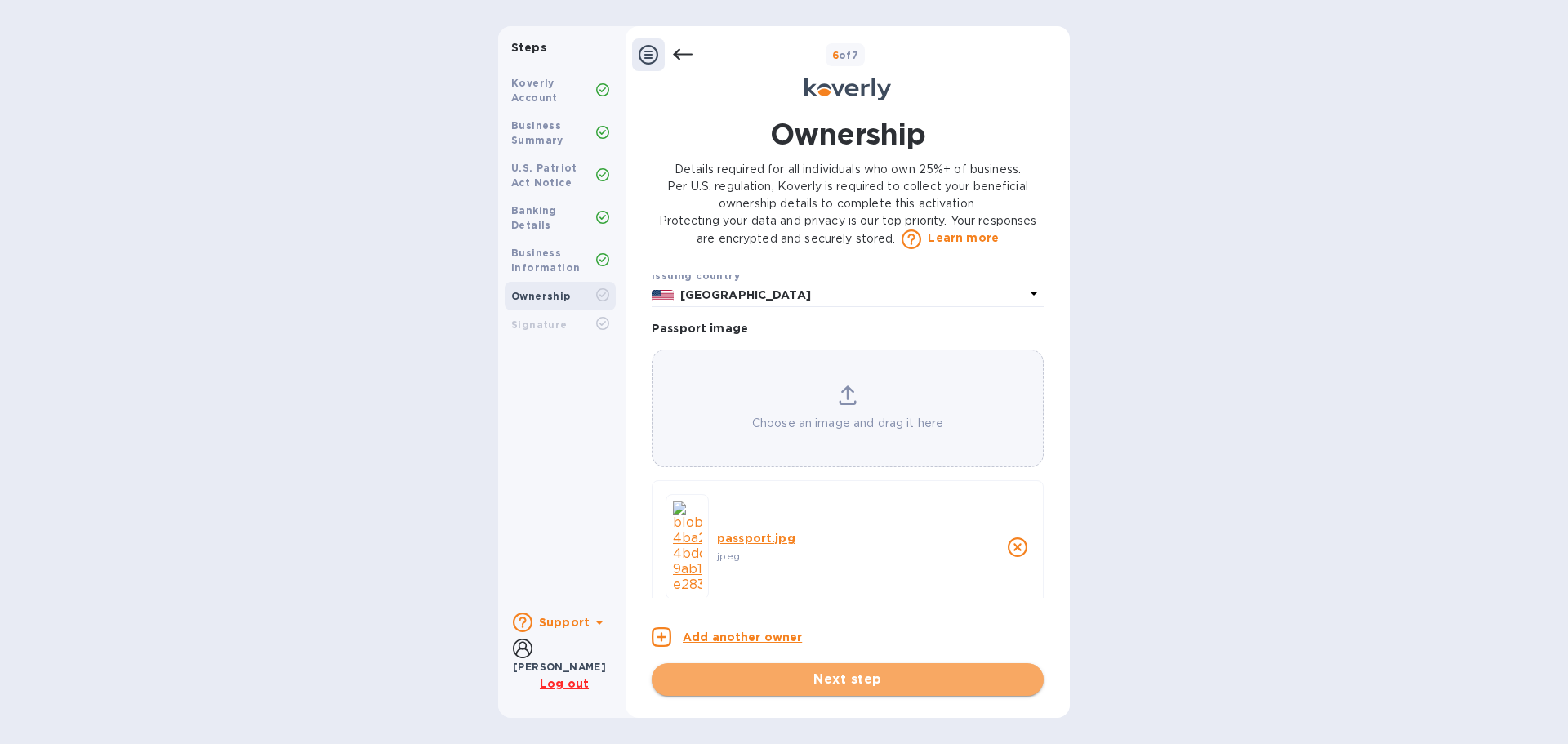
drag, startPoint x: 881, startPoint y: 678, endPoint x: 889, endPoint y: 679, distance: 8.1
click at [881, 678] on span "Next step" at bounding box center [847, 679] width 366 height 20
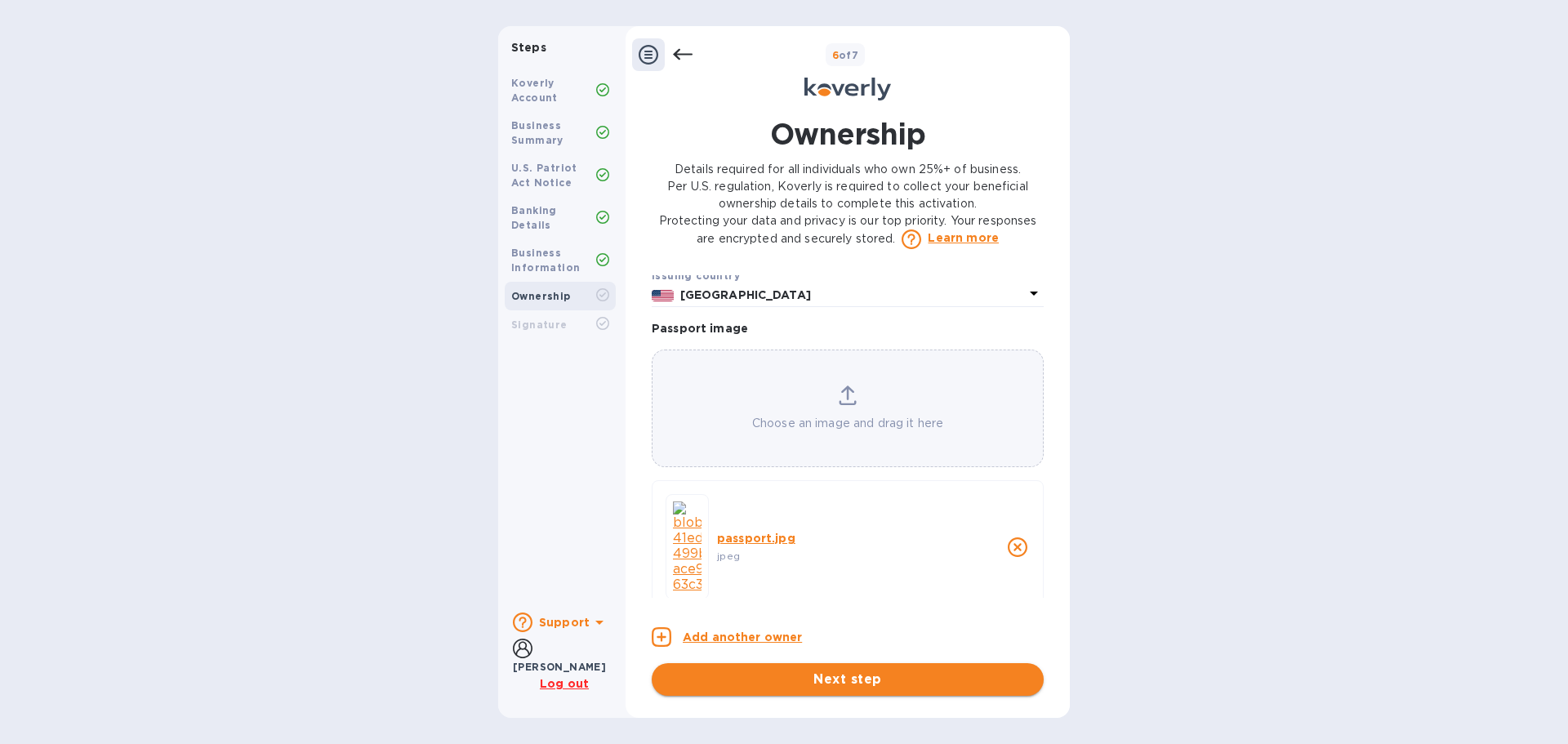
click at [849, 678] on span "Next step" at bounding box center [847, 679] width 366 height 20
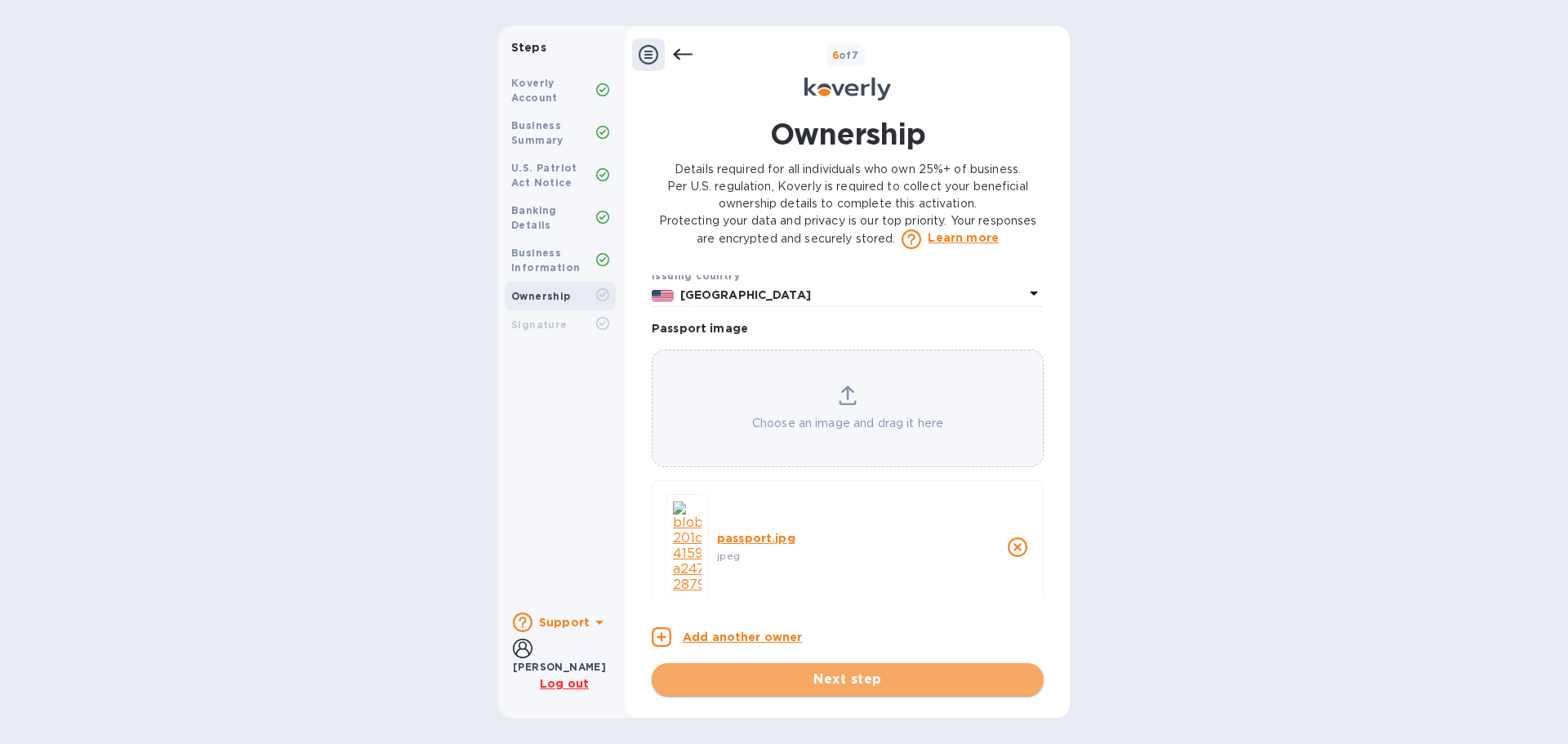
click at [910, 684] on span "Next step" at bounding box center [847, 679] width 366 height 20
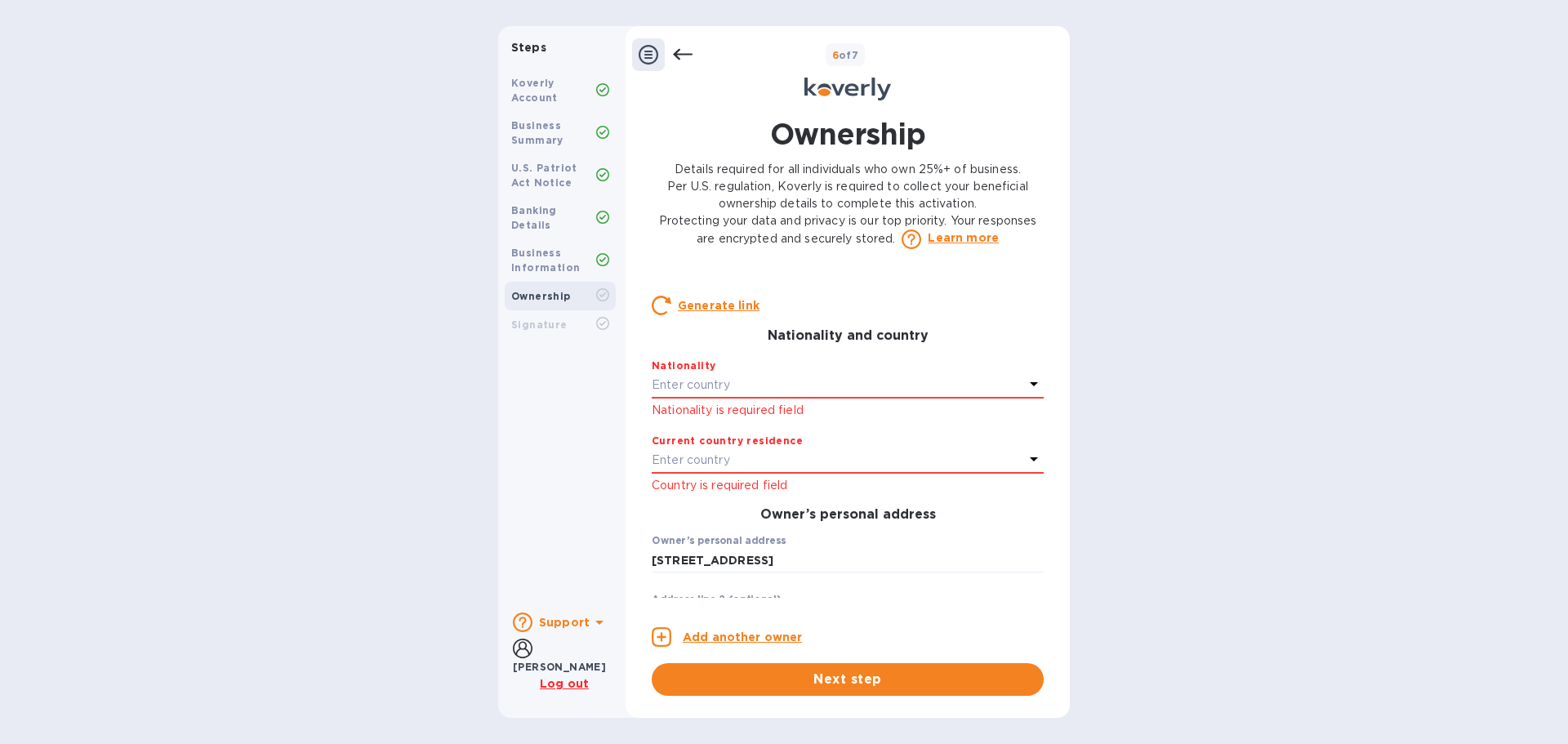
scroll to position [305, 0]
click at [863, 389] on div "Enter country" at bounding box center [838, 383] width 372 height 23
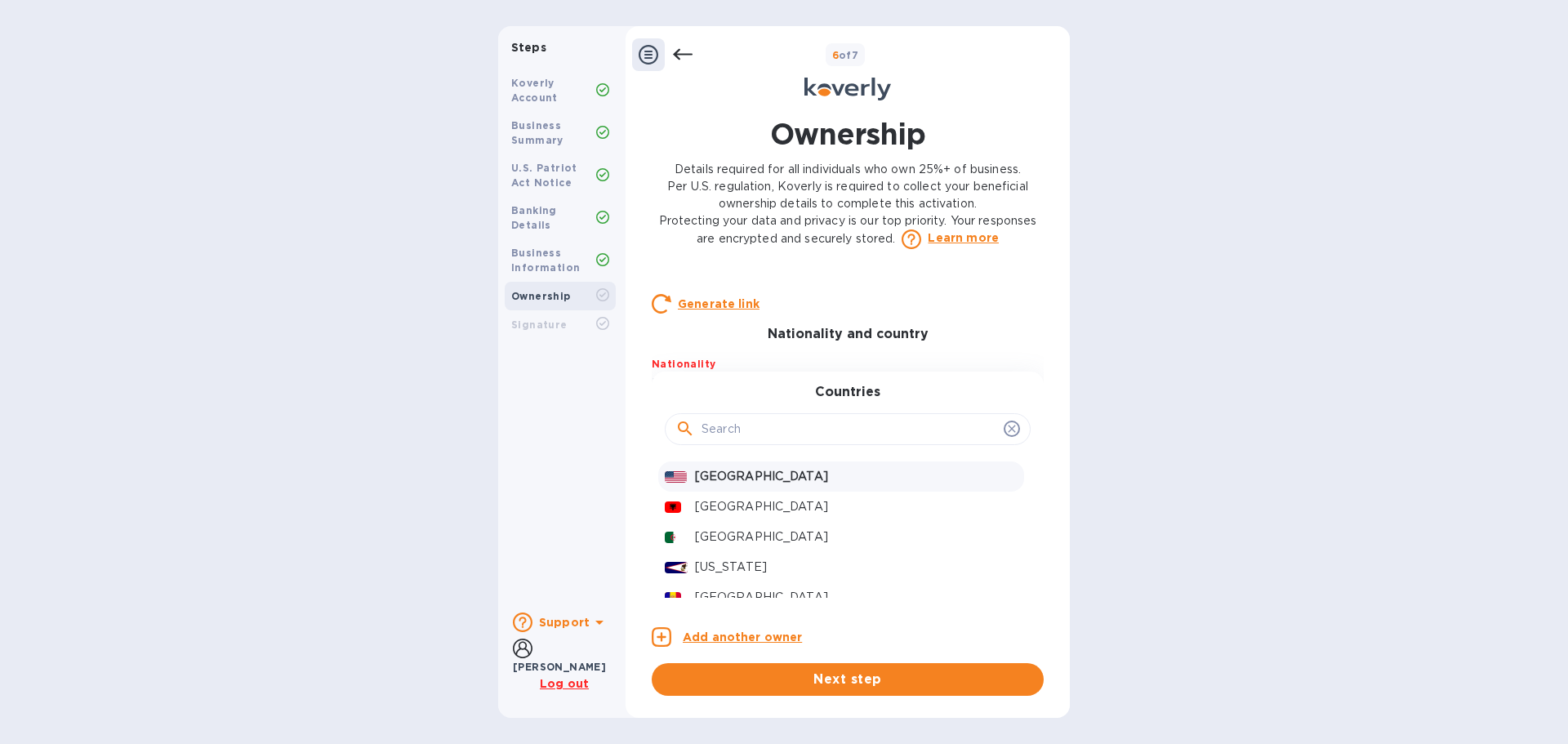
click at [752, 485] on p "[GEOGRAPHIC_DATA]" at bounding box center [856, 477] width 322 height 17
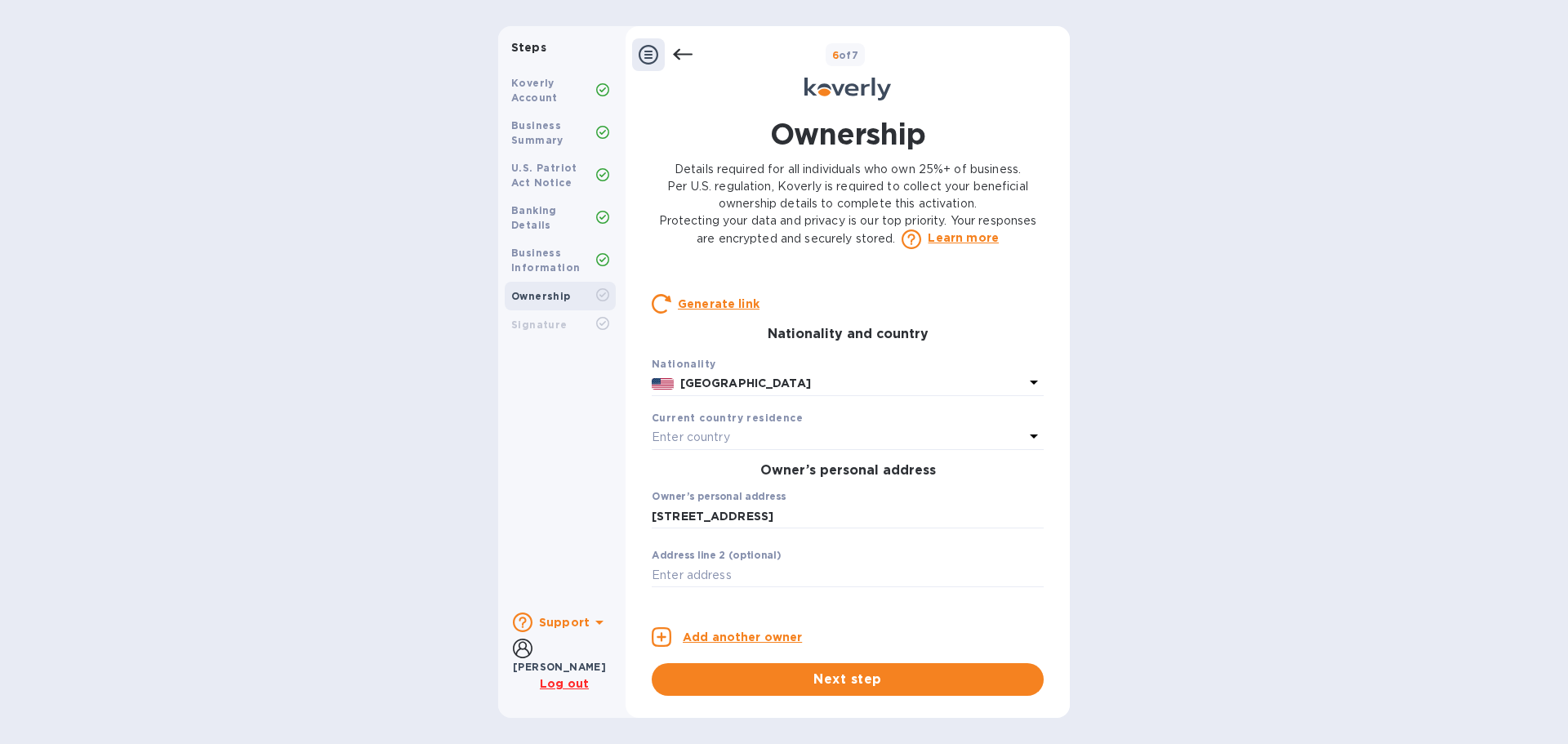
click at [801, 449] on div "Enter country" at bounding box center [838, 437] width 372 height 23
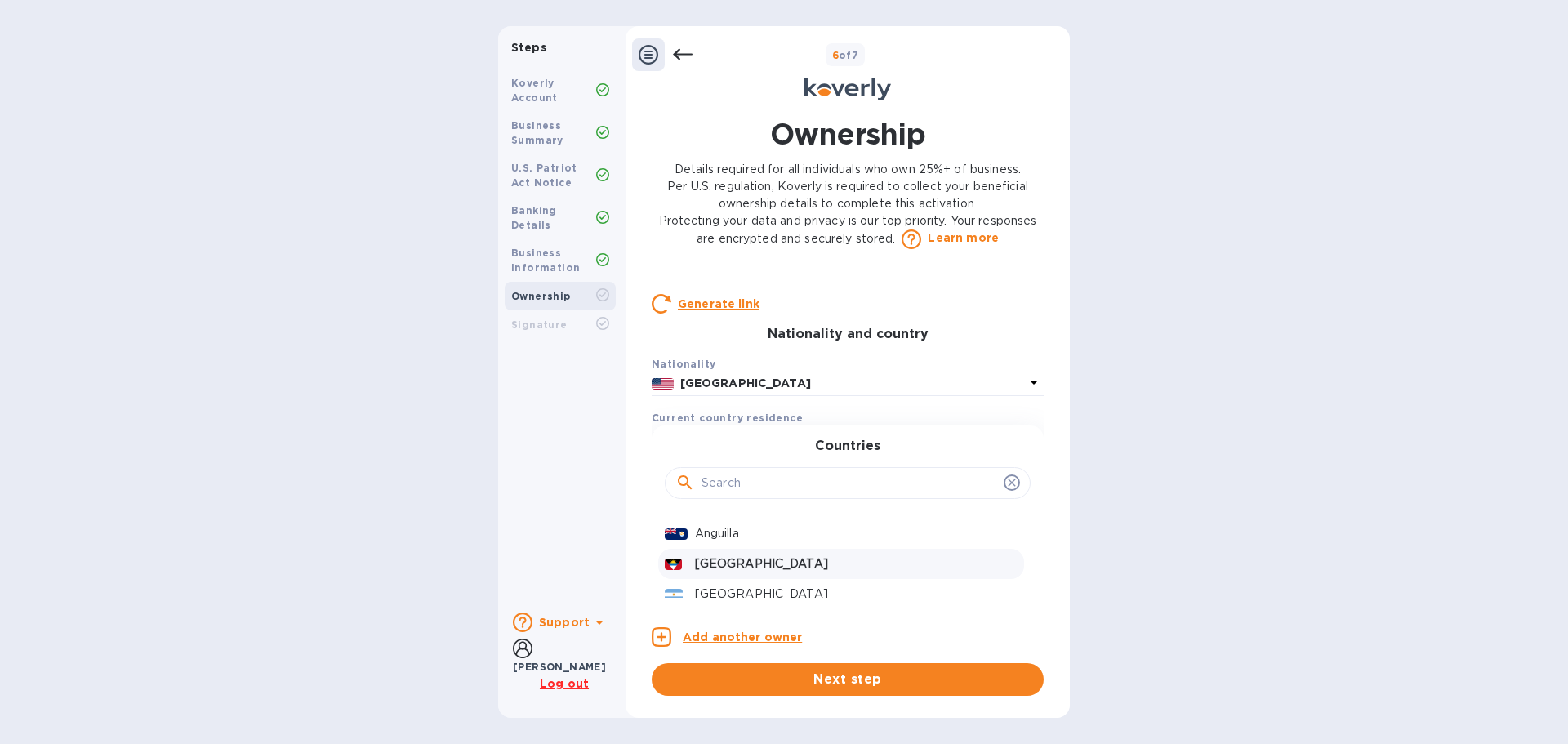
scroll to position [0, 0]
click at [791, 539] on p "[GEOGRAPHIC_DATA]" at bounding box center [856, 531] width 322 height 17
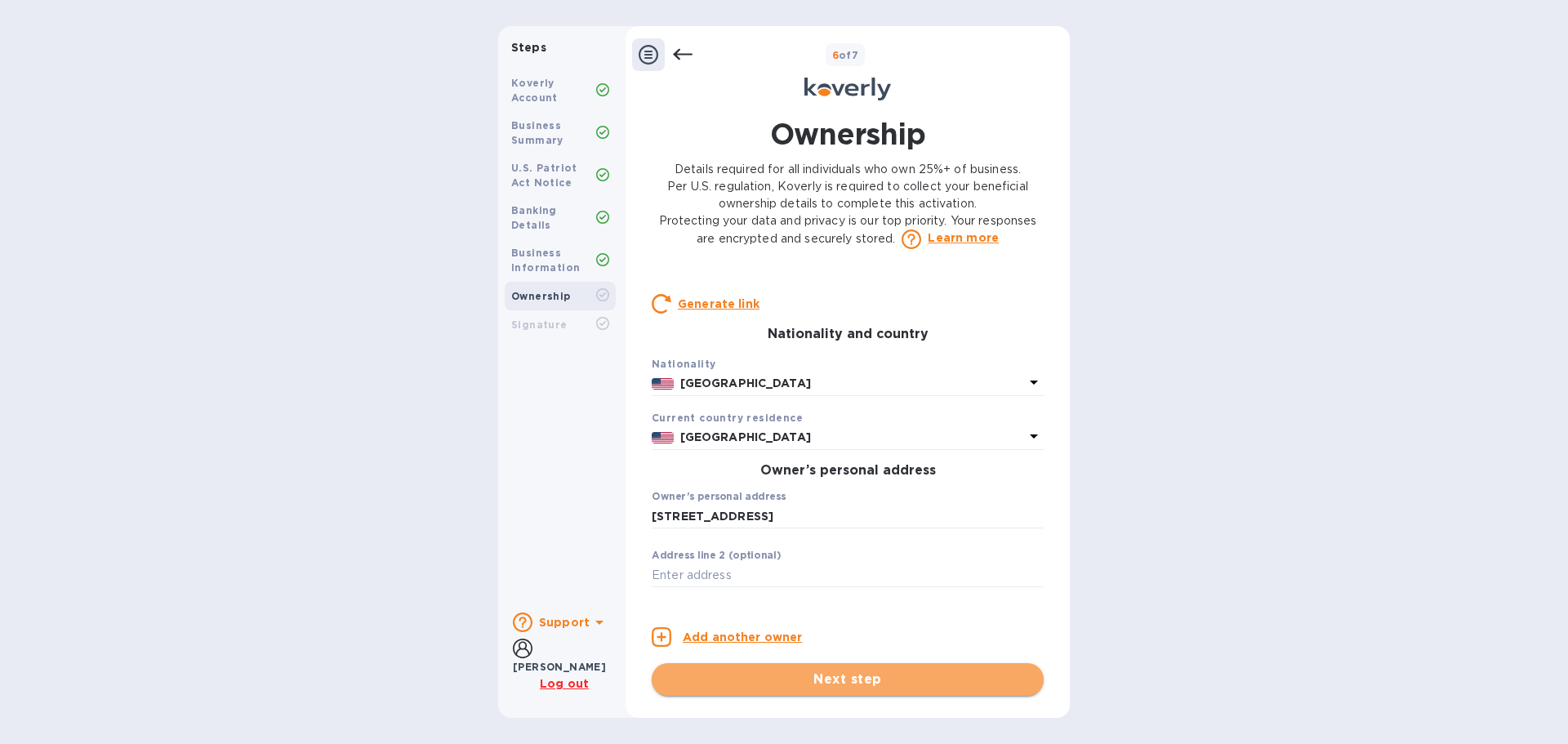
click at [852, 679] on span "Next step" at bounding box center [847, 679] width 366 height 20
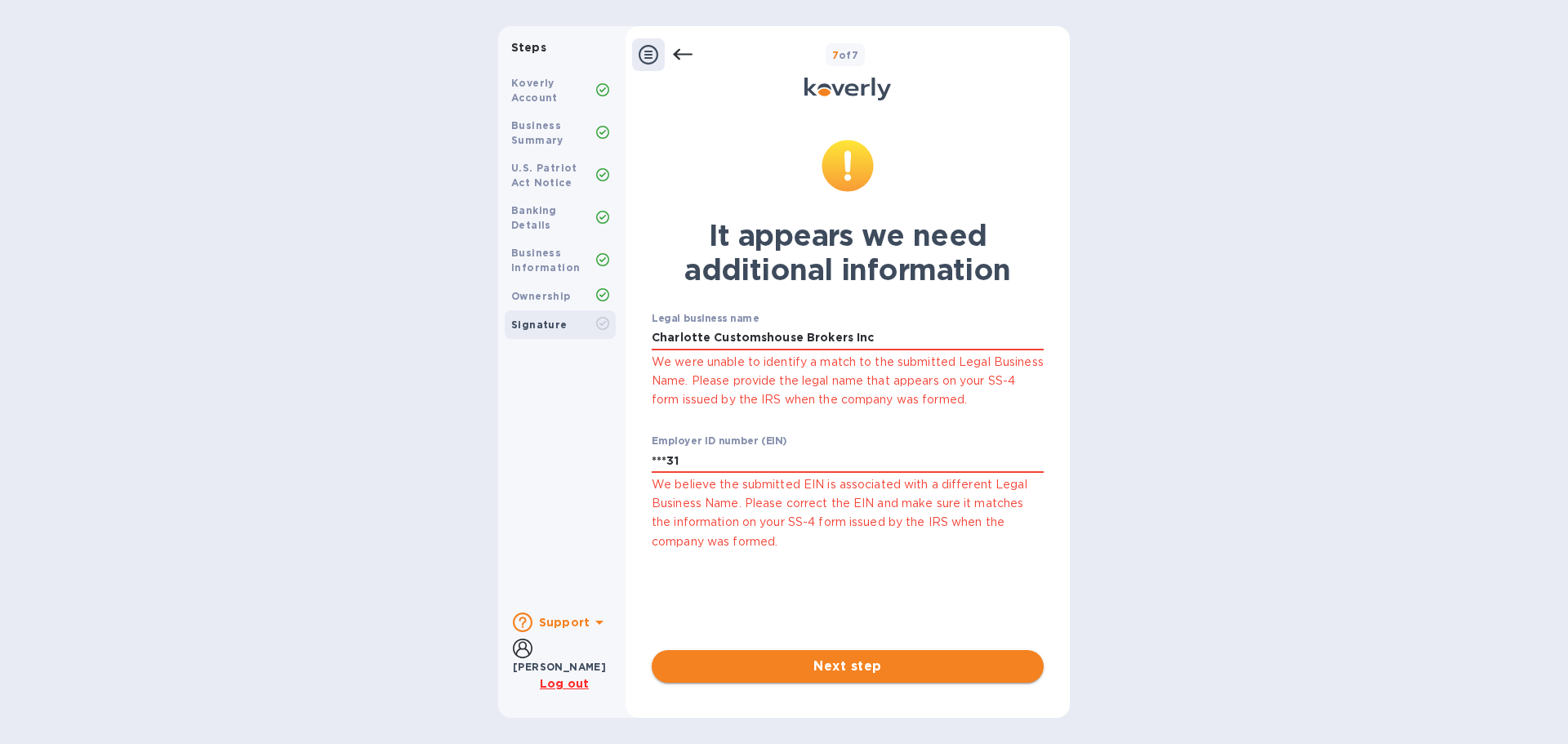
click at [854, 657] on span "Next step" at bounding box center [847, 666] width 366 height 20
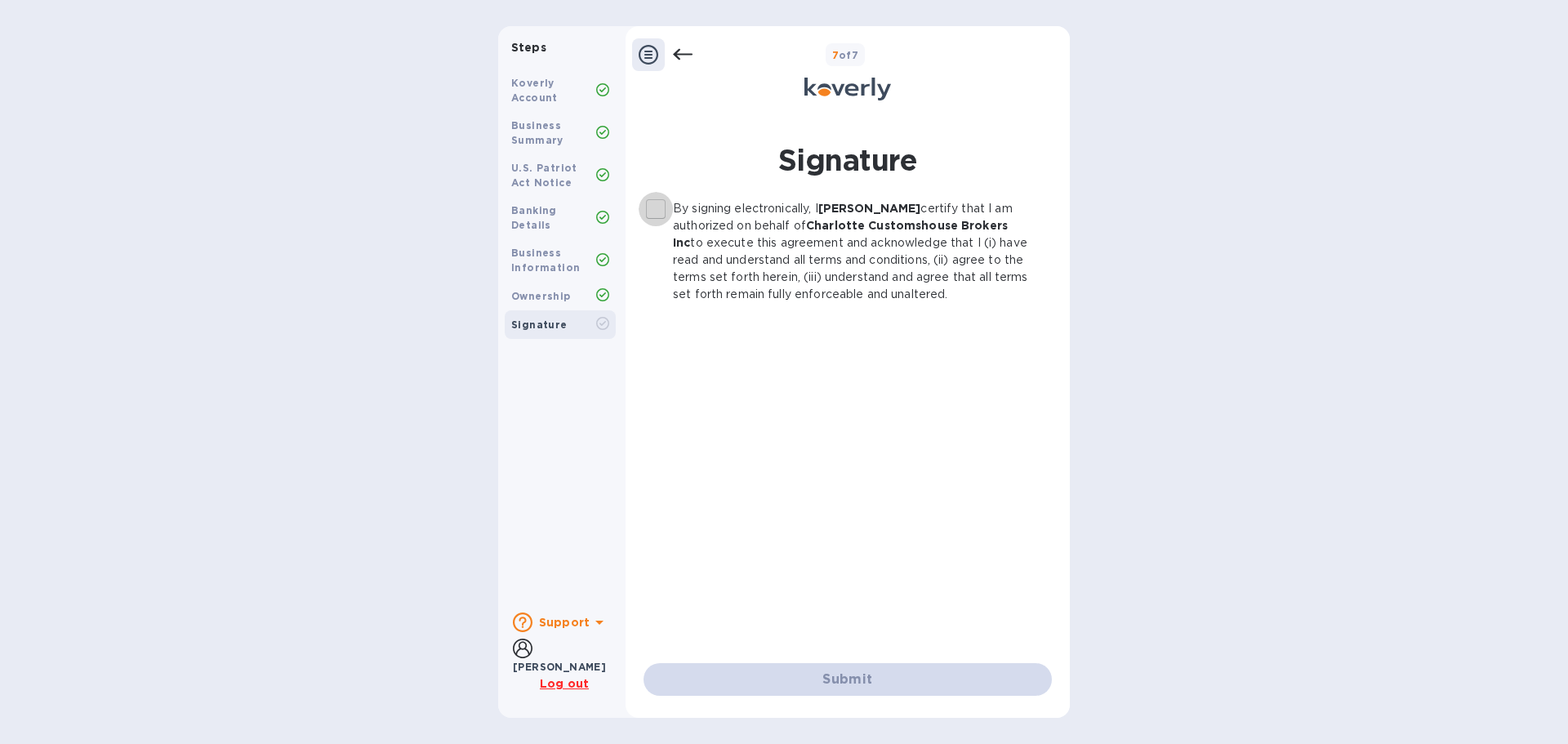
drag, startPoint x: 659, startPoint y: 205, endPoint x: 664, endPoint y: 225, distance: 20.6
click at [658, 205] on input "By signing electronically, I [PERSON_NAME] certify that I am authorized on beha…" at bounding box center [656, 209] width 34 height 34
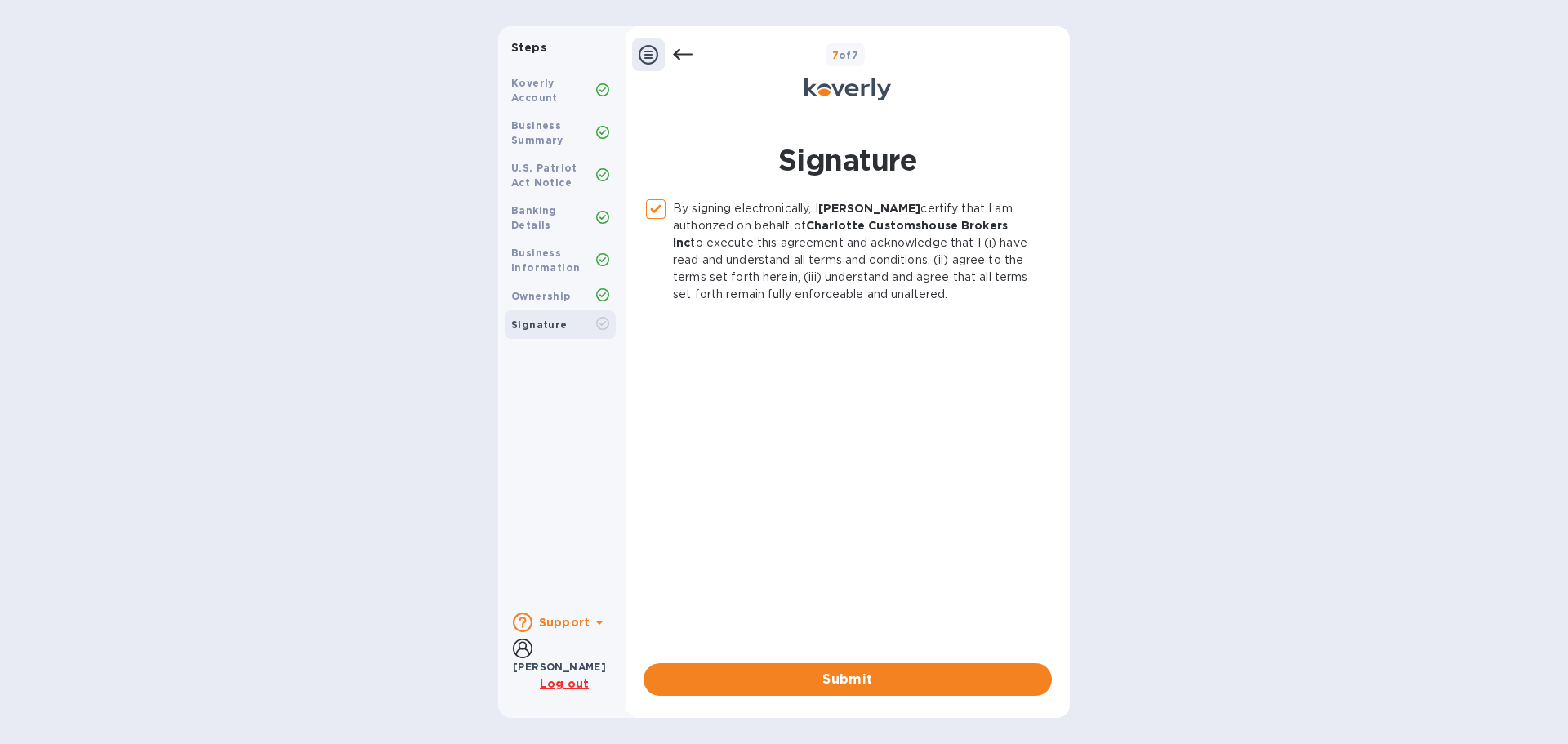
click at [862, 675] on span "Submit" at bounding box center [848, 679] width 382 height 20
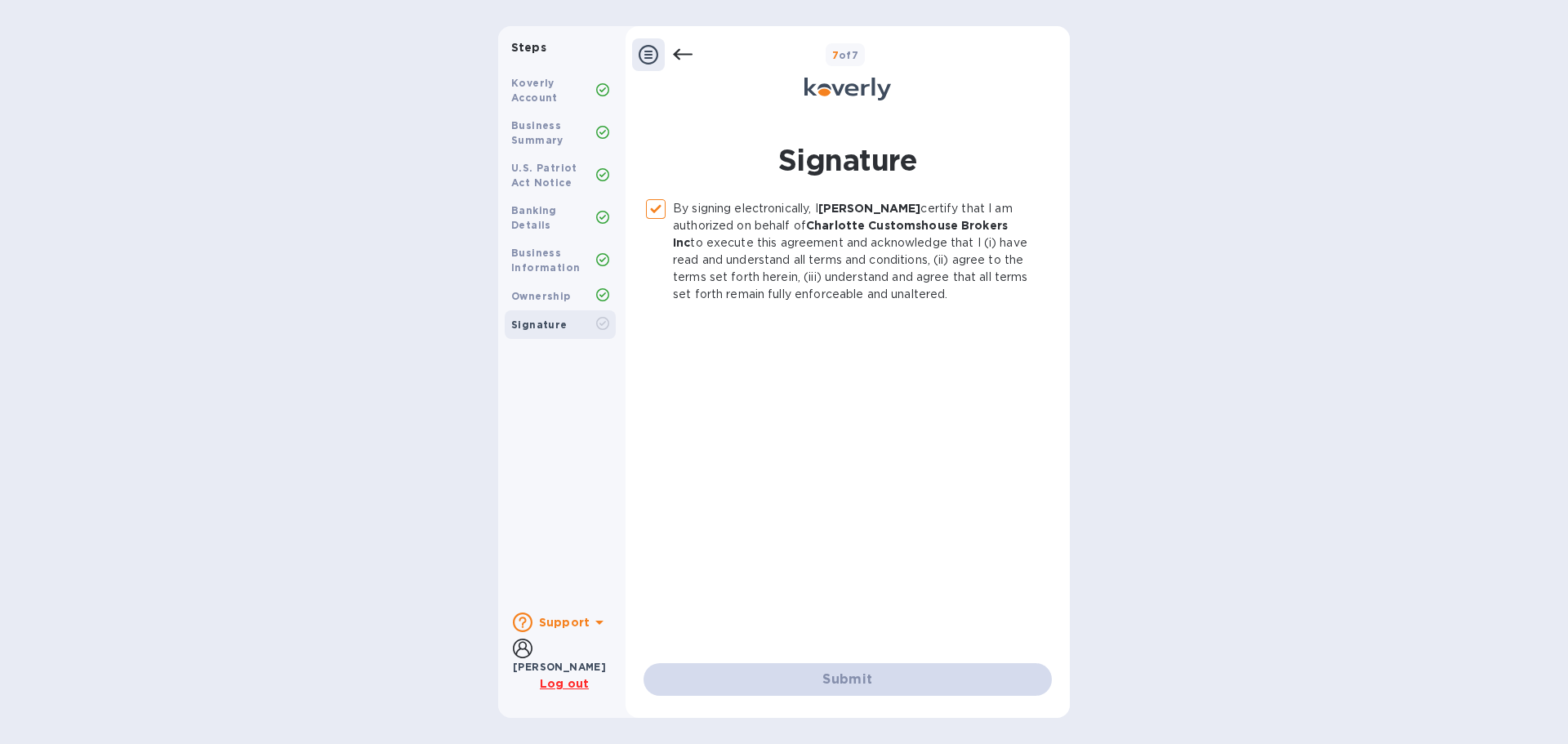
checkbox input "false"
